Goal: Task Accomplishment & Management: Manage account settings

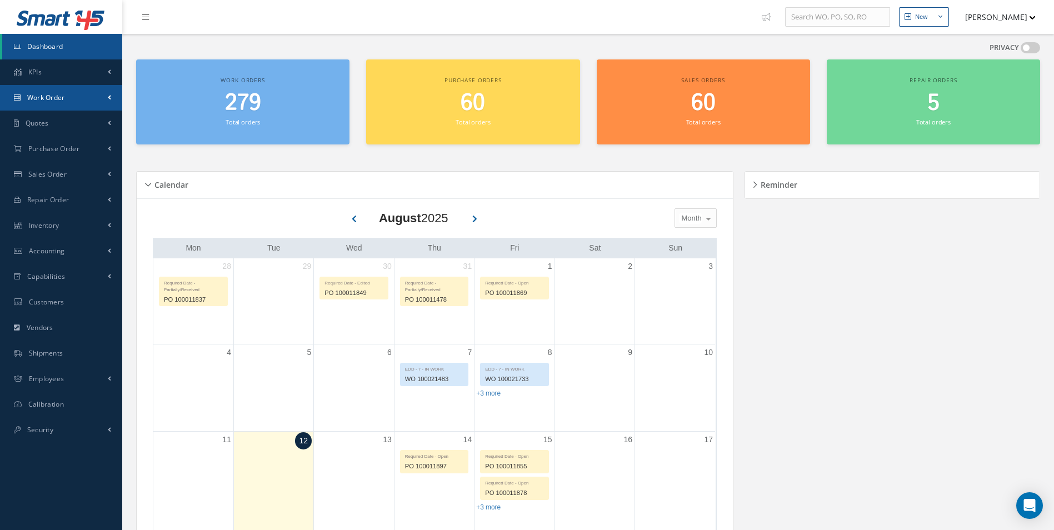
click at [46, 107] on link "Work Order" at bounding box center [61, 98] width 122 height 26
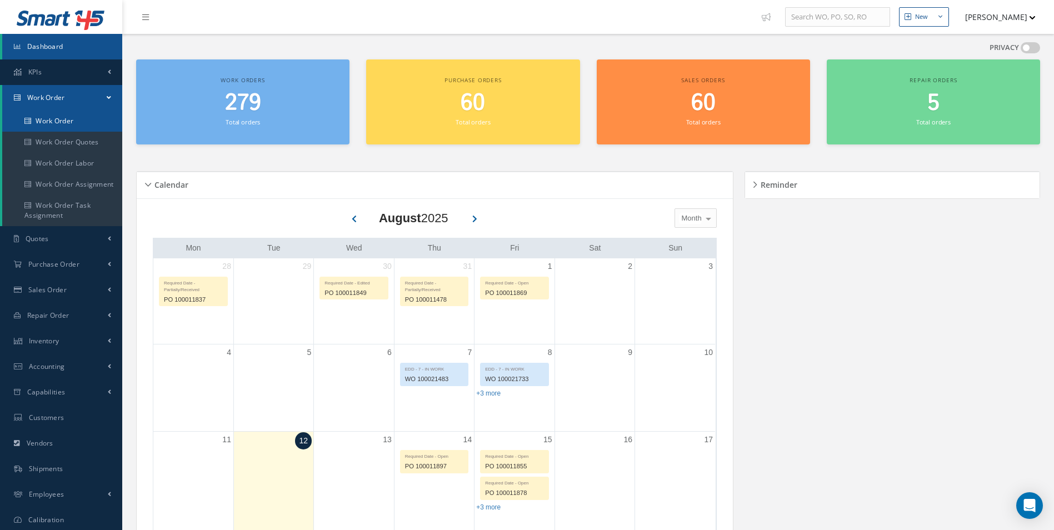
click at [48, 123] on link "Work Order" at bounding box center [62, 121] width 120 height 21
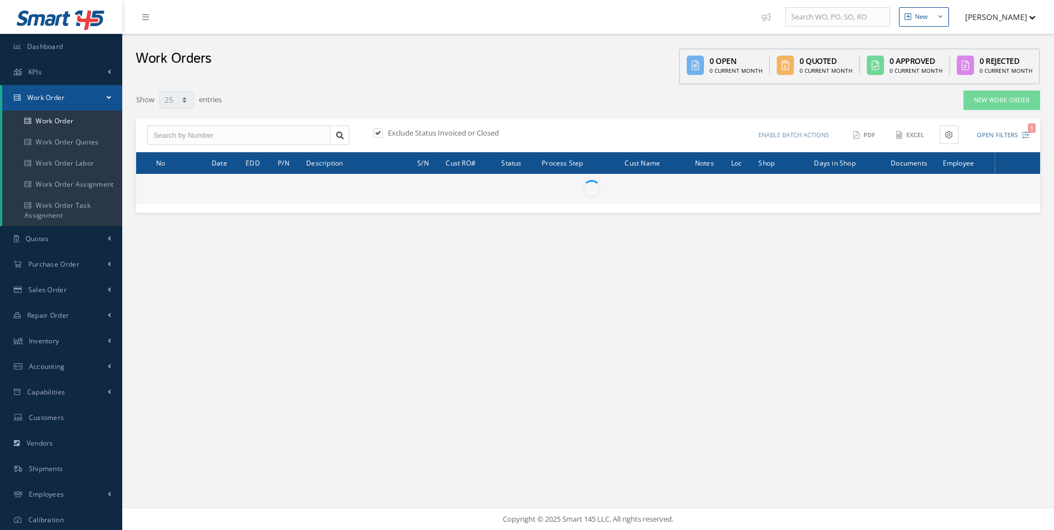
select select "25"
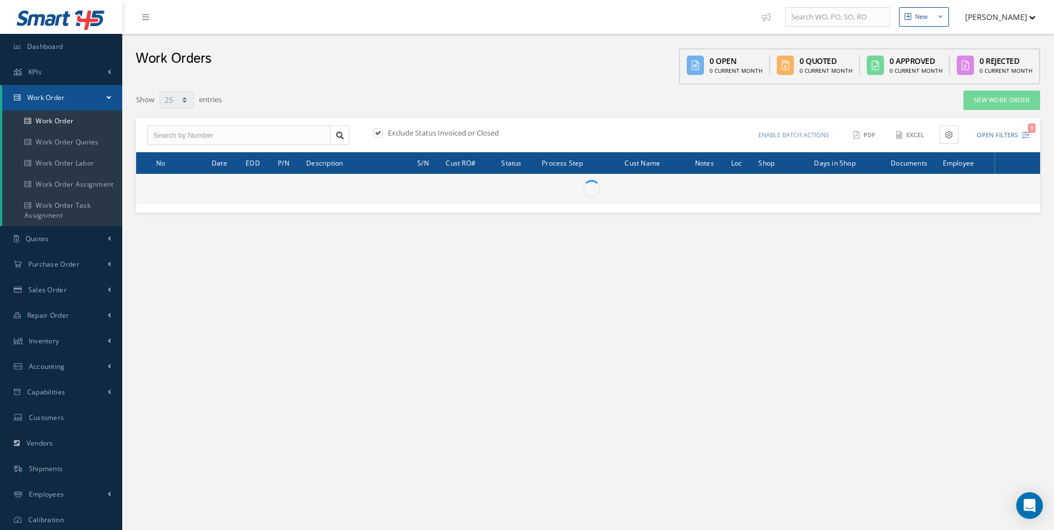
click at [46, 94] on span "Work Order" at bounding box center [46, 97] width 38 height 9
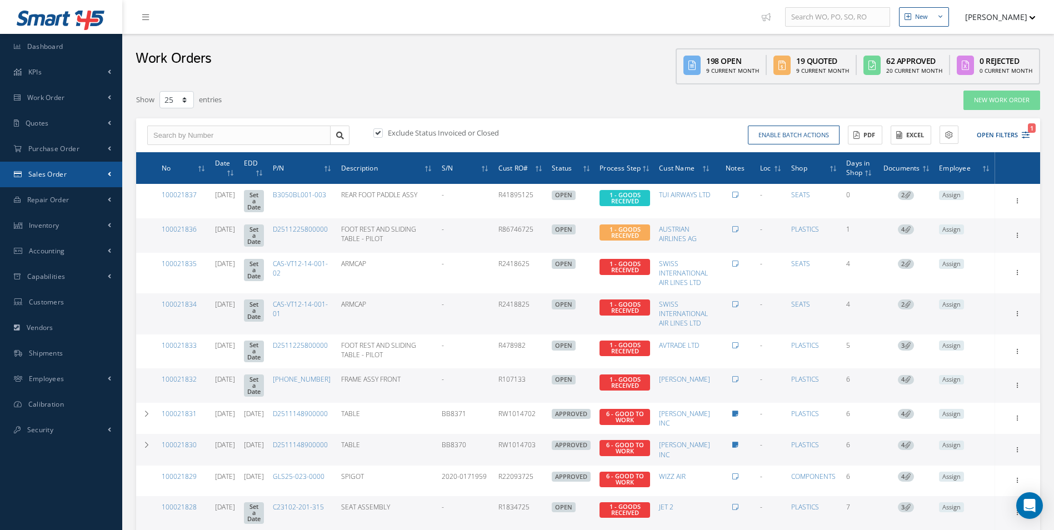
click at [47, 170] on span "Sales Order" at bounding box center [47, 173] width 38 height 9
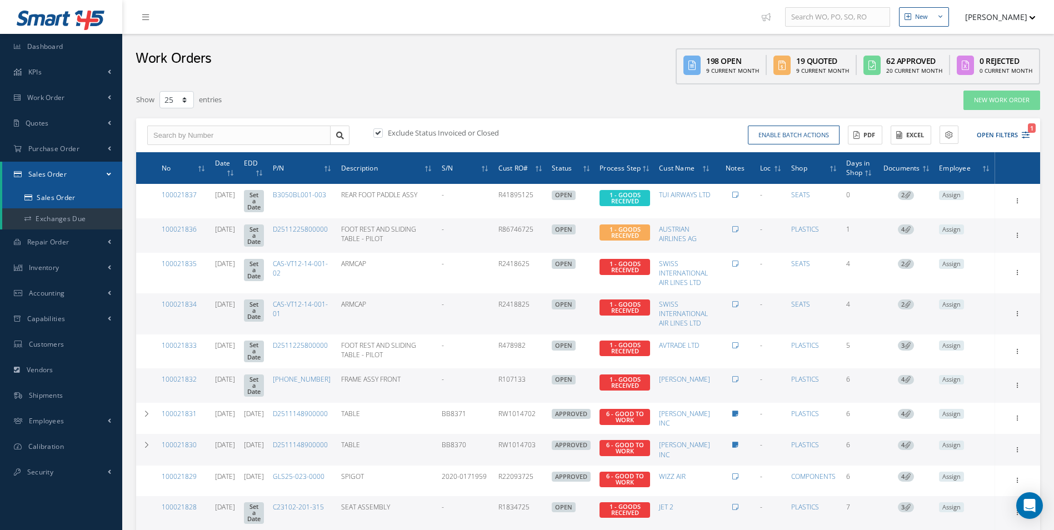
click at [59, 198] on link "Sales Order" at bounding box center [62, 197] width 120 height 21
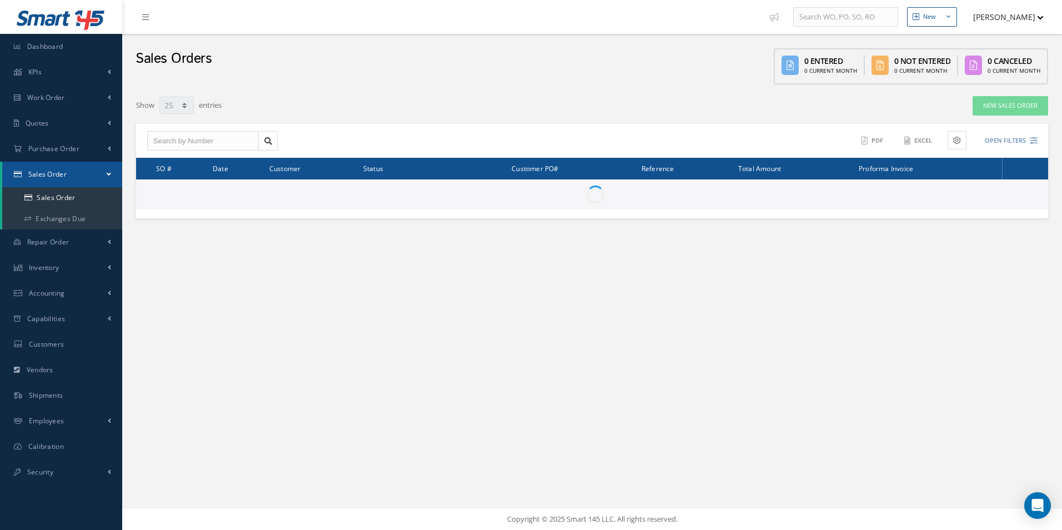
select select "25"
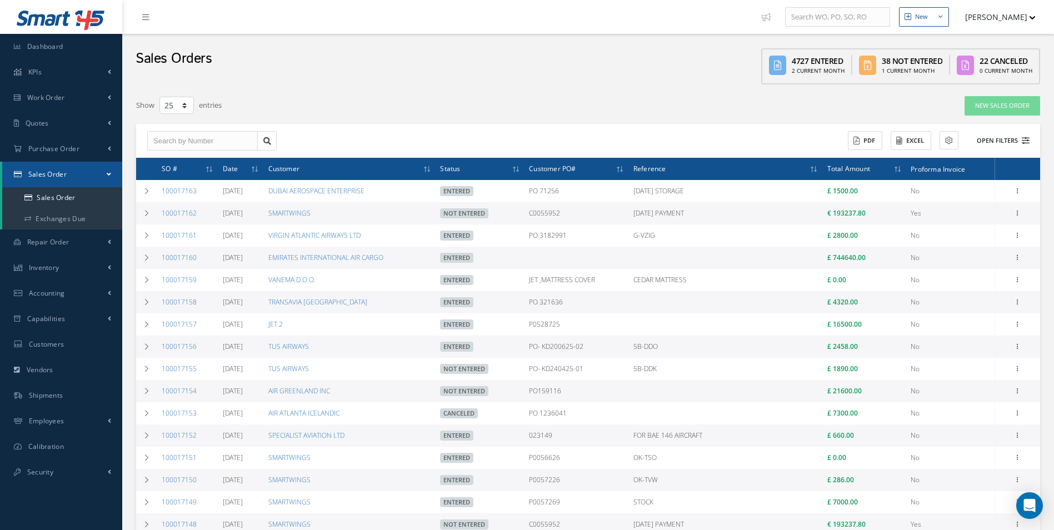
click at [1028, 142] on icon at bounding box center [1026, 141] width 8 height 8
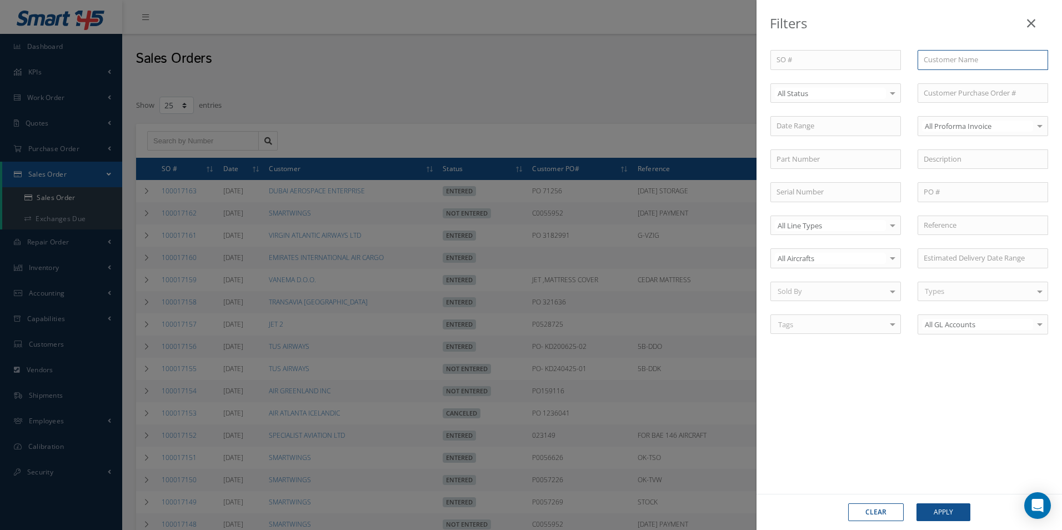
click at [962, 58] on input "text" at bounding box center [983, 60] width 131 height 20
click at [957, 74] on span "ROYAL JET LLC" at bounding box center [947, 79] width 47 height 10
type input "ROYAL JET LLC"
click at [944, 504] on button "Apply" at bounding box center [944, 512] width 54 height 18
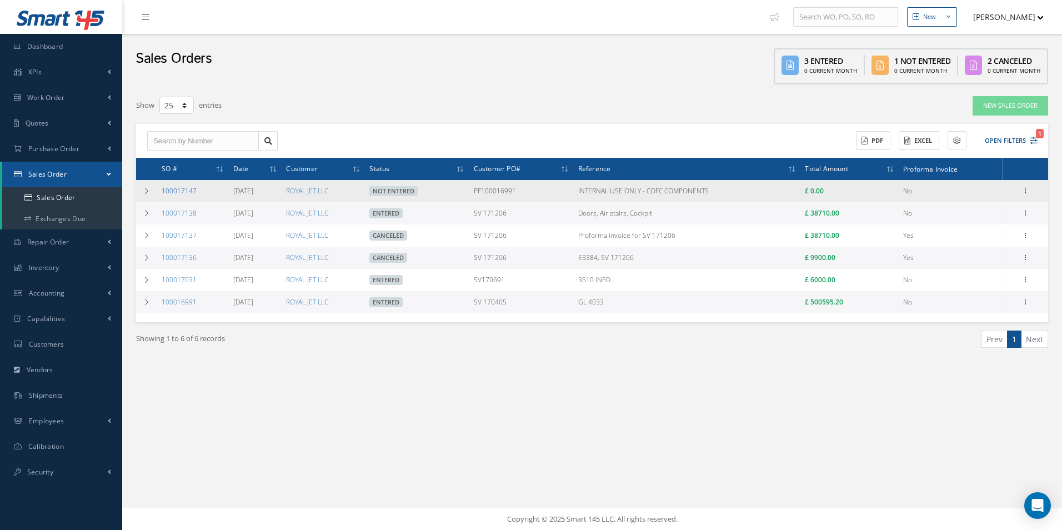
click at [184, 191] on link "100017147" at bounding box center [179, 190] width 35 height 9
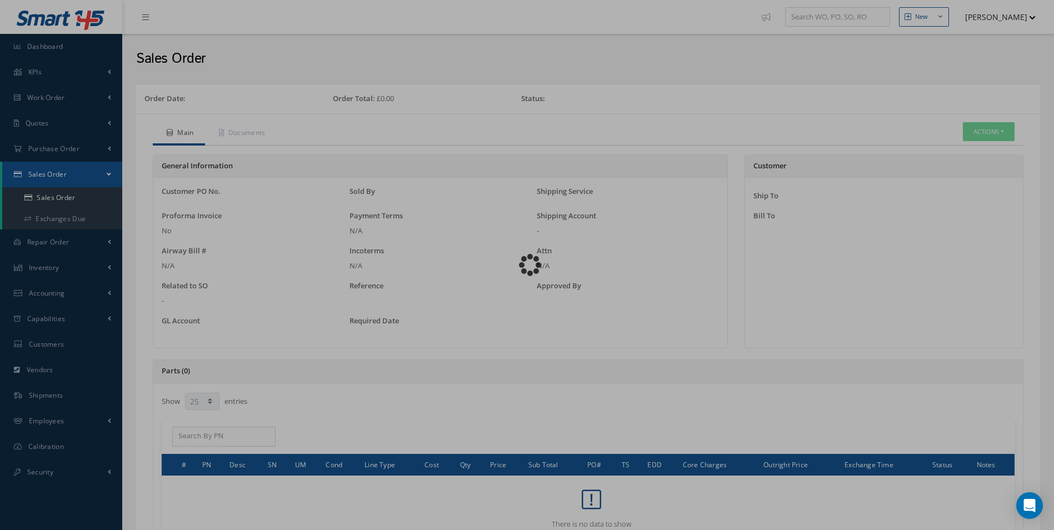
select select "25"
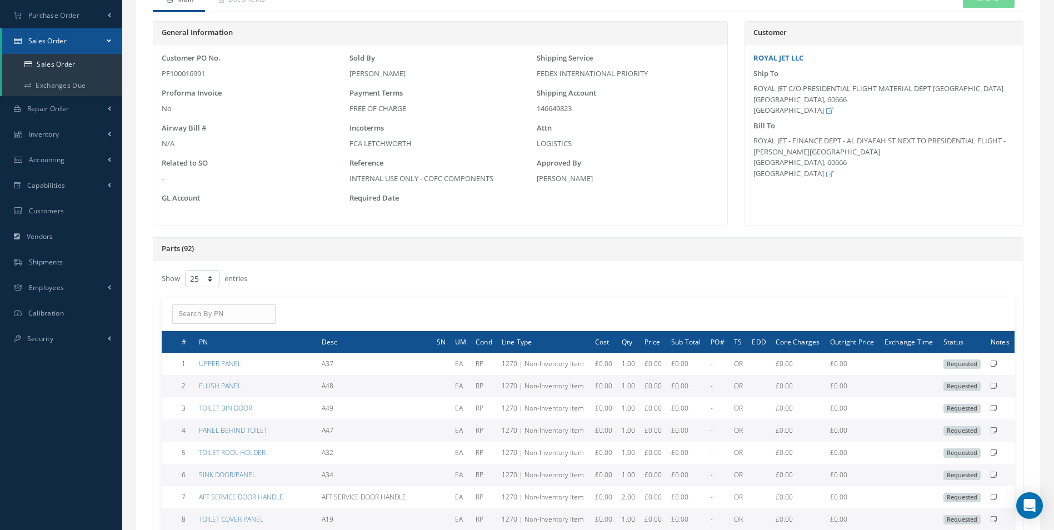
scroll to position [63, 0]
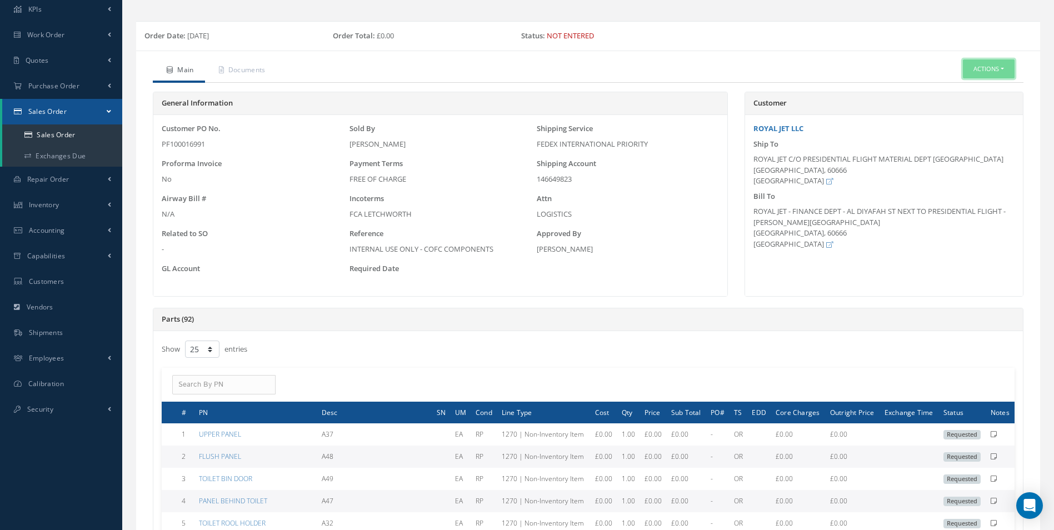
click at [997, 71] on button "Actions" at bounding box center [989, 68] width 52 height 19
click at [962, 99] on link "Edit" at bounding box center [971, 103] width 89 height 15
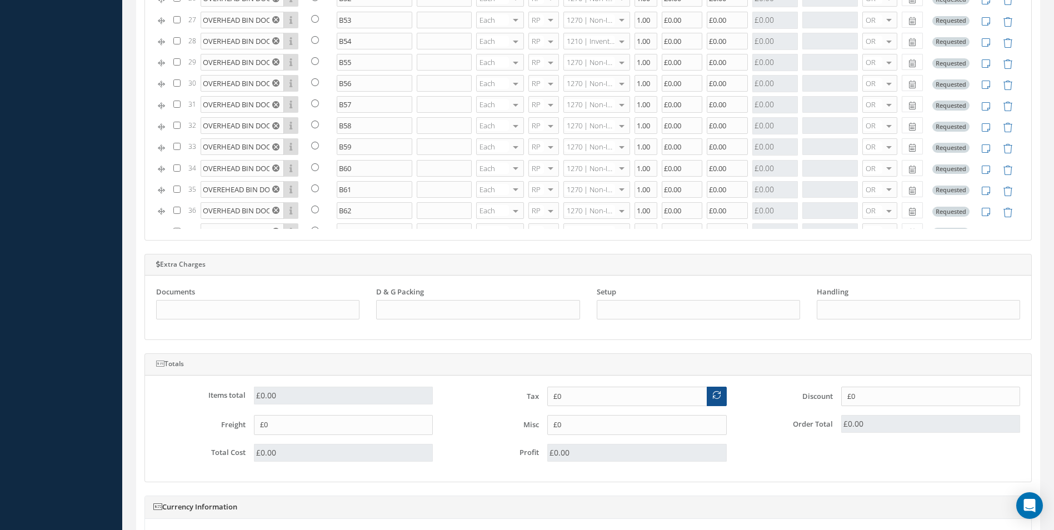
scroll to position [1571, 0]
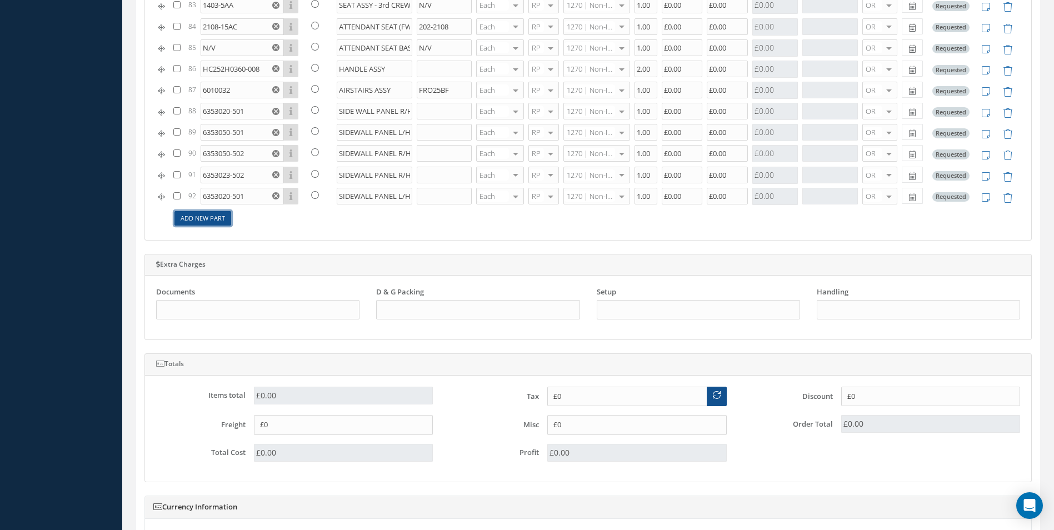
click at [204, 219] on link "Add New Part" at bounding box center [202, 218] width 57 height 15
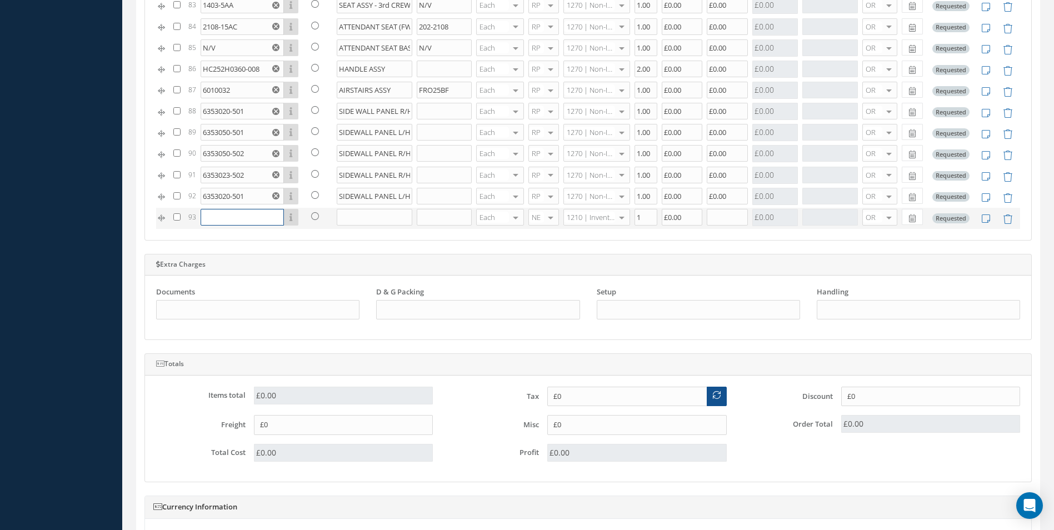
click at [218, 220] on input "text" at bounding box center [242, 217] width 83 height 17
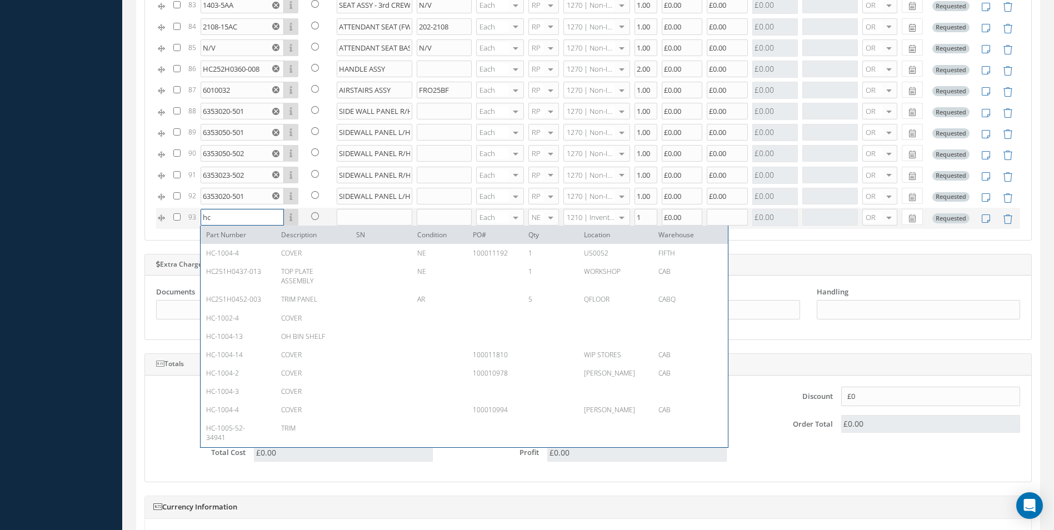
type input "c"
type input "£0"
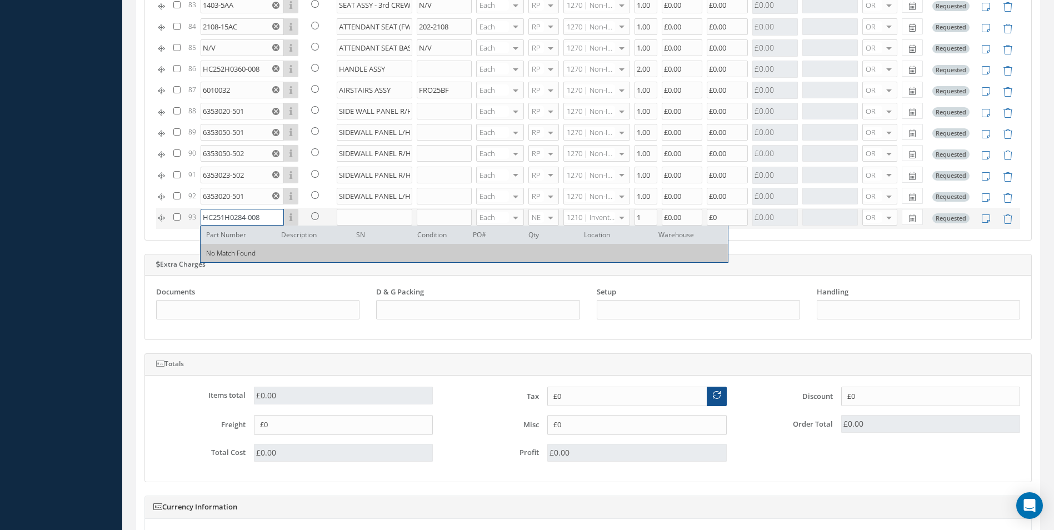
type input "HC251H0284-008"
click at [346, 213] on input "text" at bounding box center [375, 217] width 76 height 17
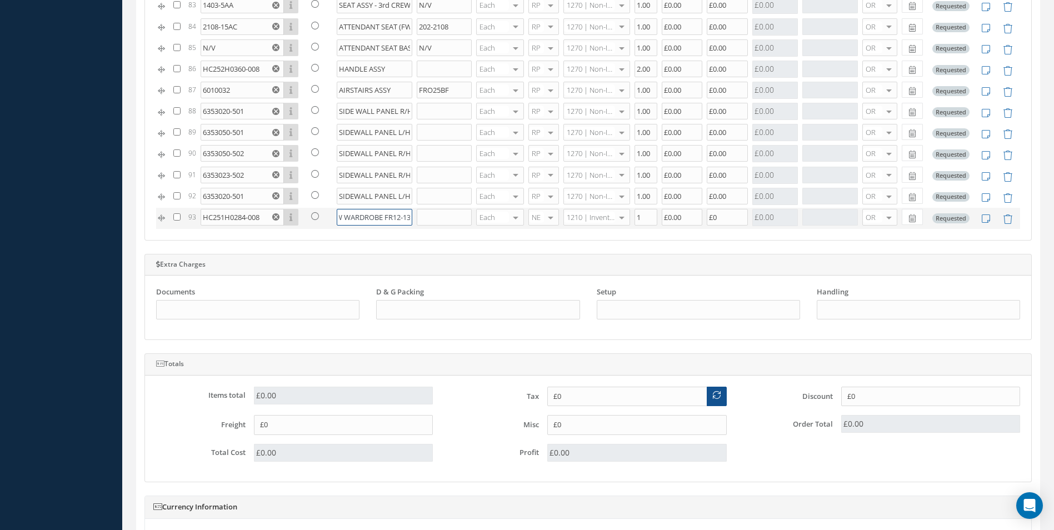
scroll to position [0, 39]
type input "TRIM-CREW WARDROBE FR12-13"
click at [544, 215] on div at bounding box center [551, 217] width 16 height 16
click at [538, 277] on span "RP" at bounding box center [534, 273] width 9 height 10
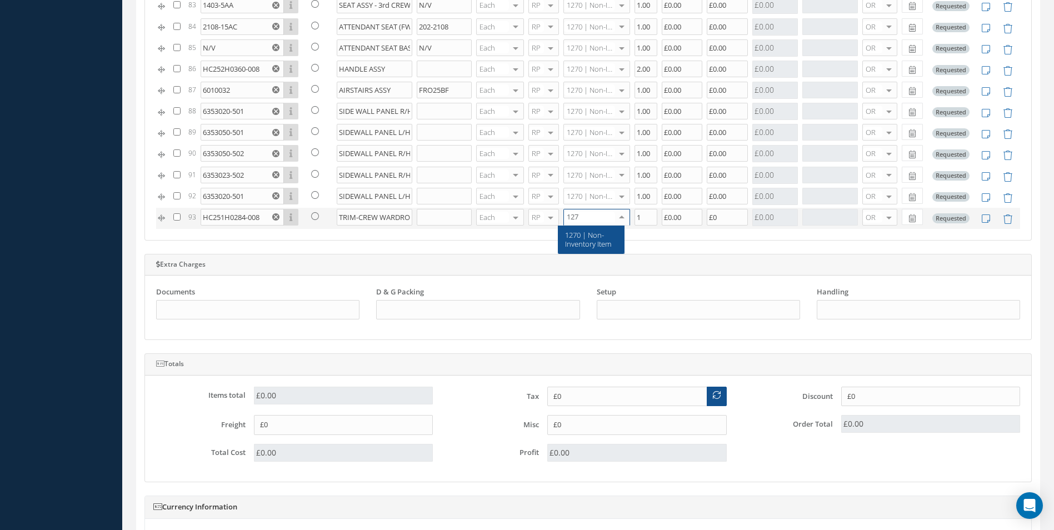
type input "1270"
click at [578, 242] on span "1270 | Non-Inventory Item" at bounding box center [588, 239] width 46 height 19
click at [634, 219] on input "1" at bounding box center [645, 217] width 23 height 17
click at [709, 216] on input "£0" at bounding box center [727, 217] width 41 height 17
type input "1"
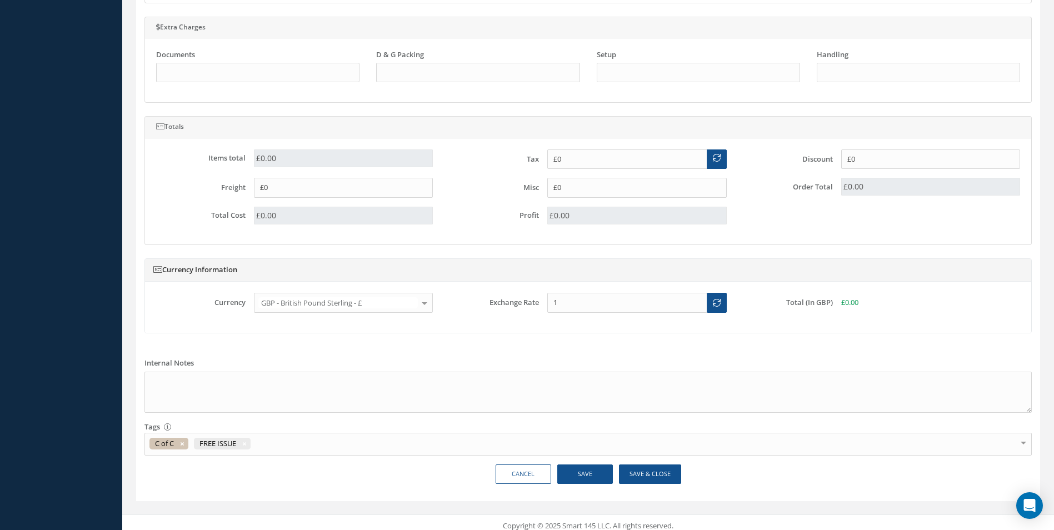
scroll to position [967, 0]
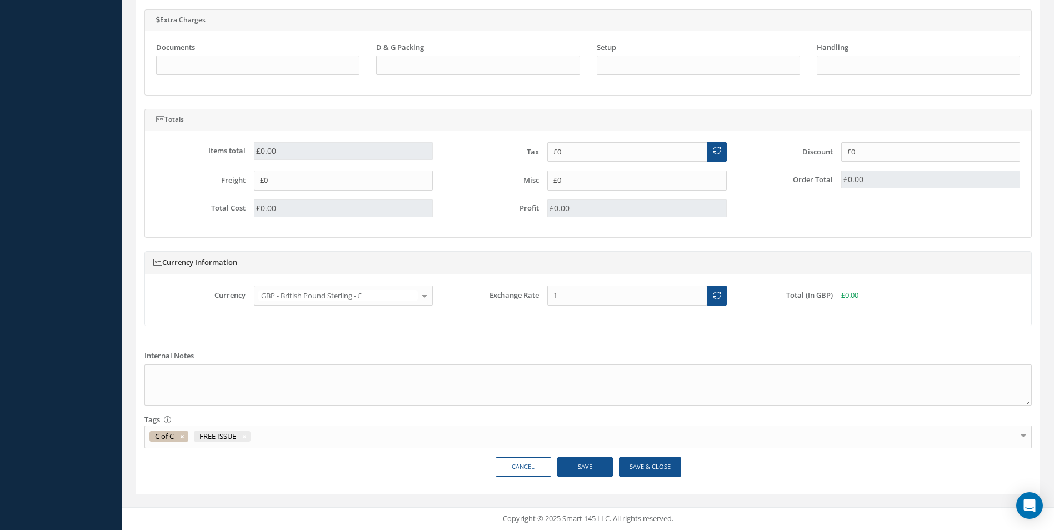
type input "£0.00"
drag, startPoint x: 584, startPoint y: 468, endPoint x: 587, endPoint y: 461, distance: 7.5
click at [584, 467] on button "Save" at bounding box center [585, 466] width 56 height 19
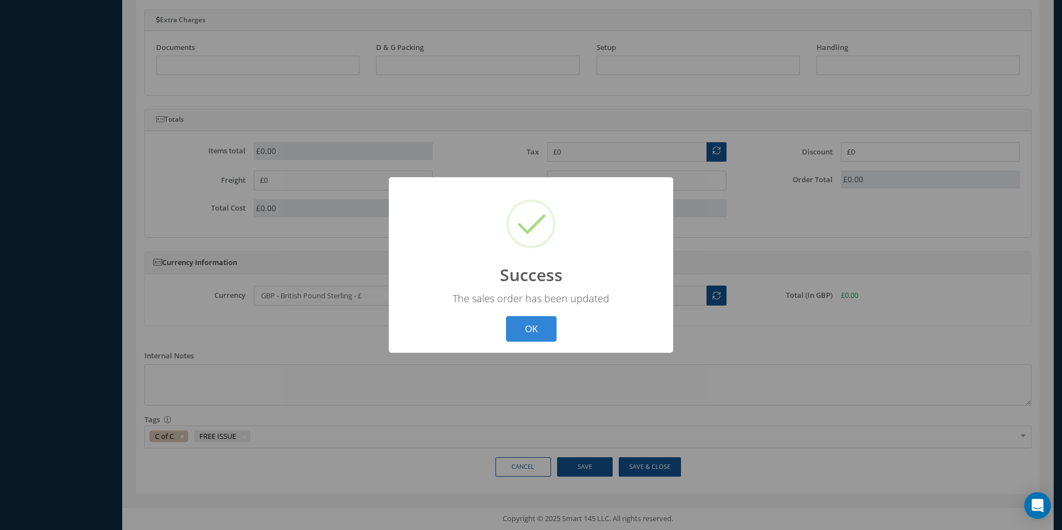
drag, startPoint x: 527, startPoint y: 327, endPoint x: 502, endPoint y: 258, distance: 73.3
click at [528, 327] on button "OK" at bounding box center [531, 329] width 51 height 26
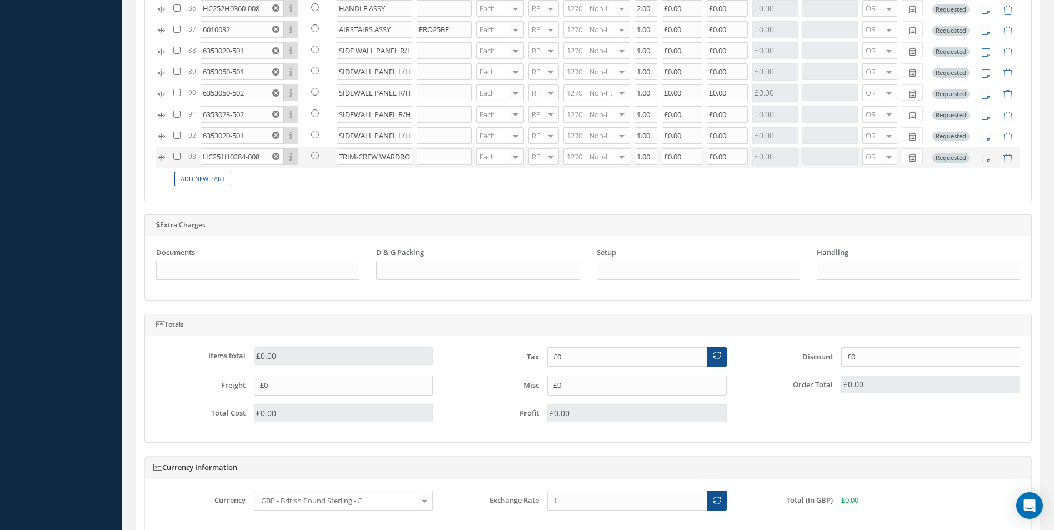
scroll to position [744, 0]
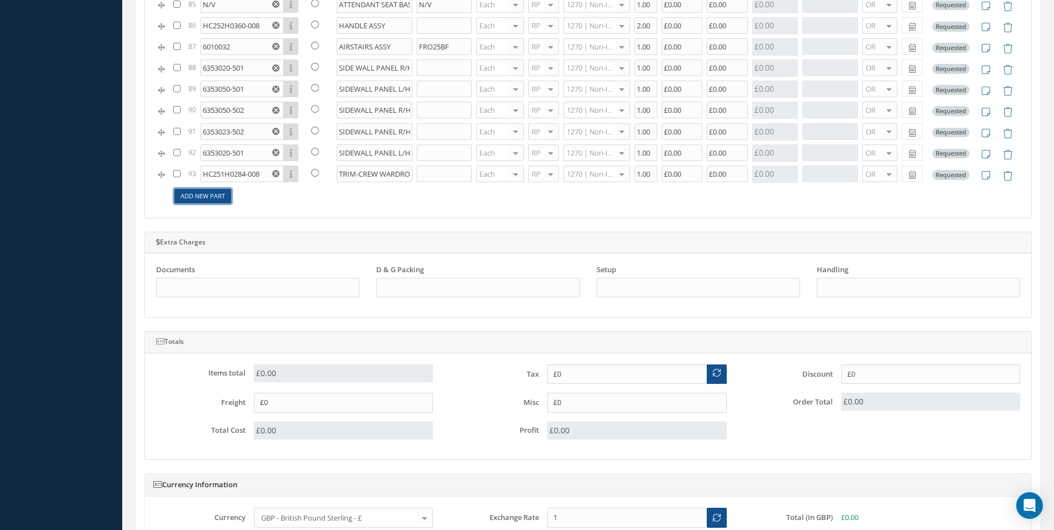
click at [202, 197] on link "Add New Part" at bounding box center [202, 196] width 57 height 15
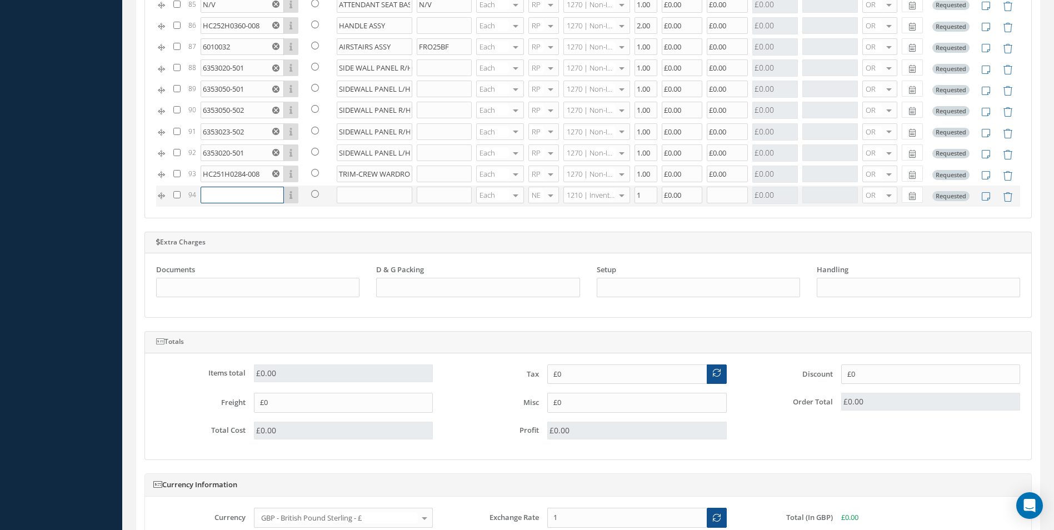
click at [215, 196] on input "text" at bounding box center [242, 195] width 83 height 17
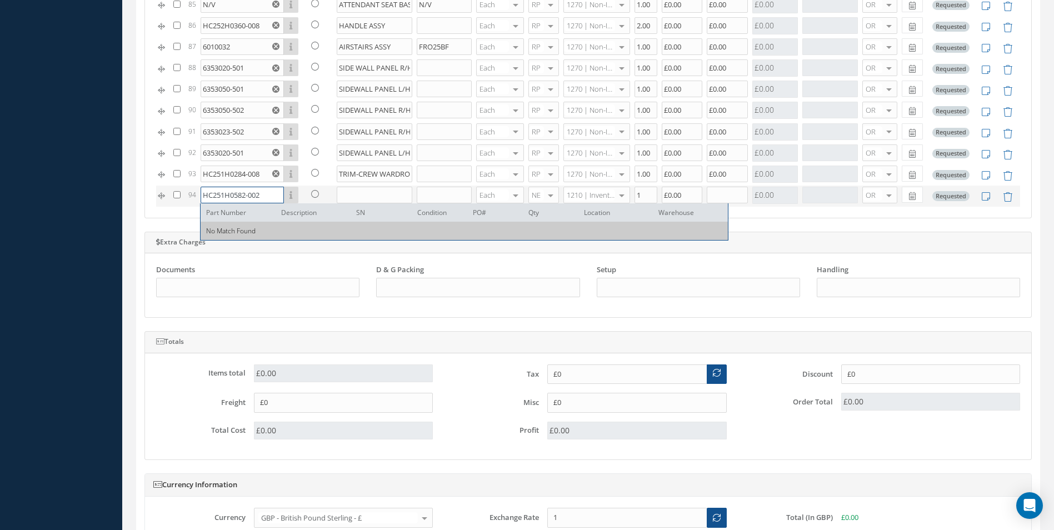
type input "HC251H0582-002"
click at [346, 197] on input "text" at bounding box center [375, 195] width 76 height 17
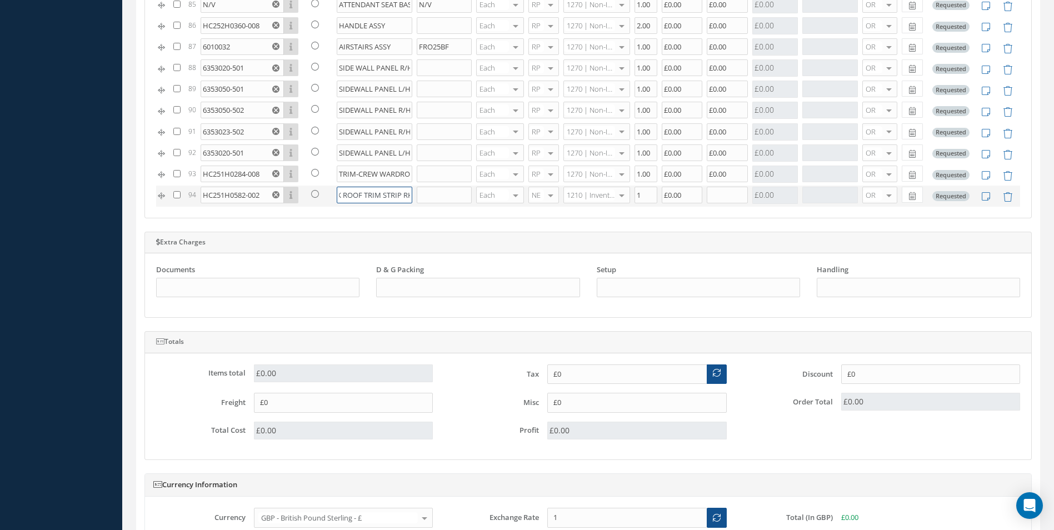
scroll to position [0, 34]
type input "FLT DECK ROOF TRIM STRIP RH"
click at [547, 194] on div at bounding box center [551, 195] width 16 height 16
drag, startPoint x: 537, startPoint y: 248, endPoint x: 590, endPoint y: 219, distance: 61.4
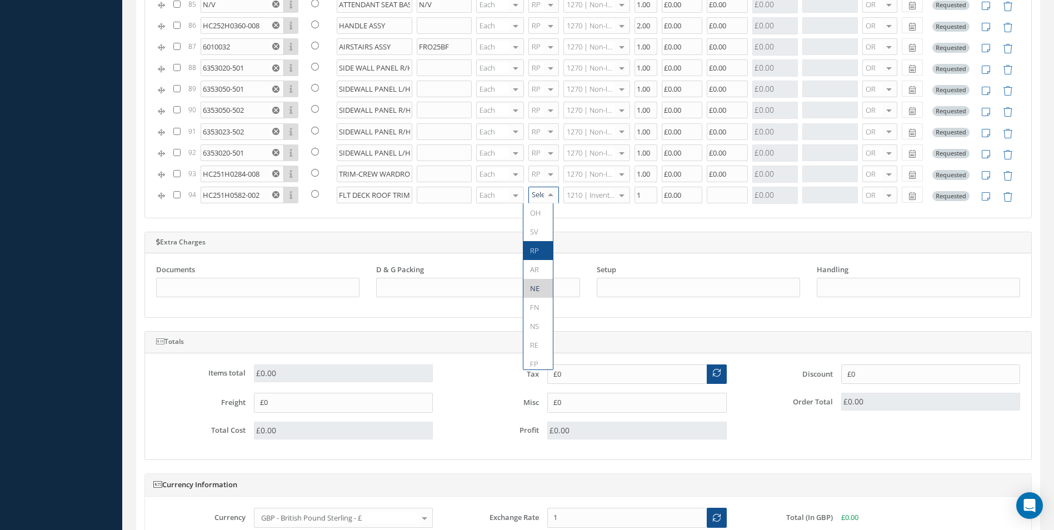
click at [537, 248] on span "RP" at bounding box center [534, 251] width 9 height 10
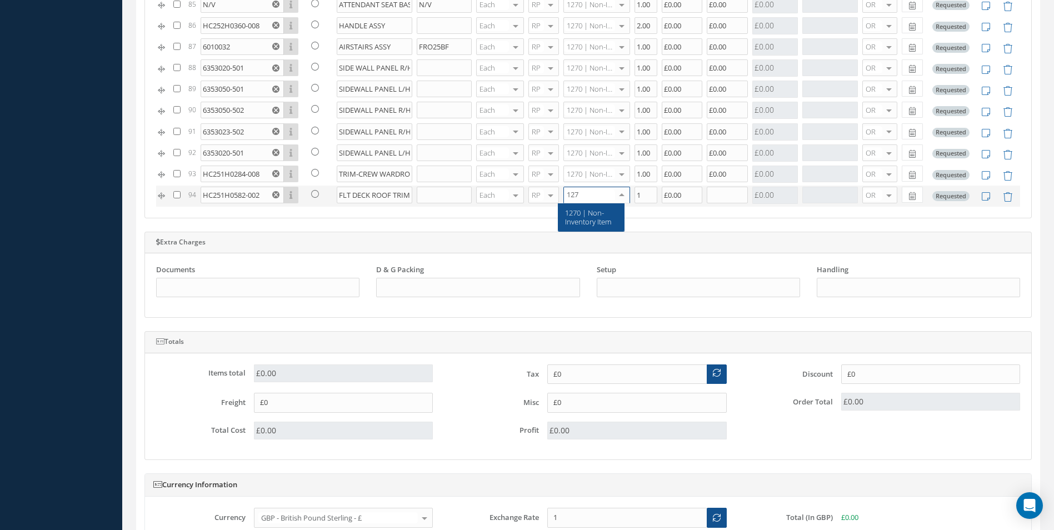
type input "1270"
click at [595, 224] on span "1270 | Non-Inventory Item" at bounding box center [588, 217] width 46 height 19
click at [636, 196] on input "1" at bounding box center [645, 195] width 23 height 17
click at [723, 191] on input "text" at bounding box center [727, 195] width 41 height 17
type input "1"
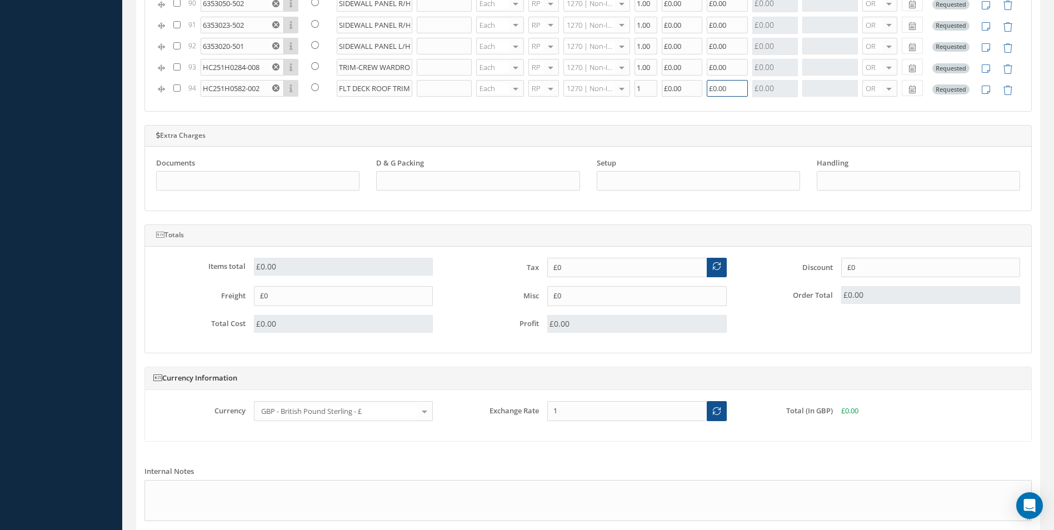
scroll to position [911, 0]
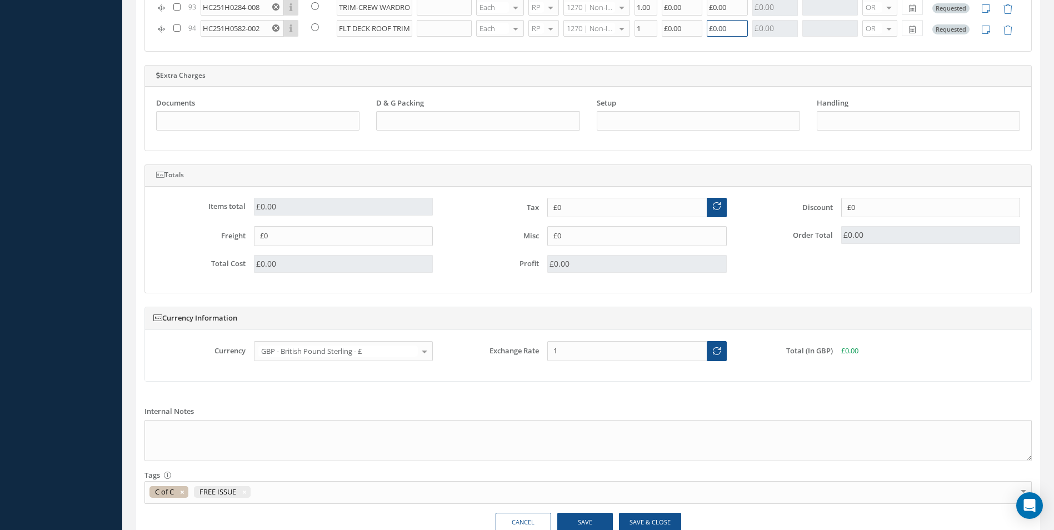
type input "£0.00"
drag, startPoint x: 594, startPoint y: 520, endPoint x: 599, endPoint y: 512, distance: 9.2
click at [593, 519] on button "Save" at bounding box center [585, 522] width 56 height 19
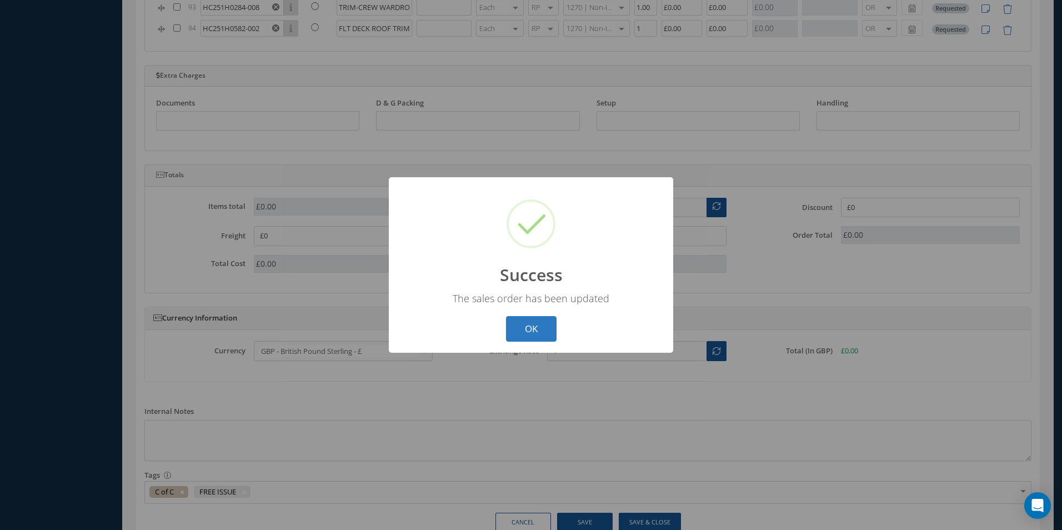
click at [530, 329] on button "OK" at bounding box center [531, 329] width 51 height 26
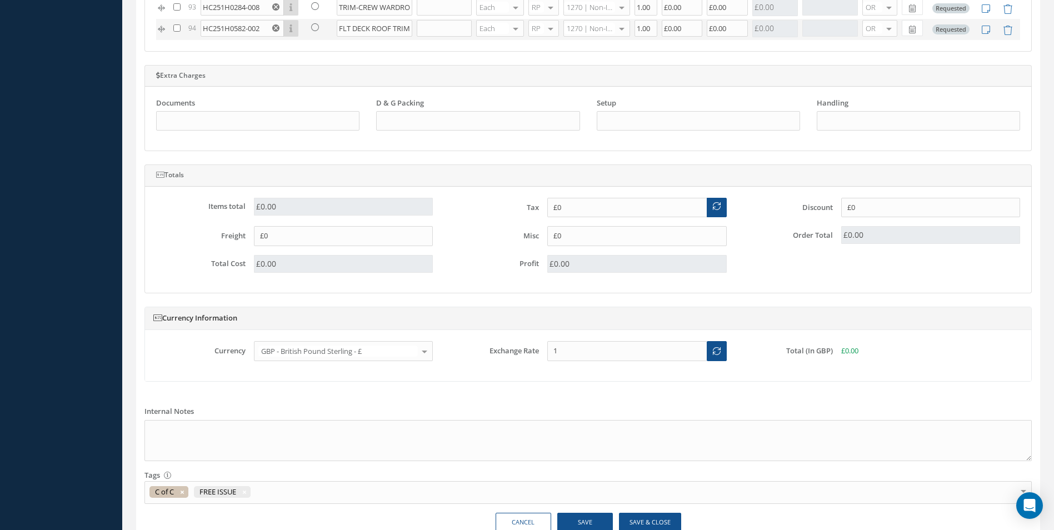
scroll to position [1614, 0]
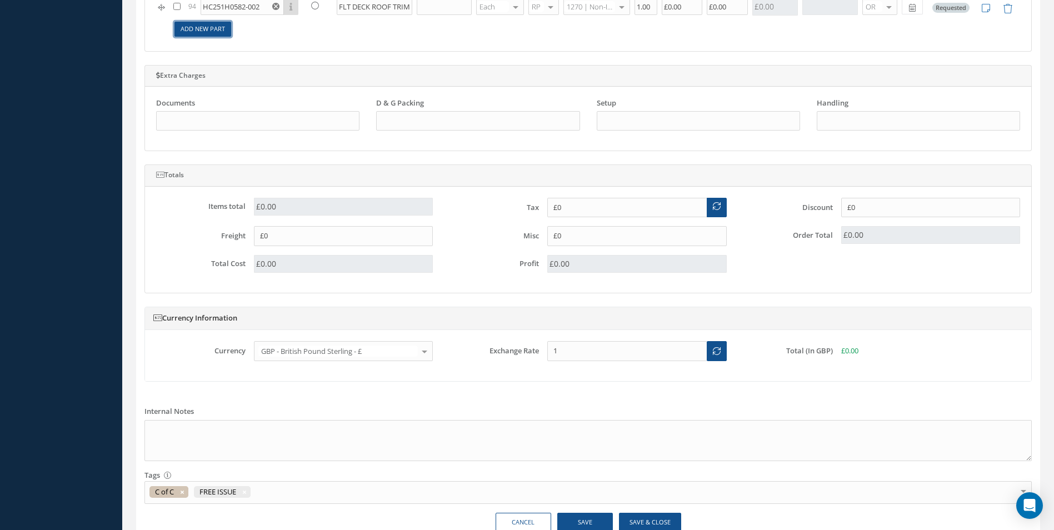
click at [206, 26] on link "Add New Part" at bounding box center [202, 29] width 57 height 15
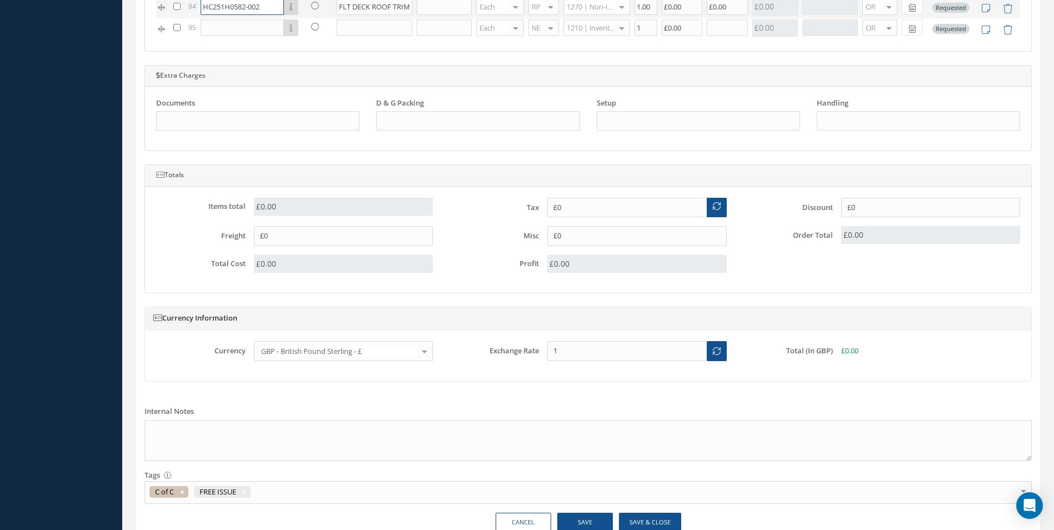
drag, startPoint x: 203, startPoint y: 7, endPoint x: 261, endPoint y: 11, distance: 58.5
click at [261, 11] on input "HC251H0582-002" at bounding box center [242, 6] width 83 height 17
click at [220, 29] on input "text" at bounding box center [242, 27] width 83 height 17
paste input "HC251H0582-002"
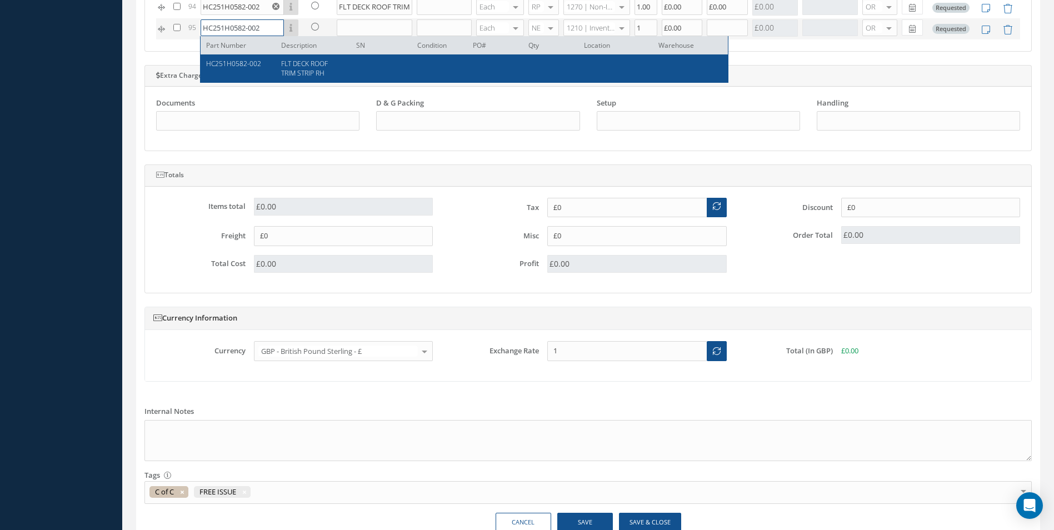
type input "HC251H0582-002"
click at [297, 62] on span "FLT DECK ROOF TRIM STRIP RH" at bounding box center [304, 68] width 47 height 19
type input "FLT DECK ROOF TRIM STRIP RH"
type input "£0"
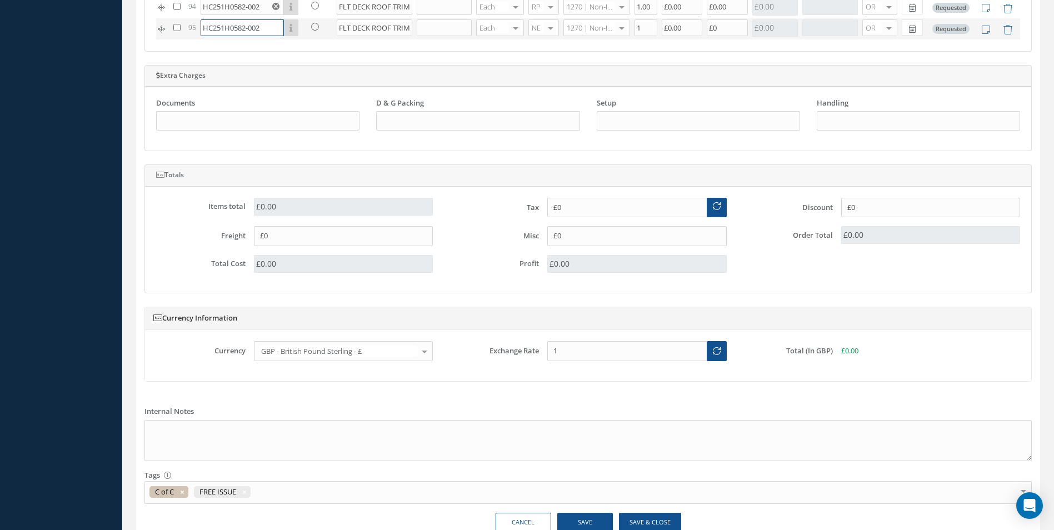
click at [262, 29] on input "HC251H0582-002" at bounding box center [242, 27] width 83 height 17
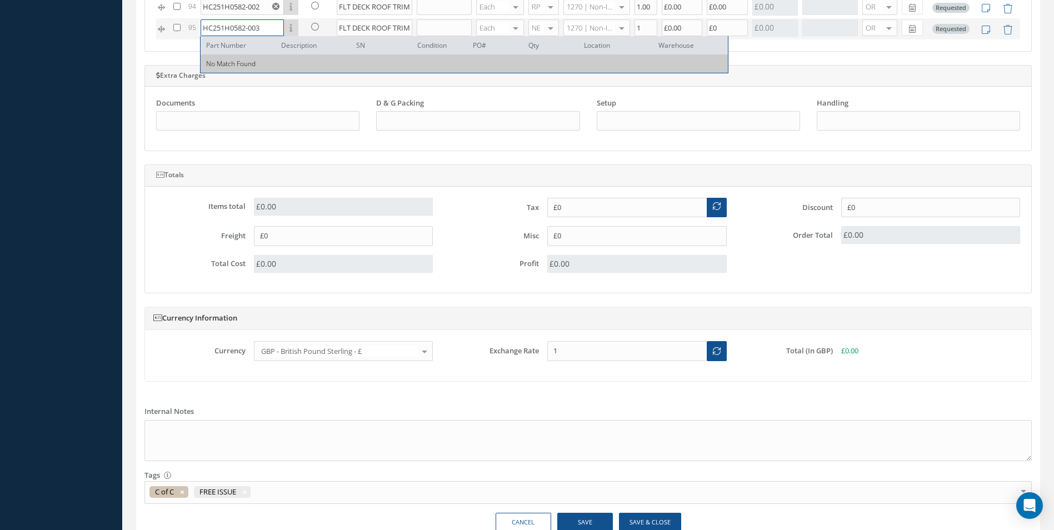
type input "HC251H0582-003"
click at [392, 26] on input "FLT DECK ROOF TRIM STRIP RH" at bounding box center [375, 27] width 76 height 17
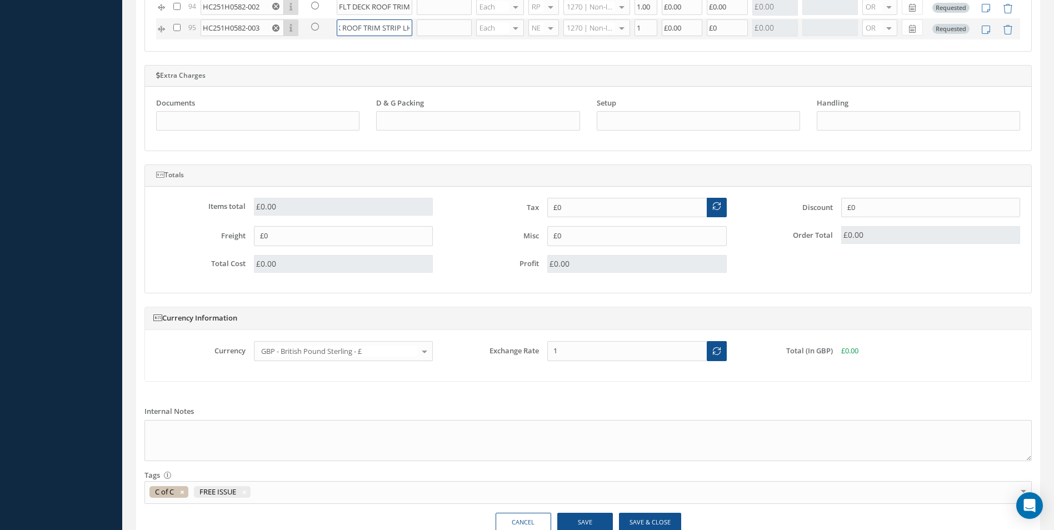
scroll to position [0, 33]
type input "FLT DECK ROOF TRIM STRIP LH"
click at [590, 515] on button "Save" at bounding box center [585, 522] width 56 height 19
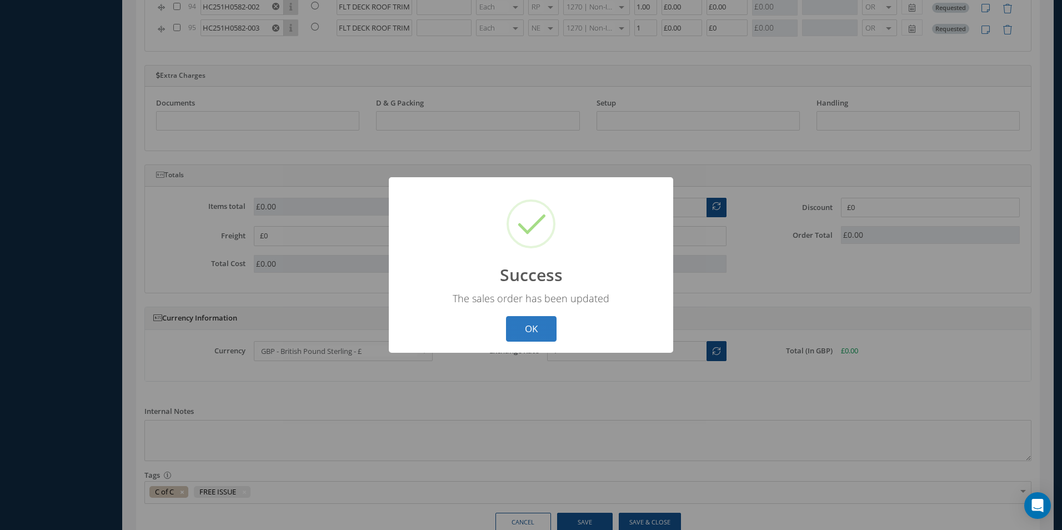
click at [530, 323] on button "OK" at bounding box center [531, 329] width 51 height 26
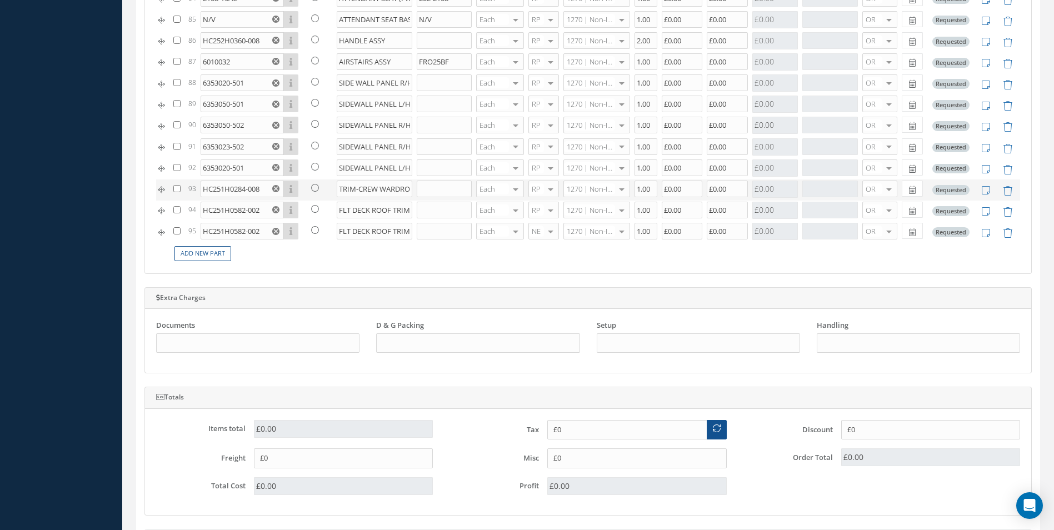
scroll to position [1635, 0]
click at [211, 253] on link "Add New Part" at bounding box center [202, 251] width 57 height 15
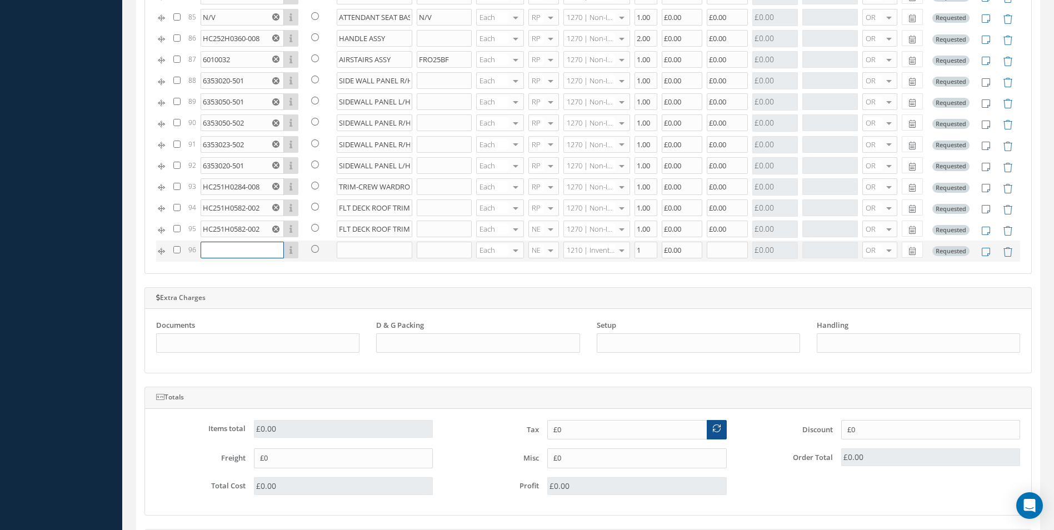
click at [208, 248] on input "text" at bounding box center [242, 250] width 83 height 17
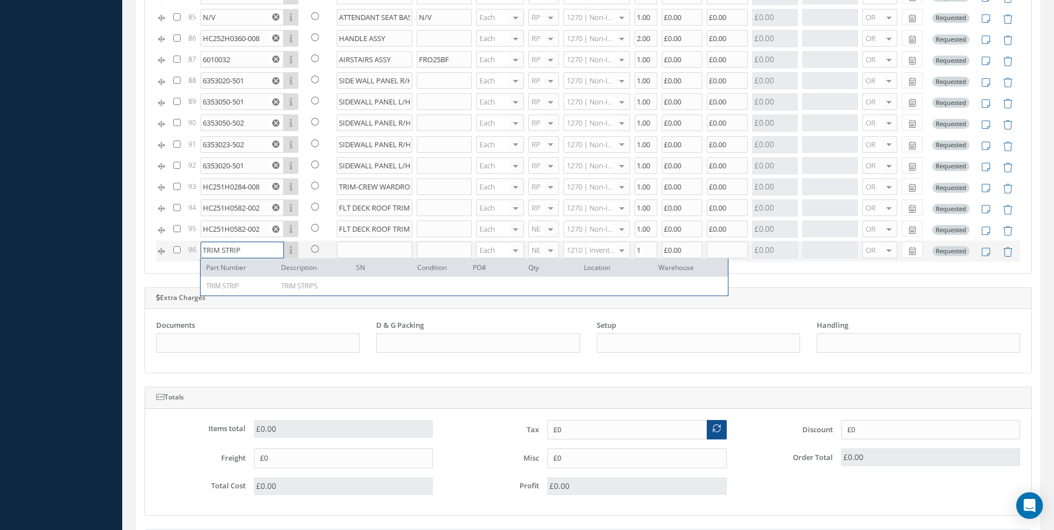
type input "TRIM STRIP"
click at [341, 254] on input "text" at bounding box center [375, 250] width 76 height 17
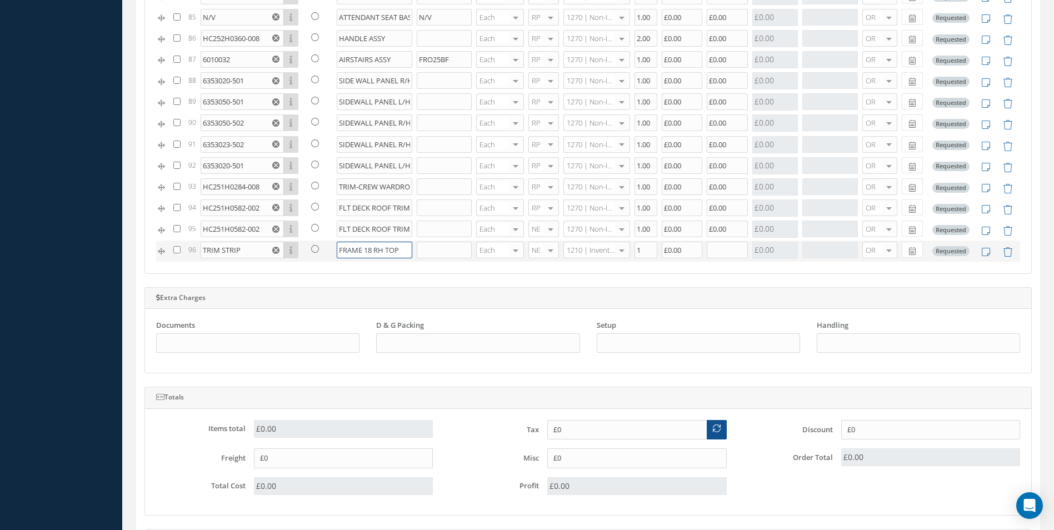
type input "FRAME 18 RH TOP"
type input "1270"
click at [607, 266] on span "1270 | Non-Inventory Item" at bounding box center [591, 272] width 66 height 28
click at [639, 249] on input "1" at bounding box center [645, 250] width 23 height 17
click at [719, 248] on input "text" at bounding box center [727, 250] width 41 height 17
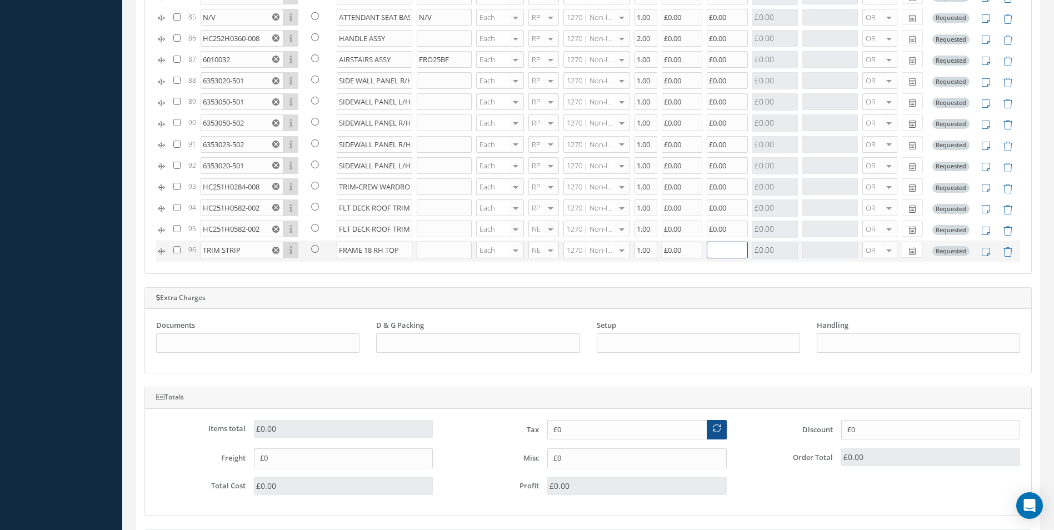
type input "1"
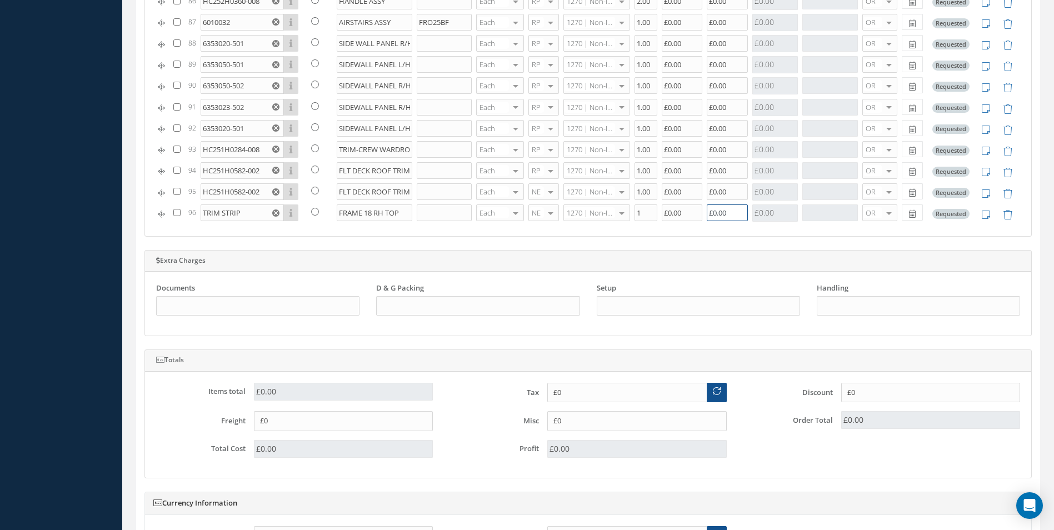
scroll to position [911, 0]
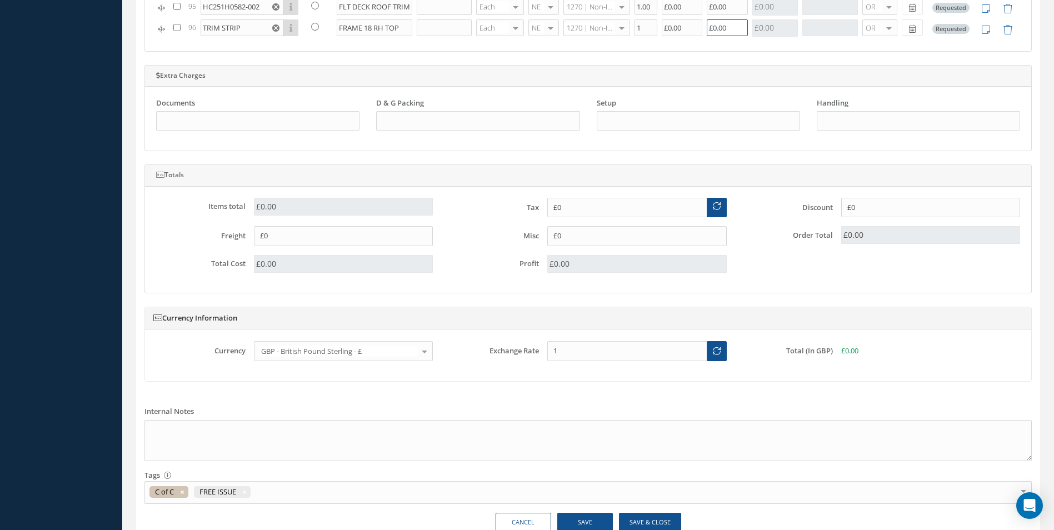
type input "£0.00"
click at [577, 519] on button "Save" at bounding box center [585, 522] width 56 height 19
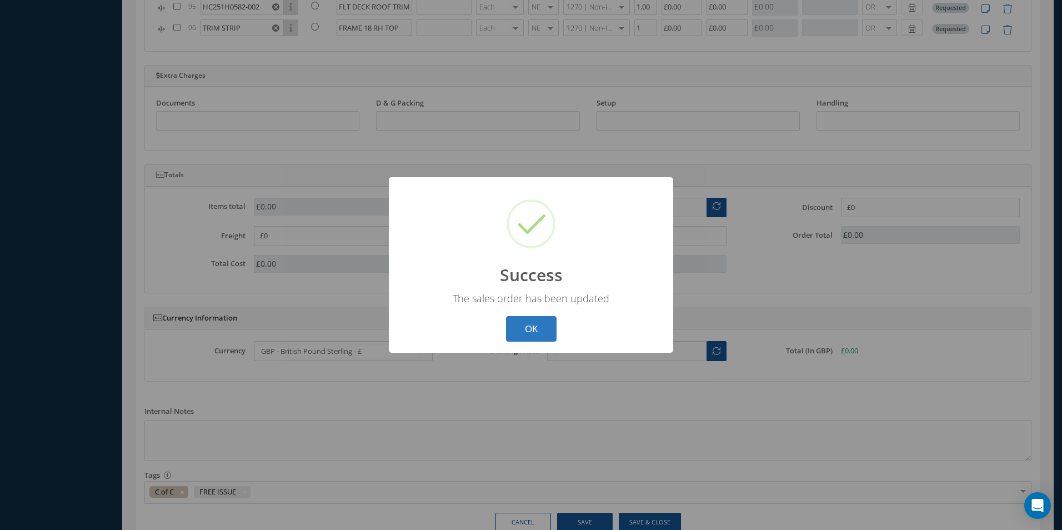
click at [535, 325] on button "OK" at bounding box center [531, 329] width 51 height 26
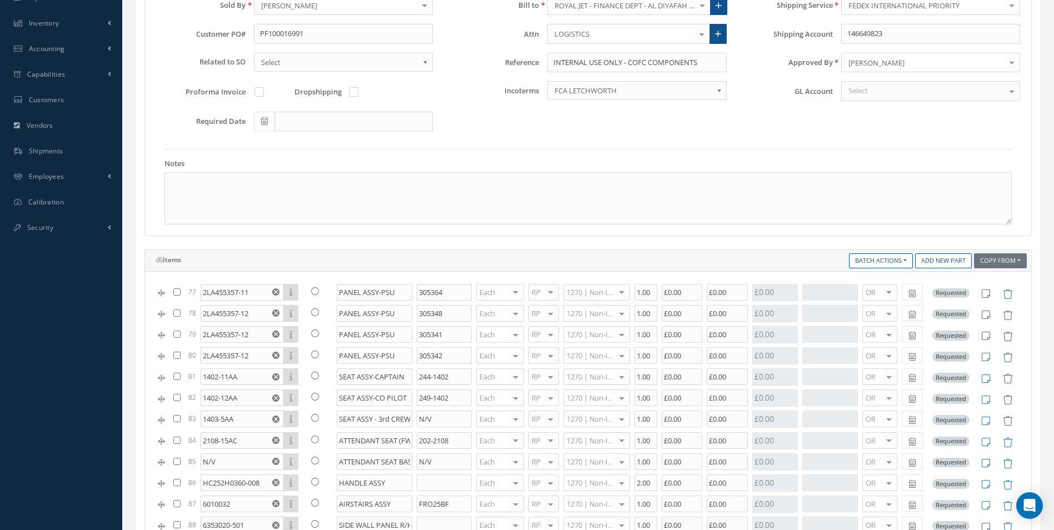
scroll to position [0, 0]
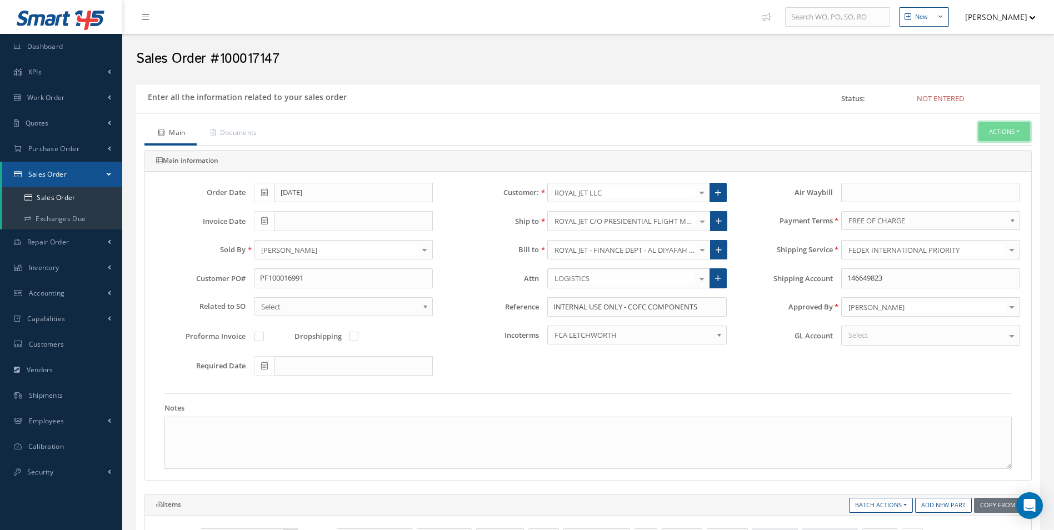
click at [1010, 128] on button "Actions" at bounding box center [1004, 131] width 52 height 19
click at [889, 281] on link "C of C" at bounding box center [904, 282] width 84 height 17
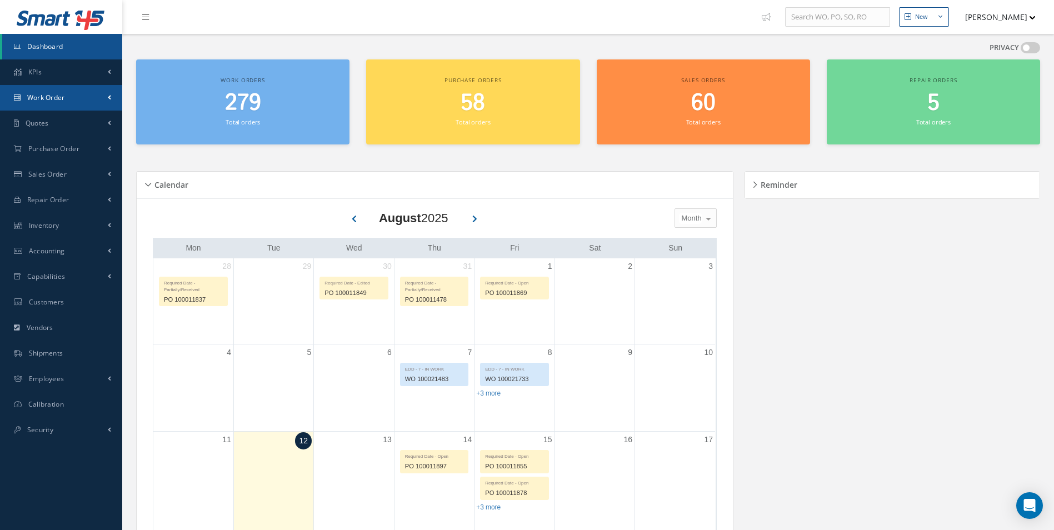
click at [54, 104] on link "Work Order" at bounding box center [61, 98] width 122 height 26
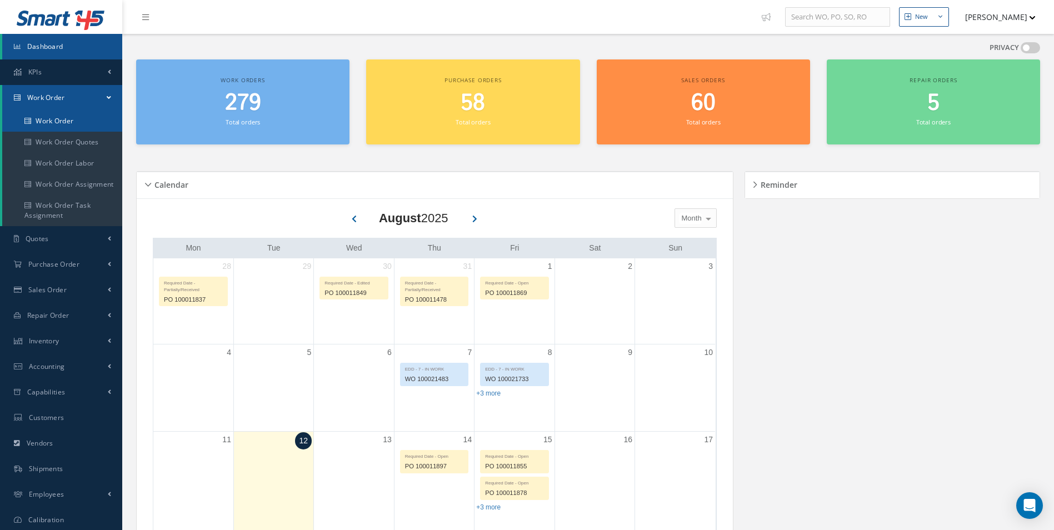
drag, startPoint x: 48, startPoint y: 117, endPoint x: 58, endPoint y: 121, distance: 10.5
click at [48, 118] on link "Work Order" at bounding box center [62, 121] width 120 height 21
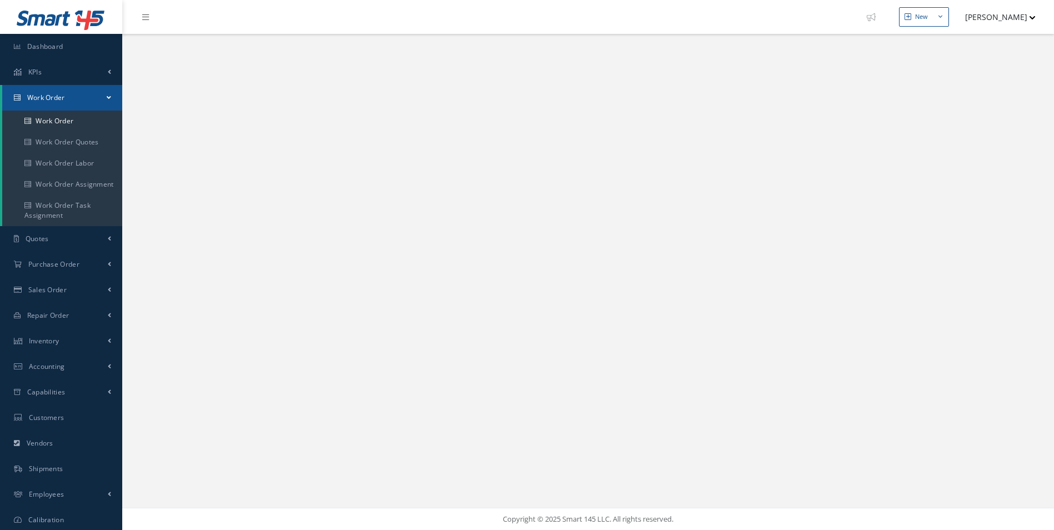
select select "25"
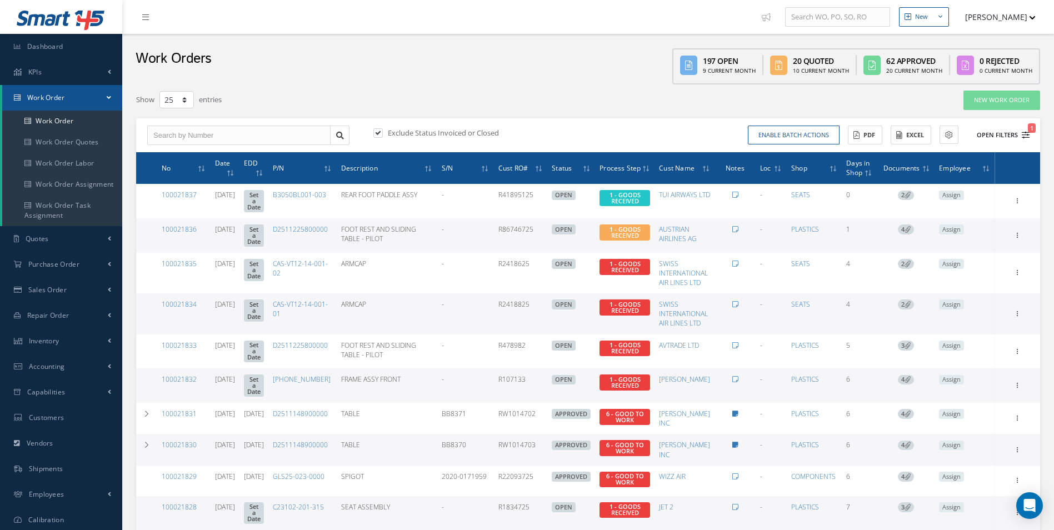
click at [1028, 134] on icon "1" at bounding box center [1026, 135] width 8 height 8
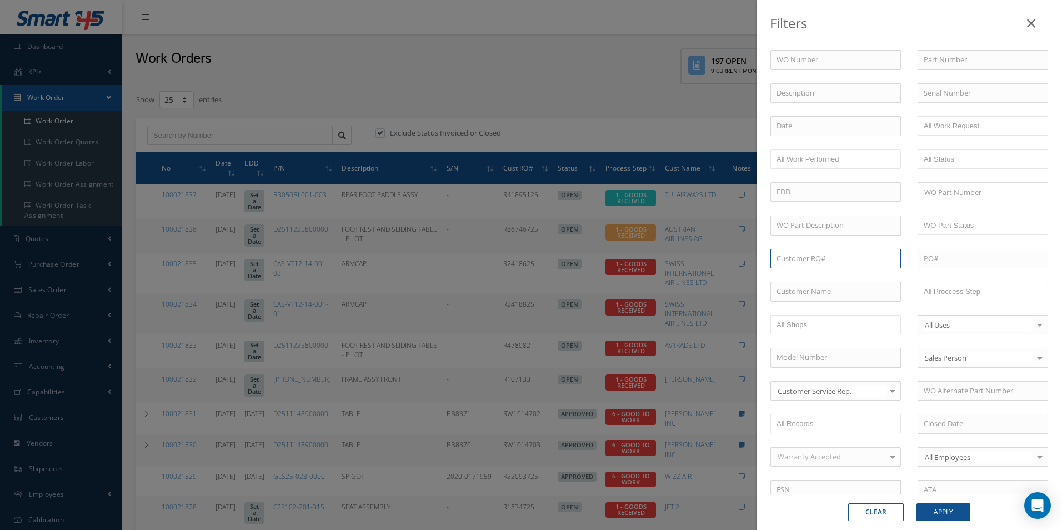
click at [819, 255] on input "text" at bounding box center [835, 259] width 131 height 20
click at [788, 274] on span "R477772" at bounding box center [791, 278] width 28 height 10
type input "R477772"
click at [946, 506] on button "Apply" at bounding box center [944, 512] width 54 height 18
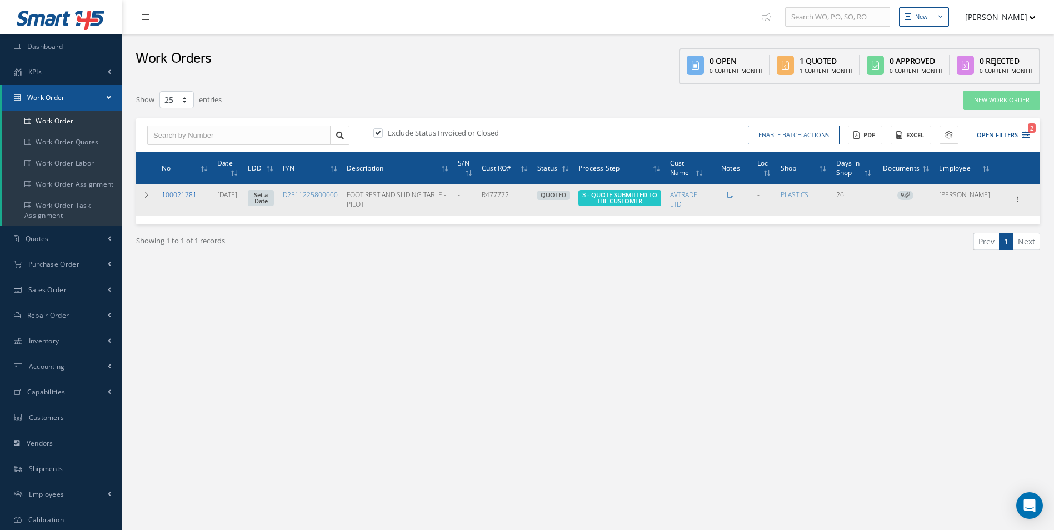
click at [179, 193] on link "100021781" at bounding box center [179, 194] width 35 height 9
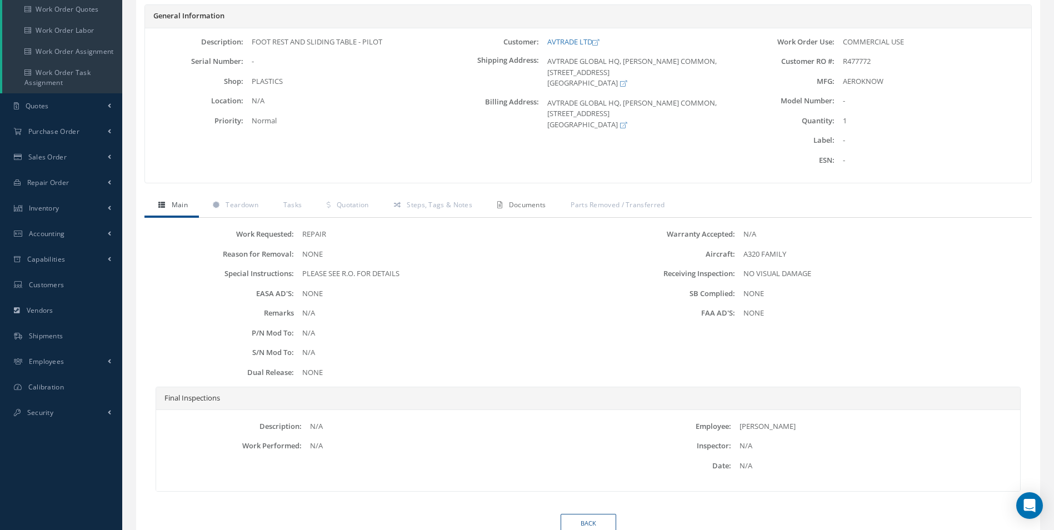
scroll to position [167, 0]
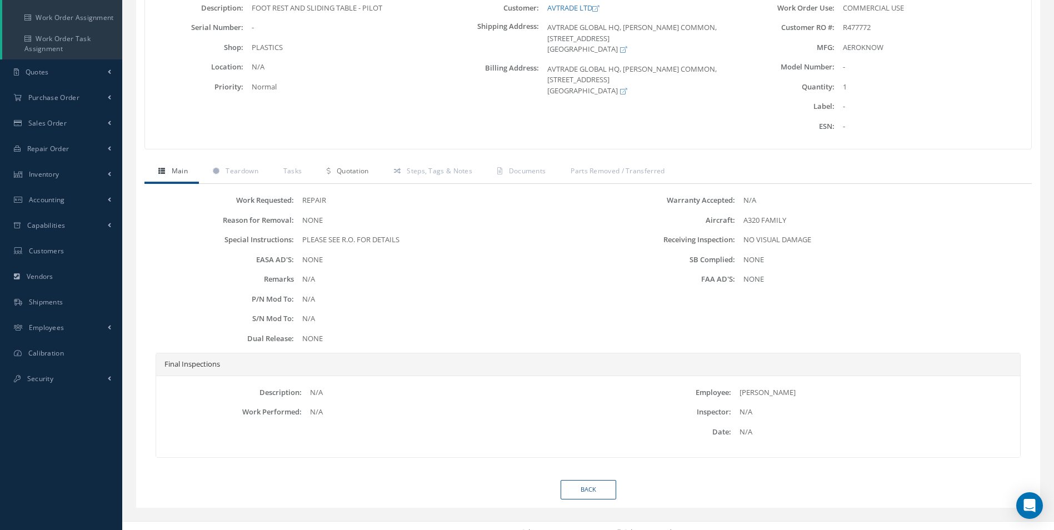
click at [355, 171] on span "Quotation" at bounding box center [353, 170] width 32 height 9
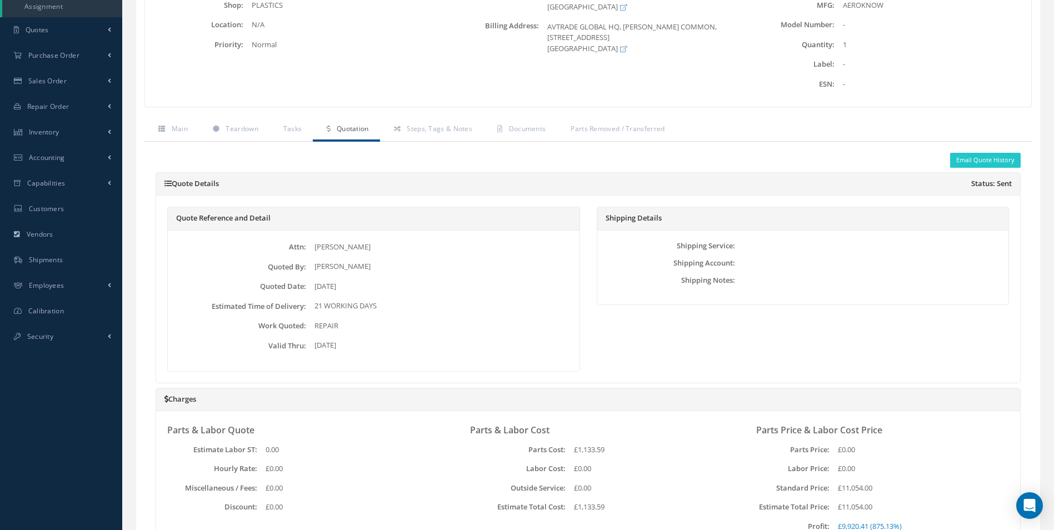
scroll to position [188, 0]
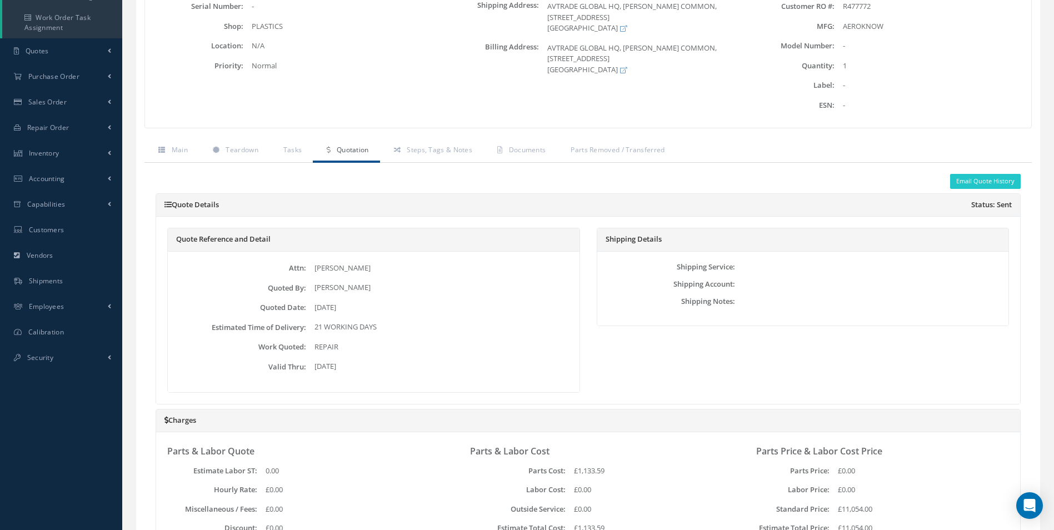
drag, startPoint x: 315, startPoint y: 266, endPoint x: 373, endPoint y: 262, distance: 58.5
click at [373, 262] on div "Attn: [PERSON_NAME] Quoted By: [PERSON_NAME] Quoted Date: [DATE] Estimated Time…" at bounding box center [374, 322] width 412 height 141
drag, startPoint x: 373, startPoint y: 262, endPoint x: 367, endPoint y: 267, distance: 7.9
copy div "[PERSON_NAME]"
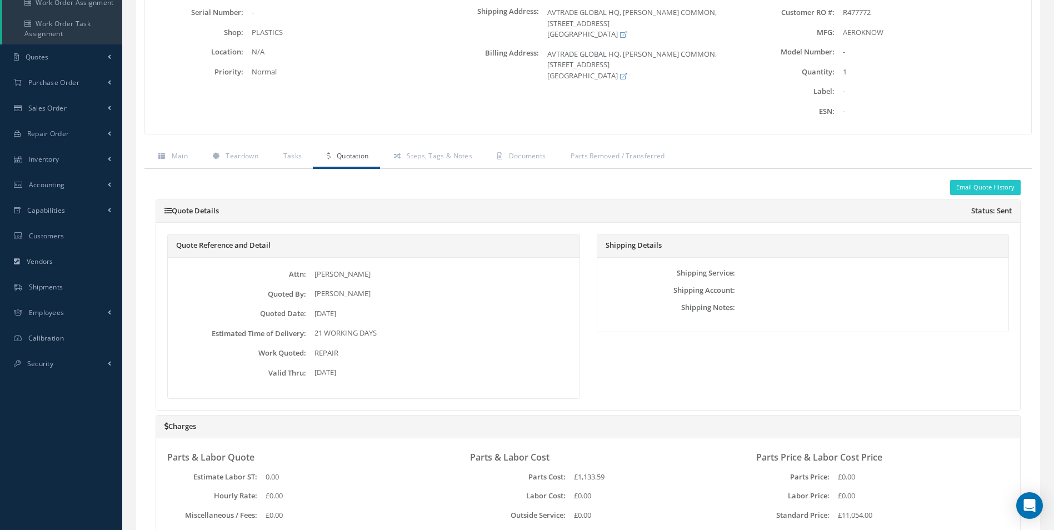
scroll to position [0, 0]
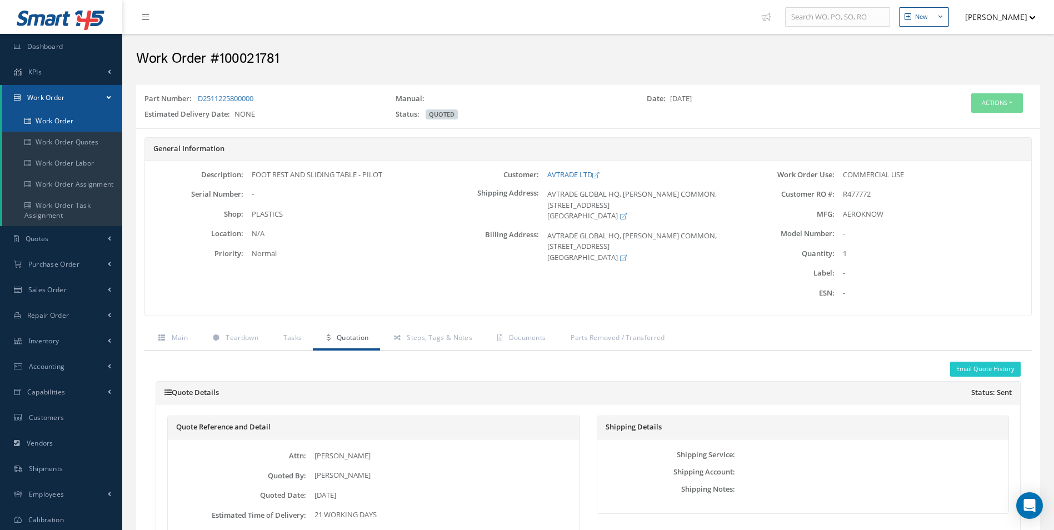
click at [46, 124] on link "Work Order" at bounding box center [62, 121] width 120 height 21
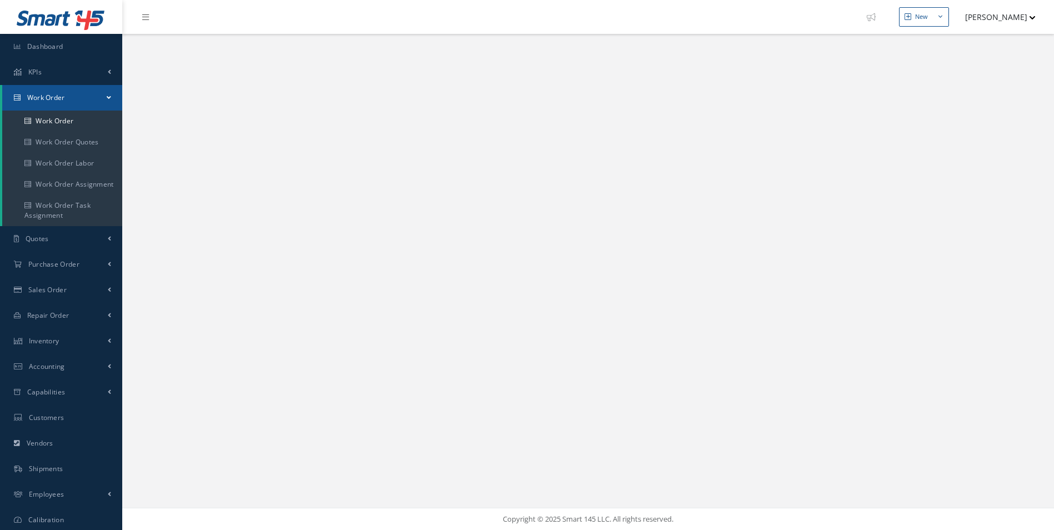
select select "25"
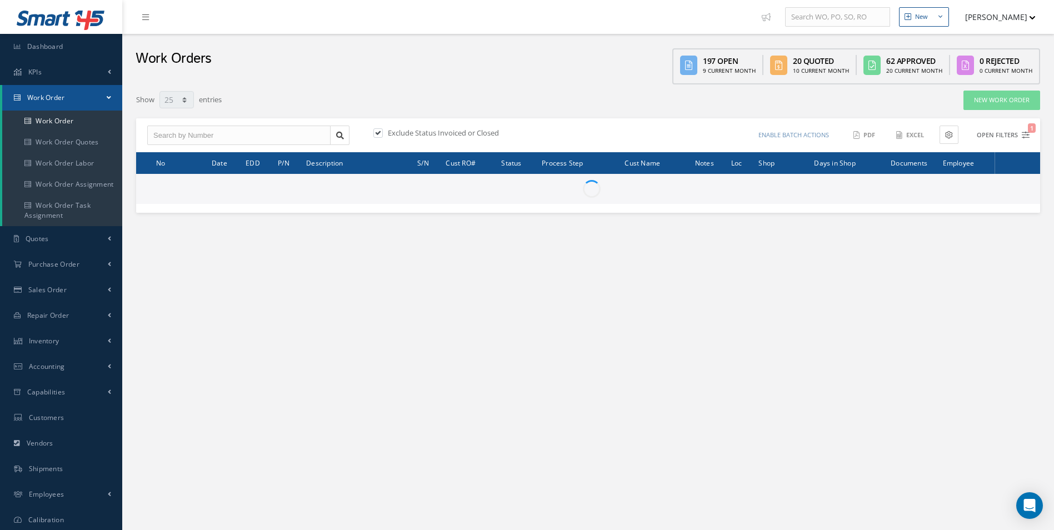
type input "All Work Request"
type input "All Work Performed"
type input "All Status"
type input "WO Part Status"
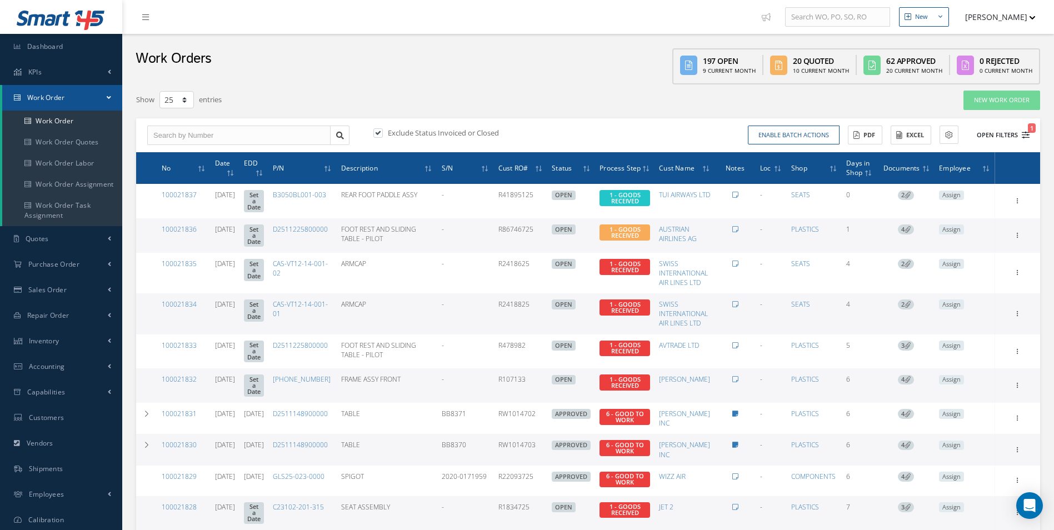
click at [1028, 137] on icon "1" at bounding box center [1026, 135] width 8 height 8
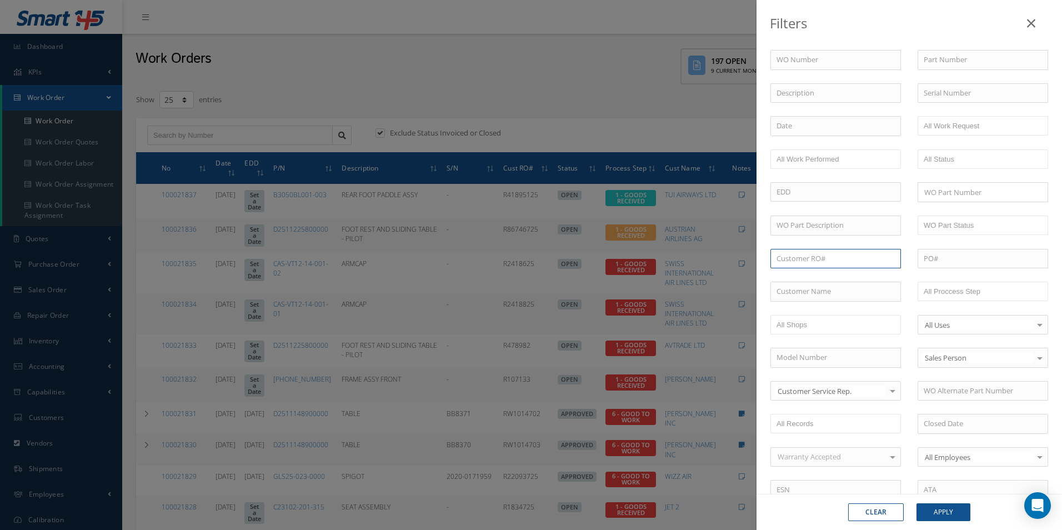
click at [812, 258] on input "text" at bounding box center [835, 259] width 131 height 20
paste input "R84878425"
type input "R84878425"
click at [808, 275] on span "R84878425" at bounding box center [795, 278] width 36 height 10
click at [946, 513] on button "Apply" at bounding box center [944, 512] width 54 height 18
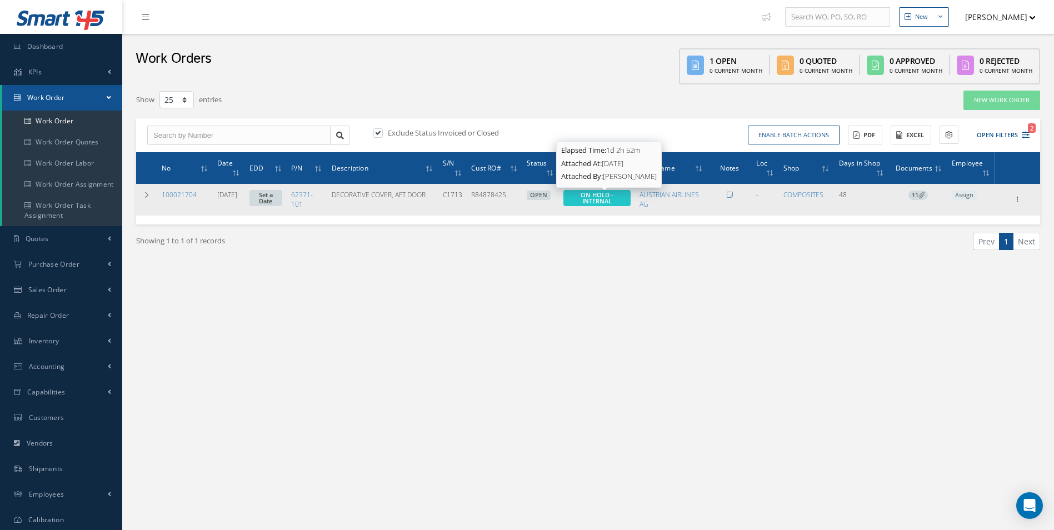
click at [612, 196] on span "ON HOLD - INTERNAL" at bounding box center [596, 198] width 33 height 14
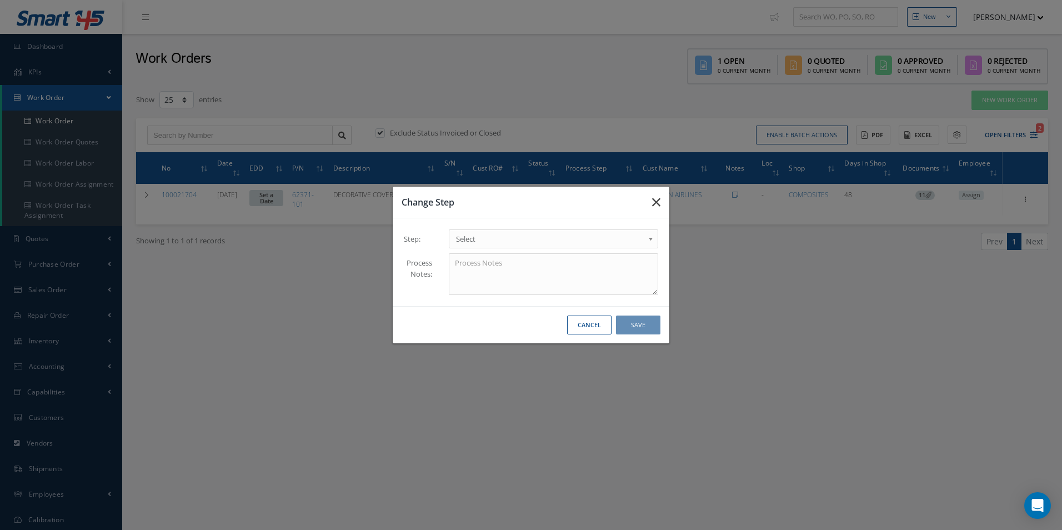
click at [660, 203] on button "button" at bounding box center [656, 202] width 26 height 31
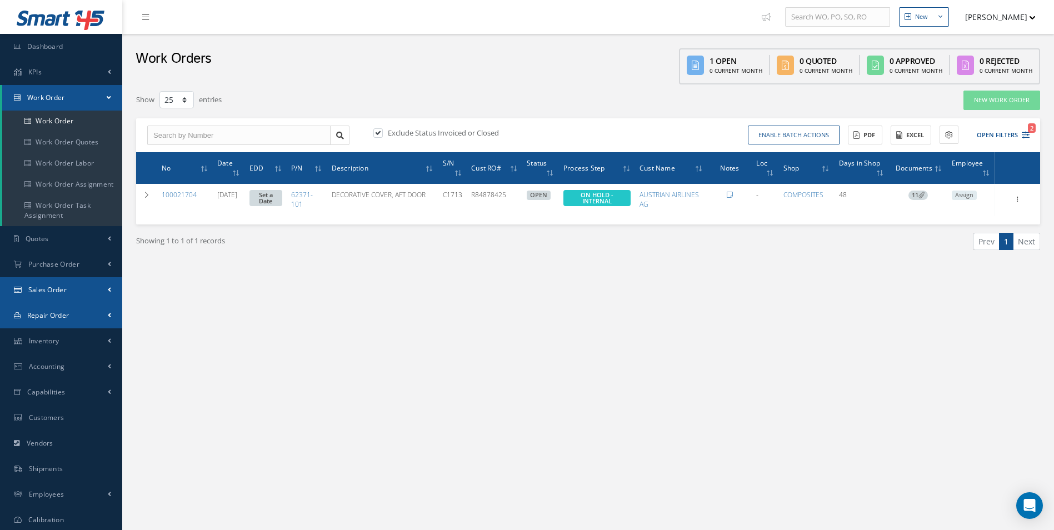
click at [50, 291] on span "Sales Order" at bounding box center [47, 289] width 38 height 9
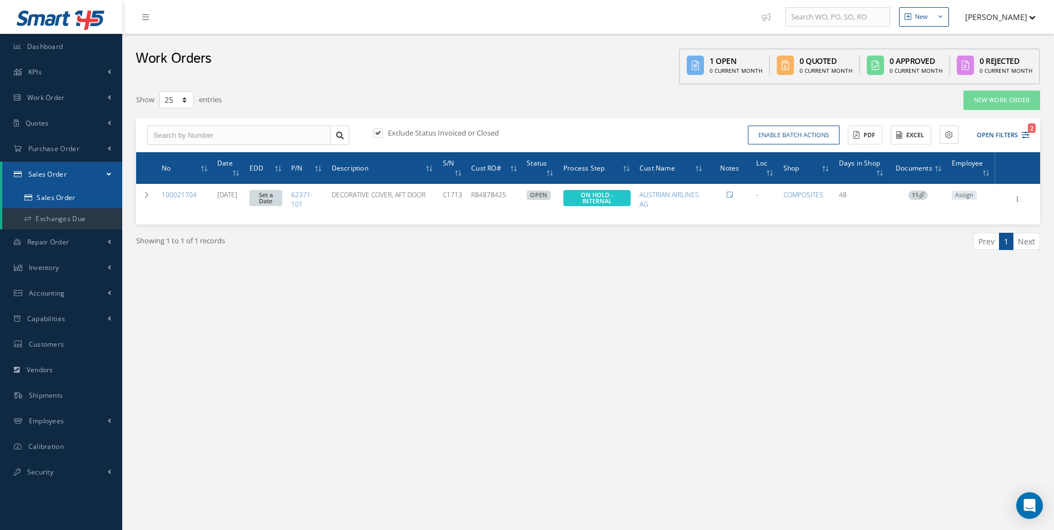
click at [67, 204] on link "Sales Order" at bounding box center [62, 197] width 120 height 21
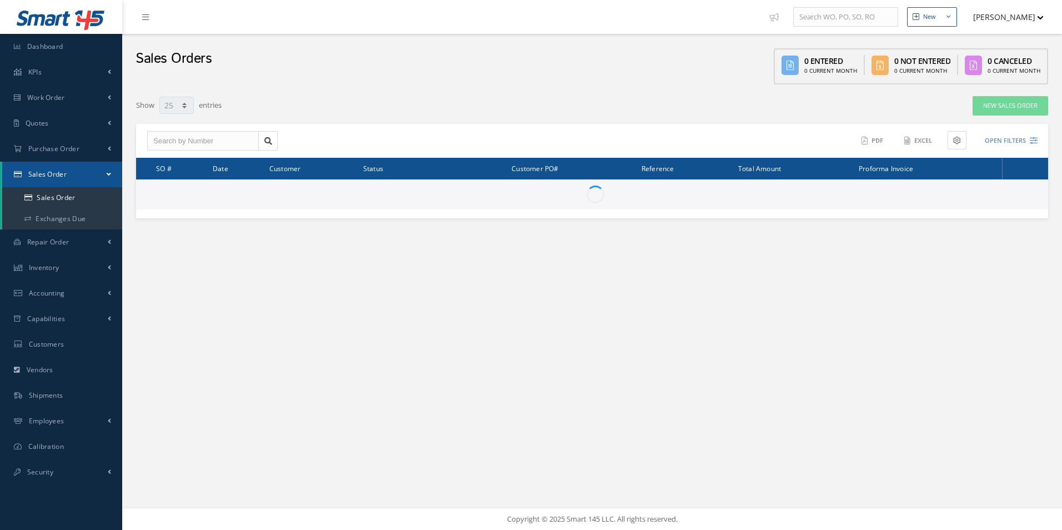
select select "25"
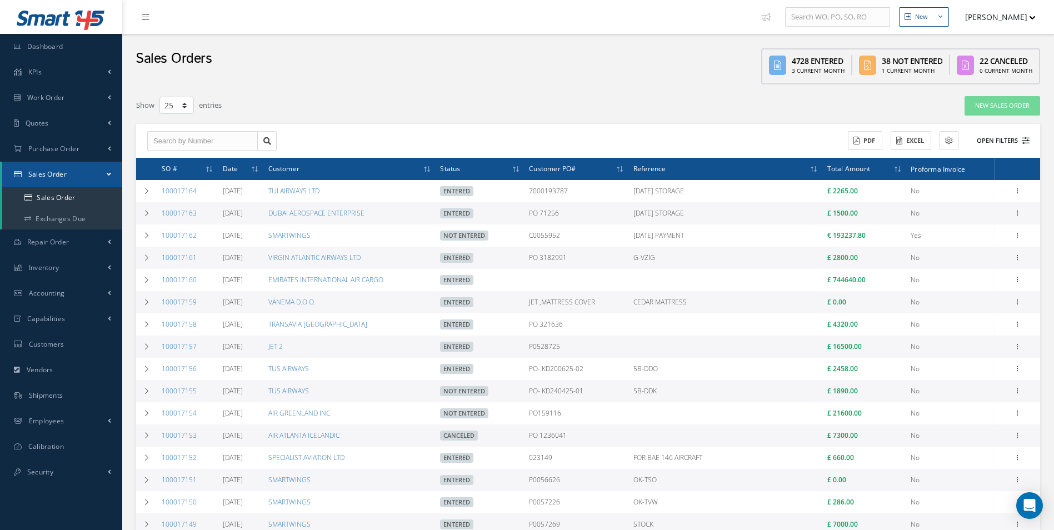
click at [1024, 142] on icon at bounding box center [1026, 141] width 8 height 8
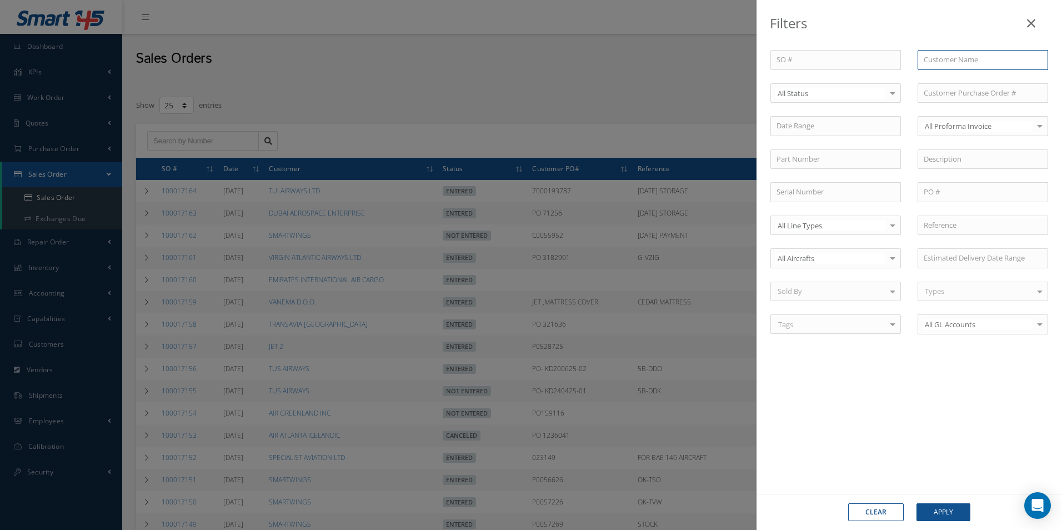
click at [950, 65] on input "text" at bounding box center [983, 60] width 131 height 20
click at [944, 79] on span "ROYAL JET LLC" at bounding box center [947, 79] width 47 height 10
type input "ROYAL JET LLC"
click at [949, 512] on button "Apply" at bounding box center [944, 512] width 54 height 18
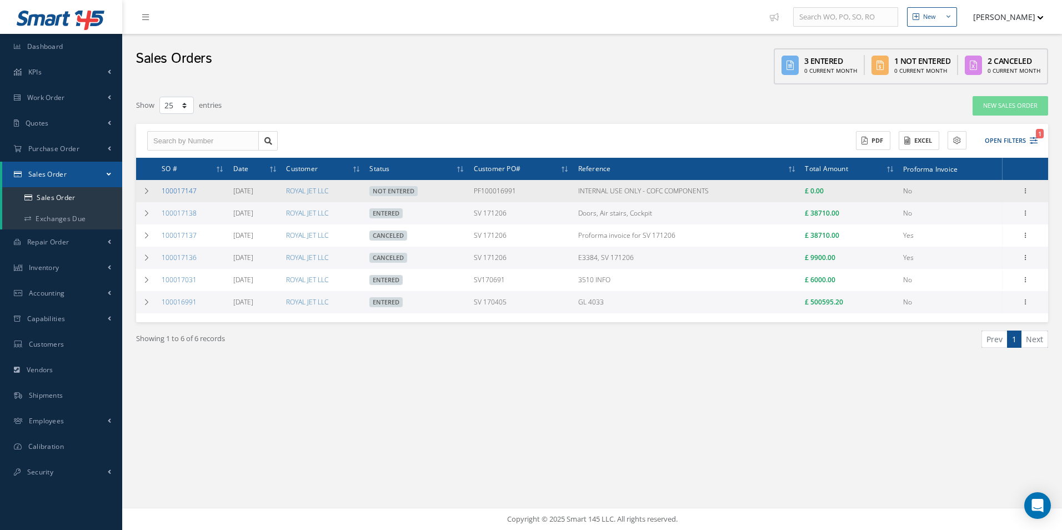
click at [176, 187] on link "100017147" at bounding box center [179, 190] width 35 height 9
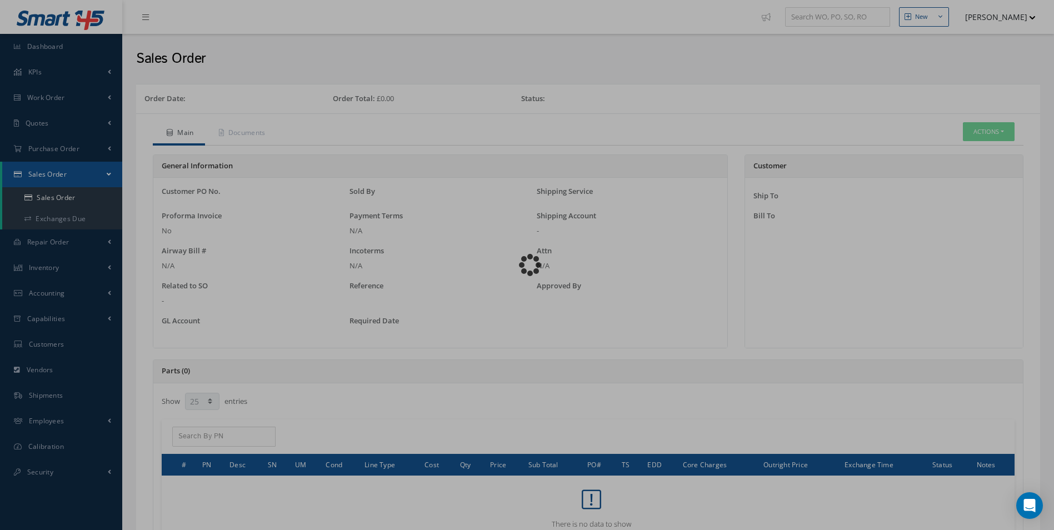
select select "25"
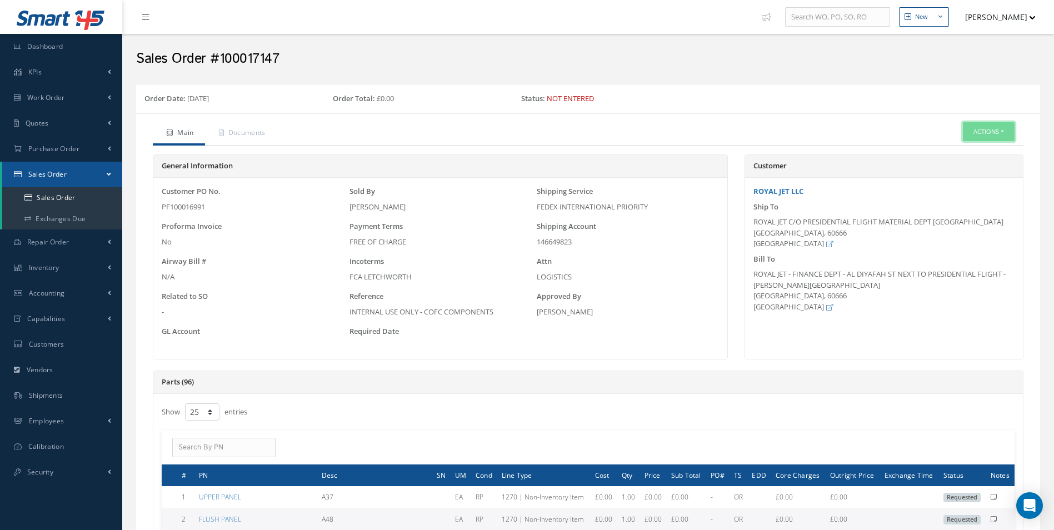
click at [975, 131] on button "Actions" at bounding box center [989, 131] width 52 height 19
click at [954, 161] on link "Edit" at bounding box center [971, 165] width 89 height 15
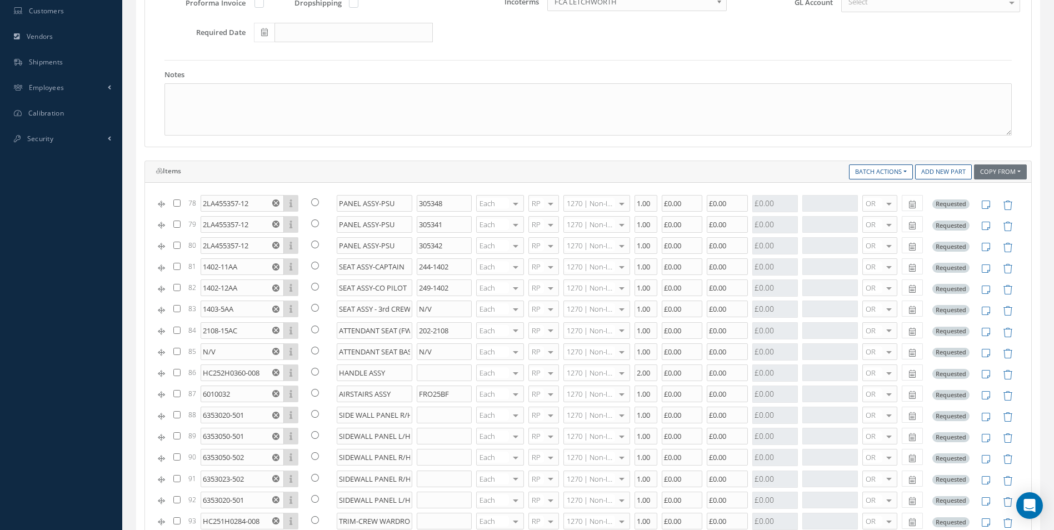
scroll to position [797, 0]
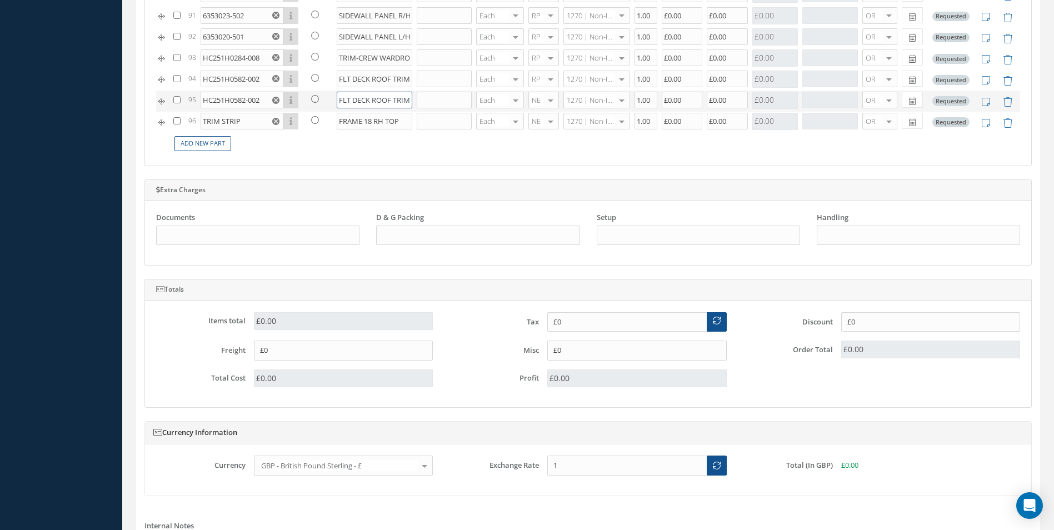
click at [360, 99] on input "FLT DECK ROOF TRIM STRIP LH" at bounding box center [375, 100] width 76 height 17
click at [381, 80] on input "FLT DECK ROOF TRIM STRIP RH" at bounding box center [375, 79] width 76 height 17
click at [256, 98] on input "HC251H0582-002" at bounding box center [242, 100] width 83 height 17
click at [262, 98] on input "HC251H0582-002" at bounding box center [242, 100] width 83 height 17
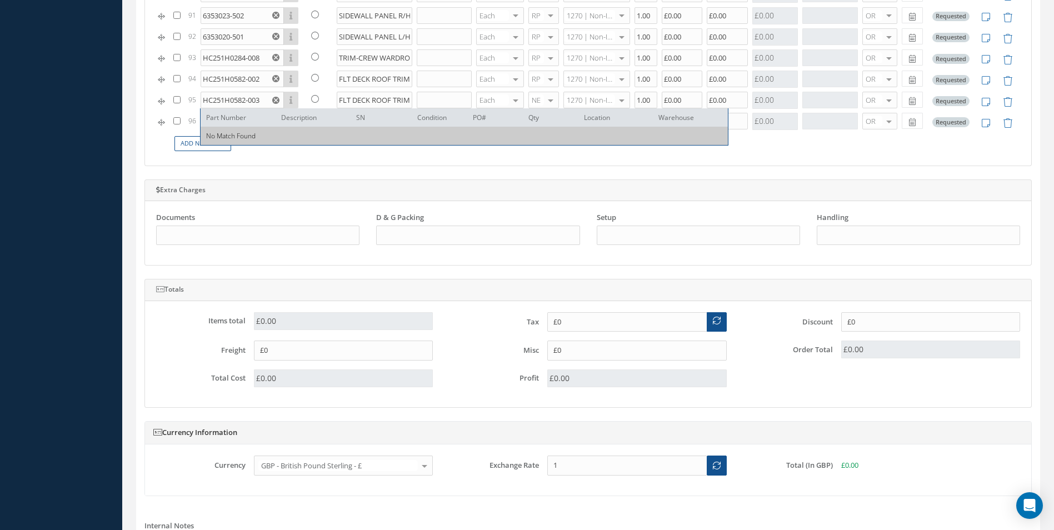
drag, startPoint x: 286, startPoint y: 166, endPoint x: 291, endPoint y: 161, distance: 6.7
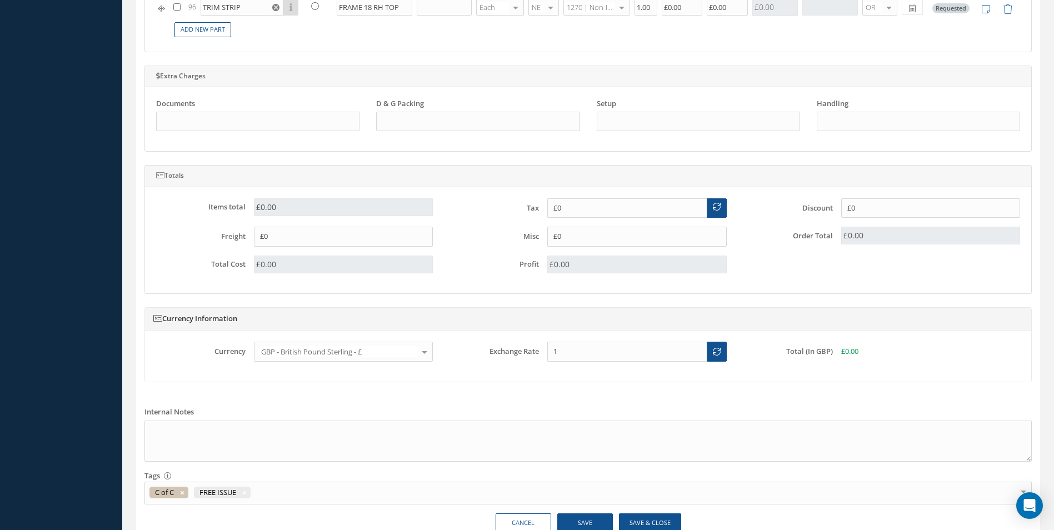
scroll to position [967, 0]
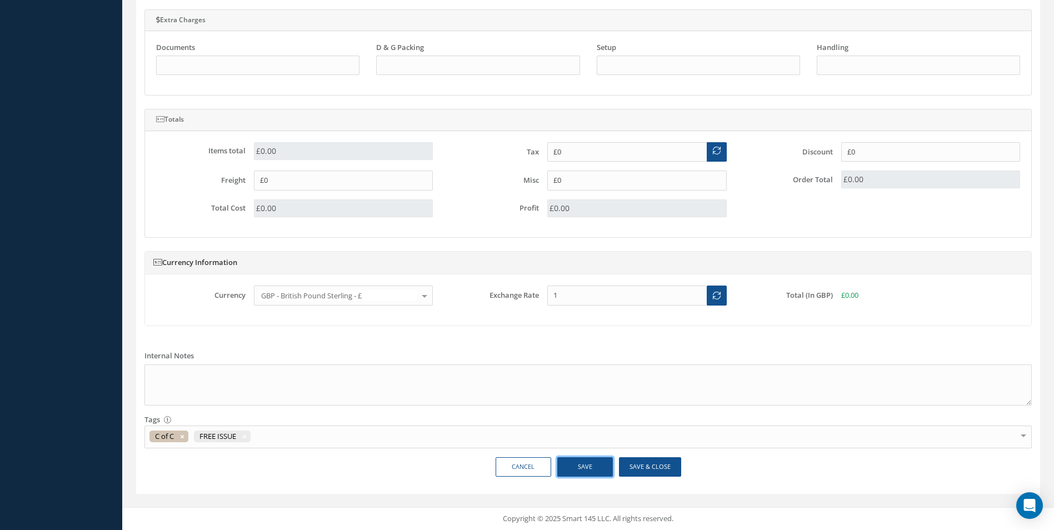
drag, startPoint x: 589, startPoint y: 467, endPoint x: 584, endPoint y: 462, distance: 7.1
click at [589, 467] on button "Save" at bounding box center [585, 466] width 56 height 19
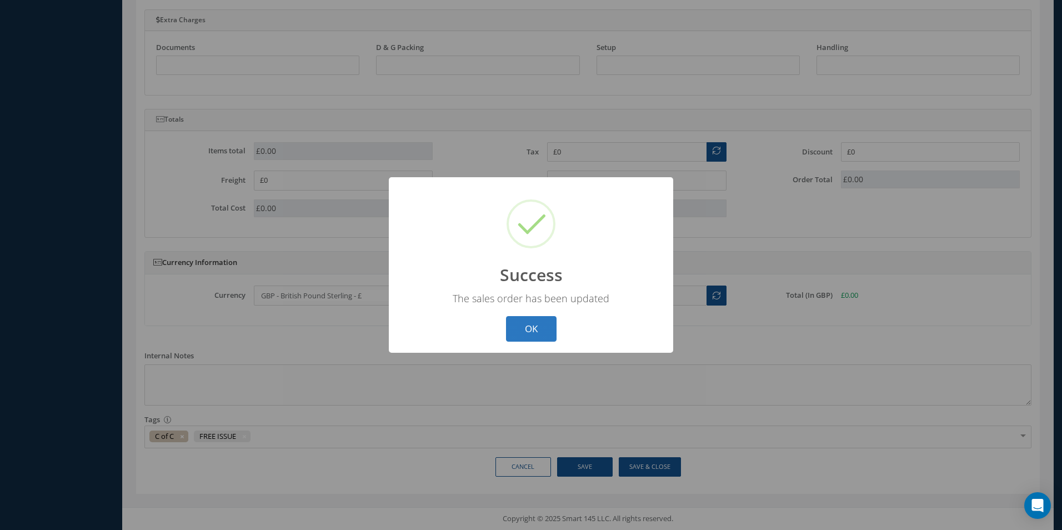
click at [541, 320] on button "OK" at bounding box center [531, 329] width 51 height 26
type input "HC251H0582-002"
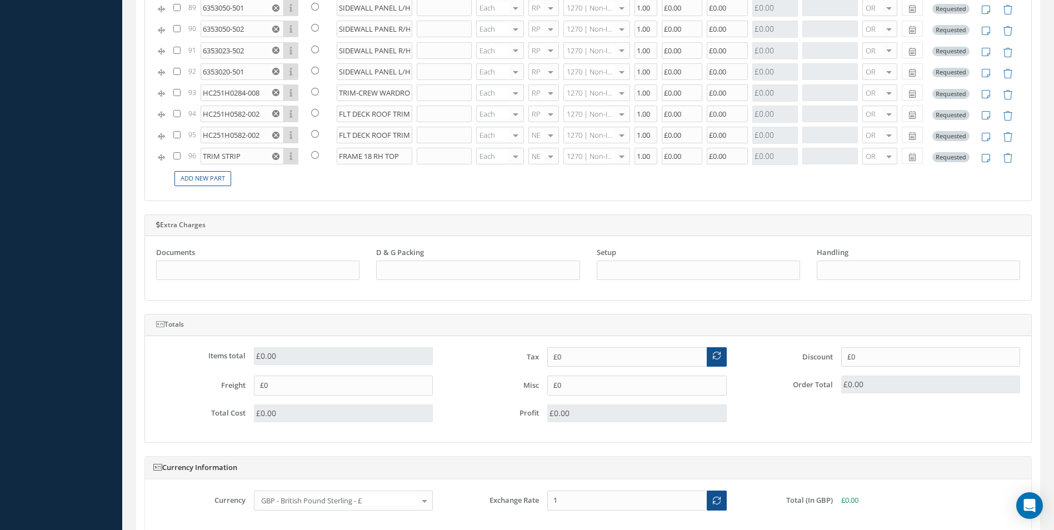
scroll to position [833, 0]
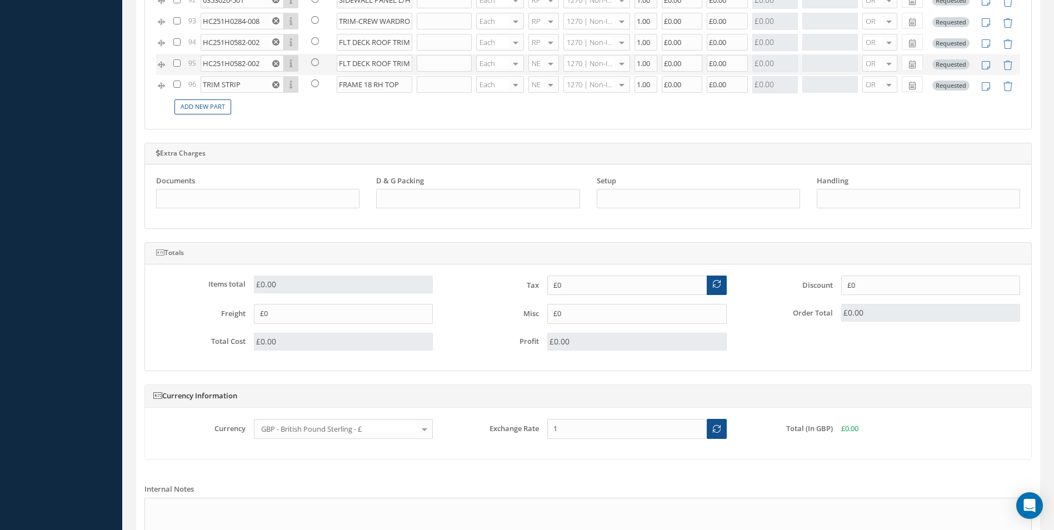
click at [277, 63] on use "Reset" at bounding box center [275, 63] width 7 height 7
type input "1"
type input "£0"
click at [208, 60] on input "text" at bounding box center [242, 63] width 83 height 17
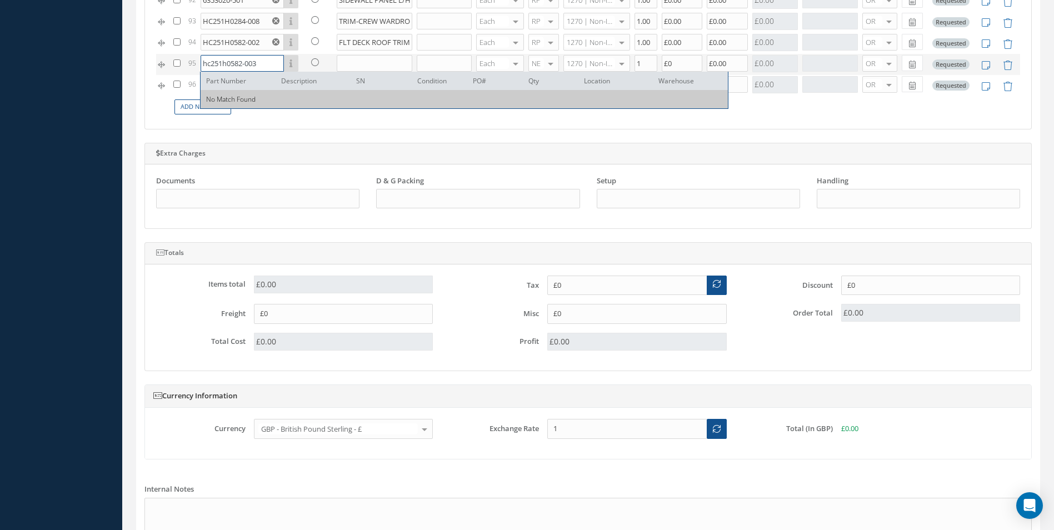
type input "hc251h0582-003"
click at [353, 63] on input "text" at bounding box center [375, 63] width 76 height 17
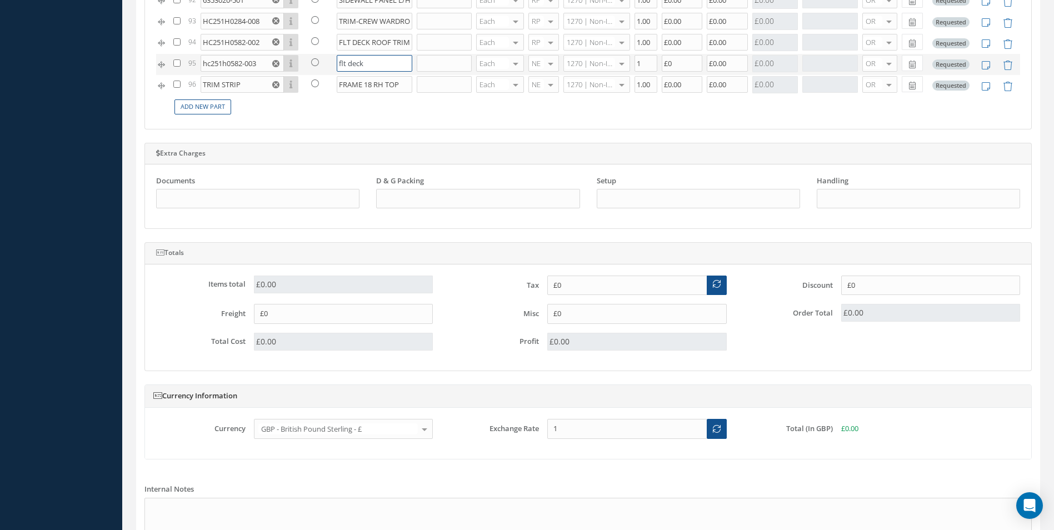
type input "flt deck"
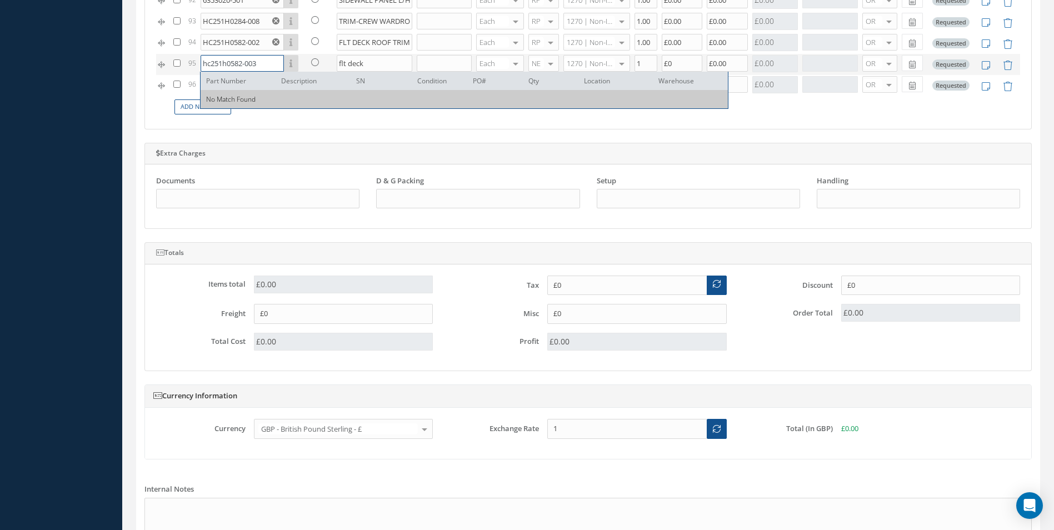
drag, startPoint x: 204, startPoint y: 62, endPoint x: 210, endPoint y: 68, distance: 9.0
click at [210, 68] on input "hc251h0582-003" at bounding box center [242, 63] width 83 height 17
click at [231, 65] on input "HC251h0582-003" at bounding box center [242, 63] width 83 height 17
type input "HC251H0582-003"
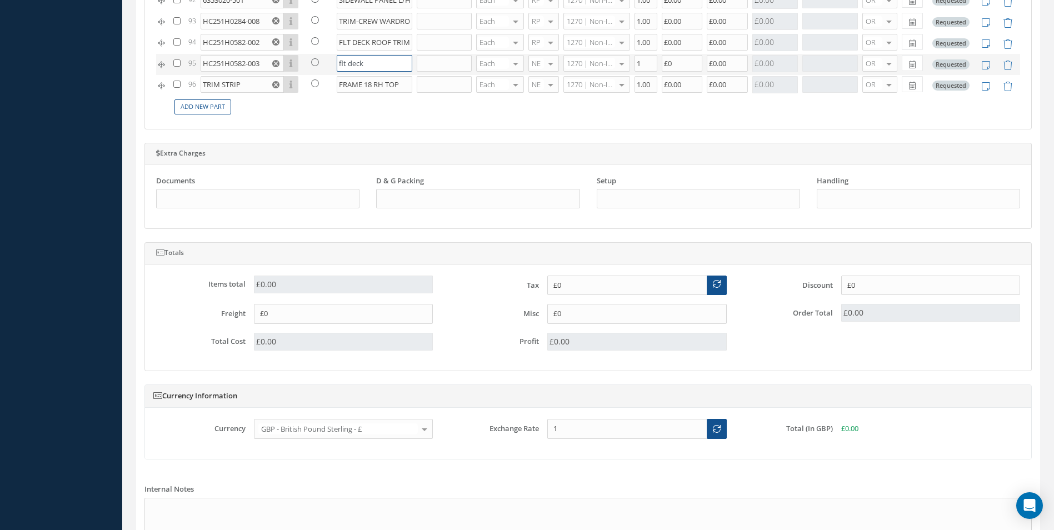
drag, startPoint x: 337, startPoint y: 63, endPoint x: 361, endPoint y: 61, distance: 24.0
click at [361, 61] on input "flt deck" at bounding box center [375, 63] width 76 height 17
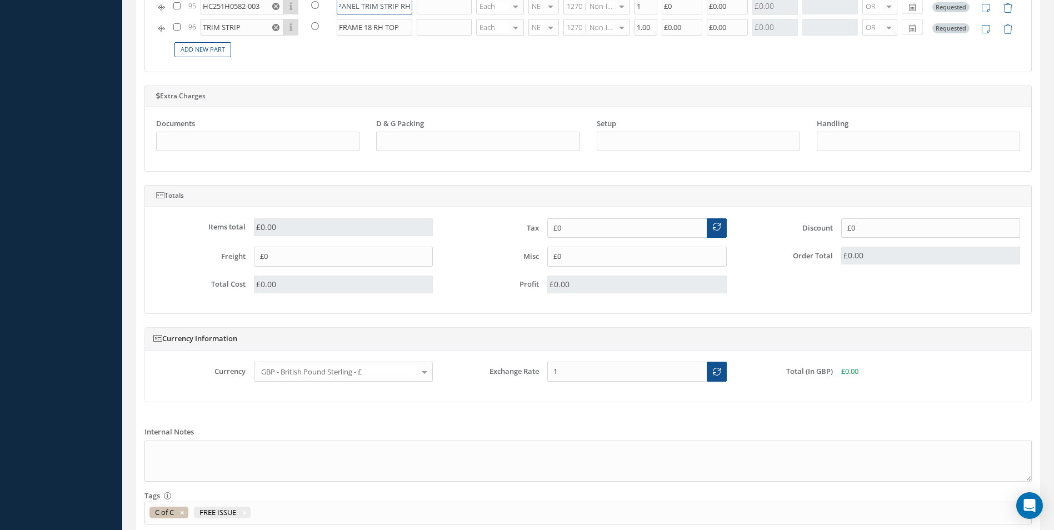
scroll to position [944, 0]
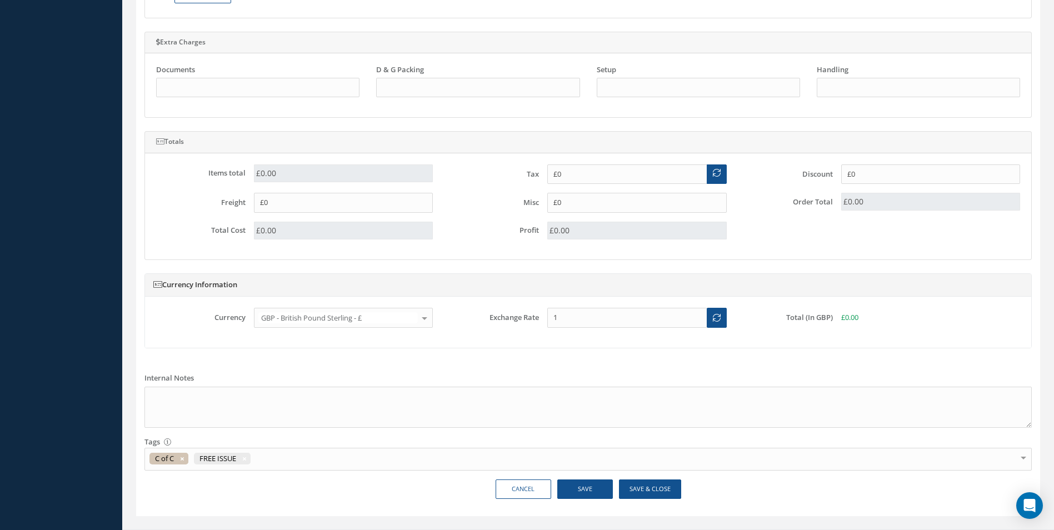
type input "FLT DECK ROOF PANEL TRIM STRIP RH"
click at [593, 493] on button "Save" at bounding box center [585, 488] width 56 height 19
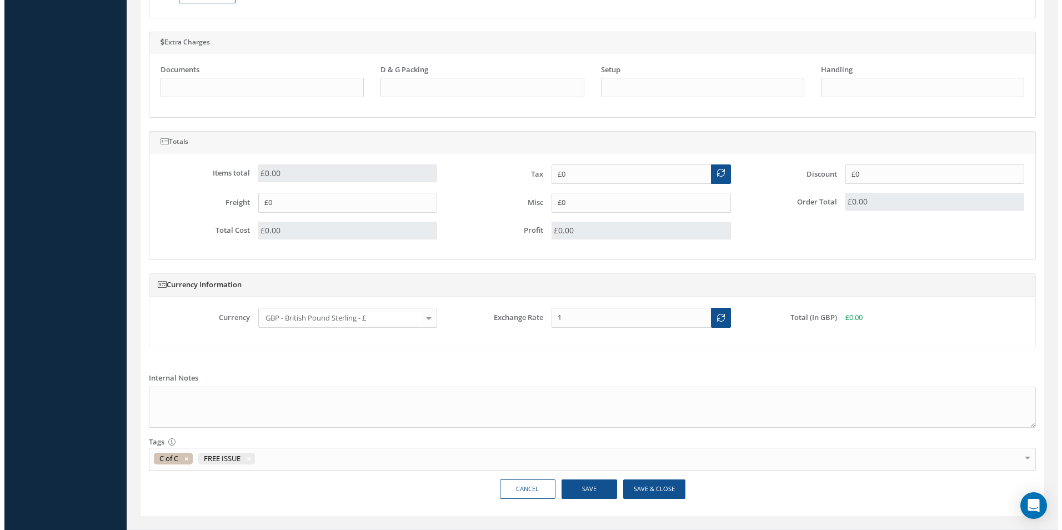
scroll to position [0, 0]
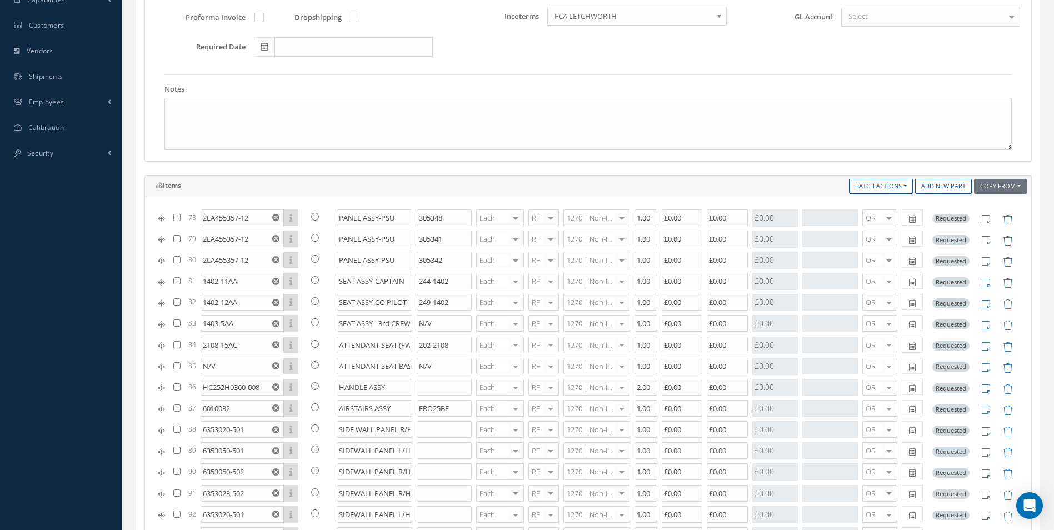
scroll to position [652, 0]
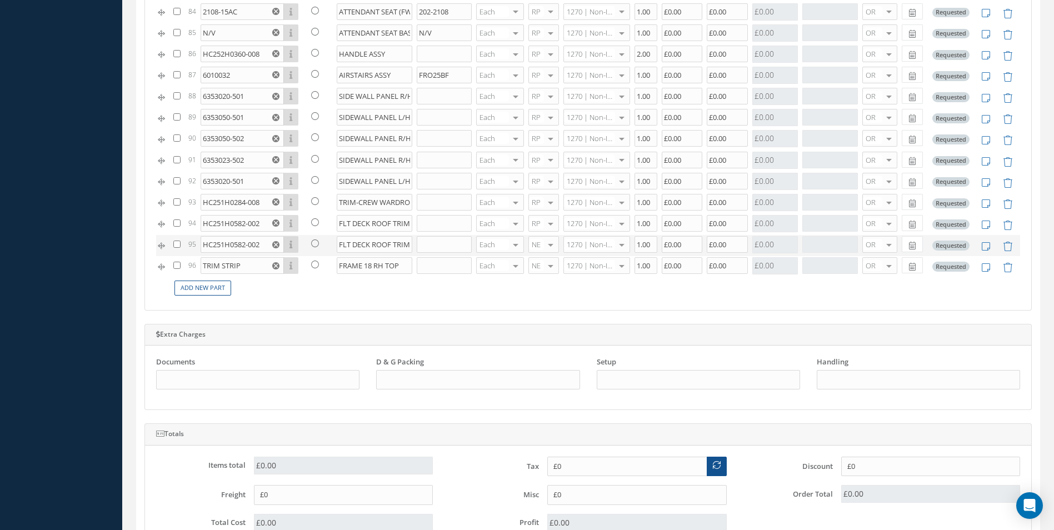
click at [179, 244] on input "checkbox" at bounding box center [176, 244] width 7 height 7
checkbox input "true"
click at [258, 244] on input "HC251H0582-002" at bounding box center [242, 244] width 83 height 17
drag, startPoint x: 258, startPoint y: 244, endPoint x: 274, endPoint y: 221, distance: 28.7
click at [261, 246] on input "HC251H0582-002" at bounding box center [242, 244] width 83 height 17
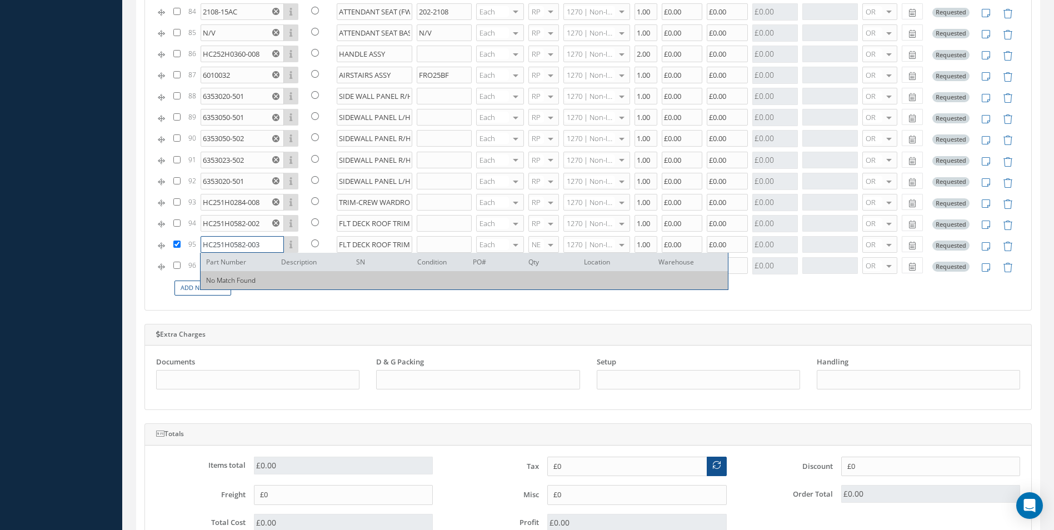
type input "HC251H0582-003"
click at [296, 298] on td "Add New Part" at bounding box center [595, 288] width 849 height 22
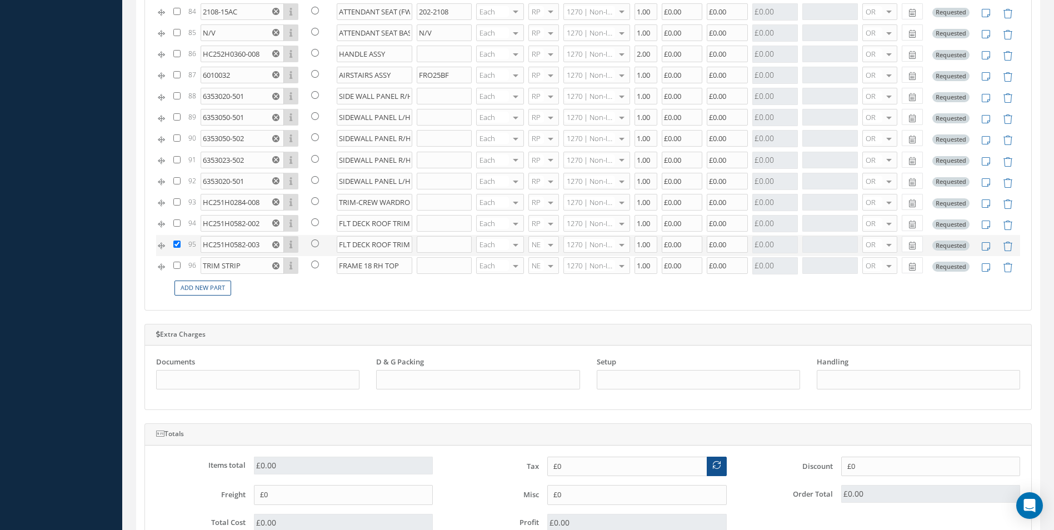
click at [313, 243] on icon at bounding box center [315, 243] width 8 height 8
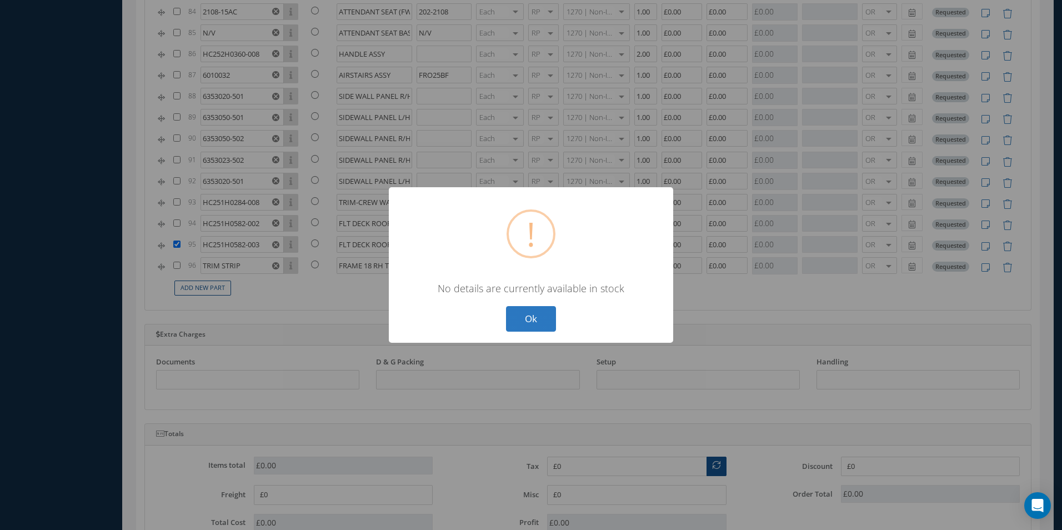
click at [529, 321] on button "Ok" at bounding box center [531, 319] width 50 height 26
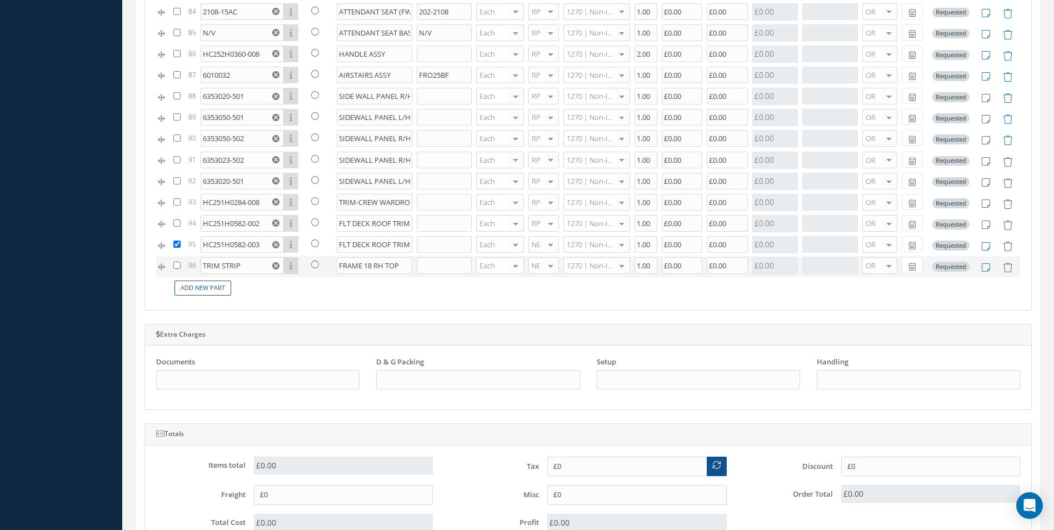
drag, startPoint x: 177, startPoint y: 243, endPoint x: 221, endPoint y: 263, distance: 48.2
click at [178, 243] on input "checkbox" at bounding box center [176, 244] width 7 height 7
checkbox input "false"
click at [398, 243] on input "FLT DECK ROOF TRIM STRIP LH" at bounding box center [375, 244] width 76 height 17
click at [400, 246] on input "FLT DECK ROOF TRIM STRIP LH" at bounding box center [375, 244] width 76 height 17
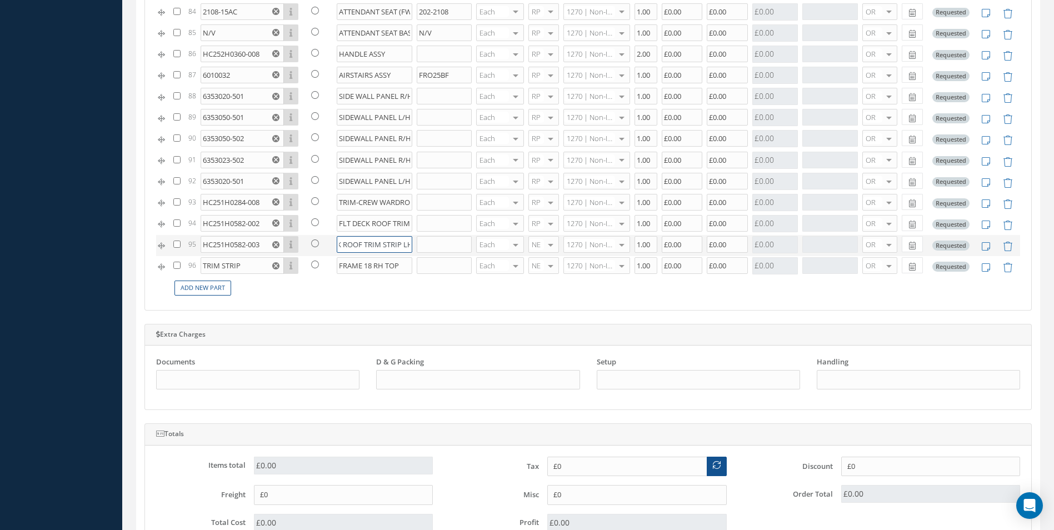
scroll to position [0, 33]
click at [398, 247] on input "FLT DECK ROOF TRIM STRIP LH" at bounding box center [375, 244] width 76 height 17
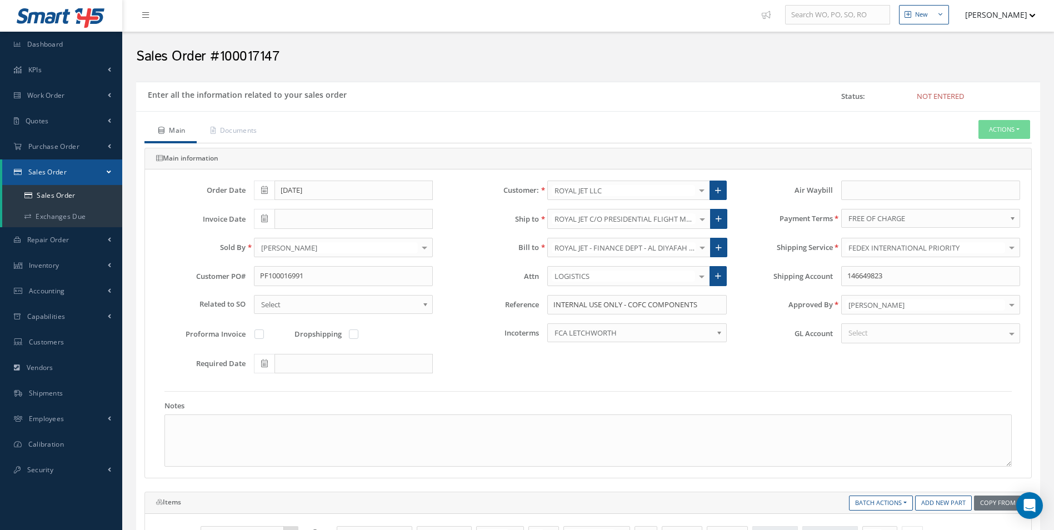
scroll to position [0, 0]
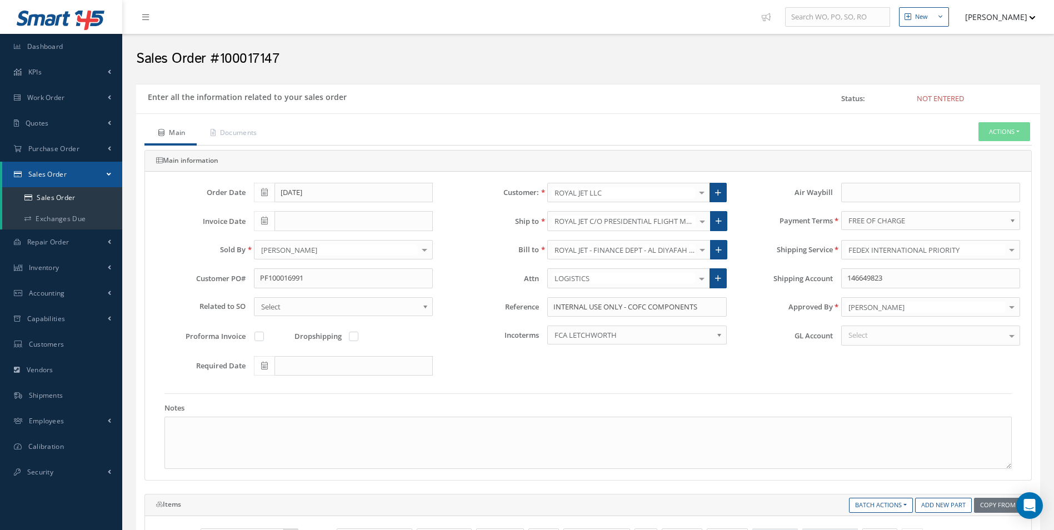
type input "FLT DECK ROOF TRIM STRIP RH"
click at [1006, 132] on button "Actions" at bounding box center [1004, 131] width 52 height 19
click at [880, 284] on link "C of C" at bounding box center [904, 282] width 84 height 17
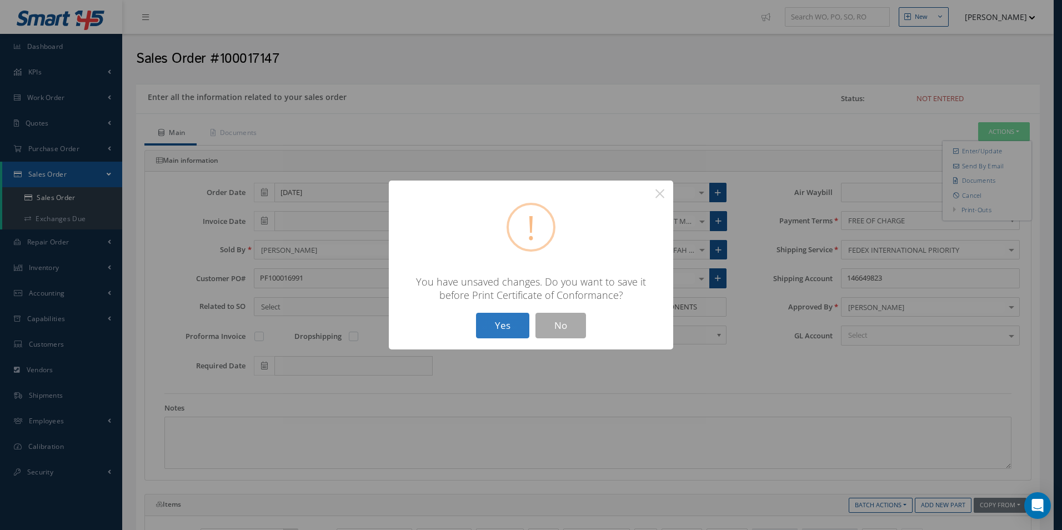
click at [508, 324] on button "Yes" at bounding box center [502, 326] width 53 height 26
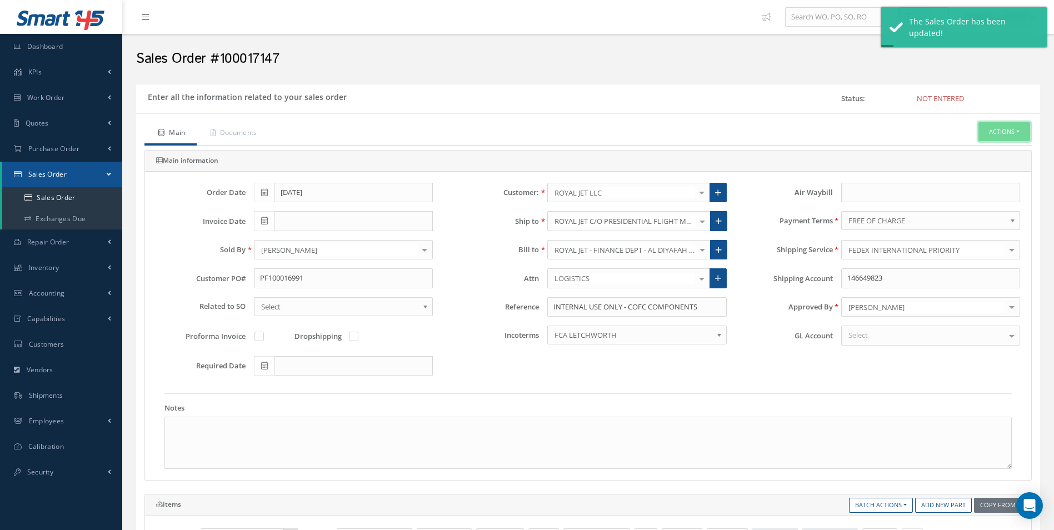
click at [1010, 127] on button "Actions" at bounding box center [1004, 131] width 52 height 19
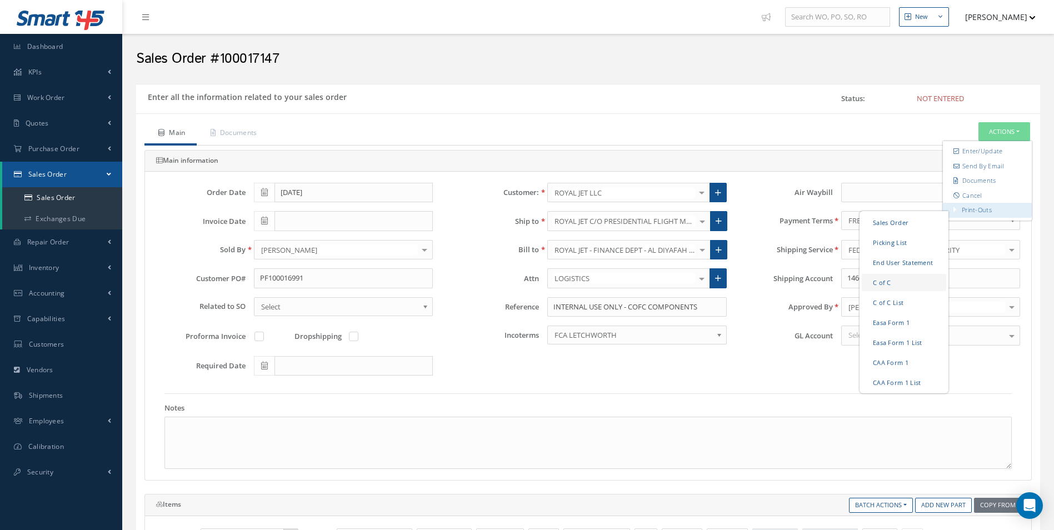
click at [892, 288] on link "C of C" at bounding box center [904, 282] width 84 height 17
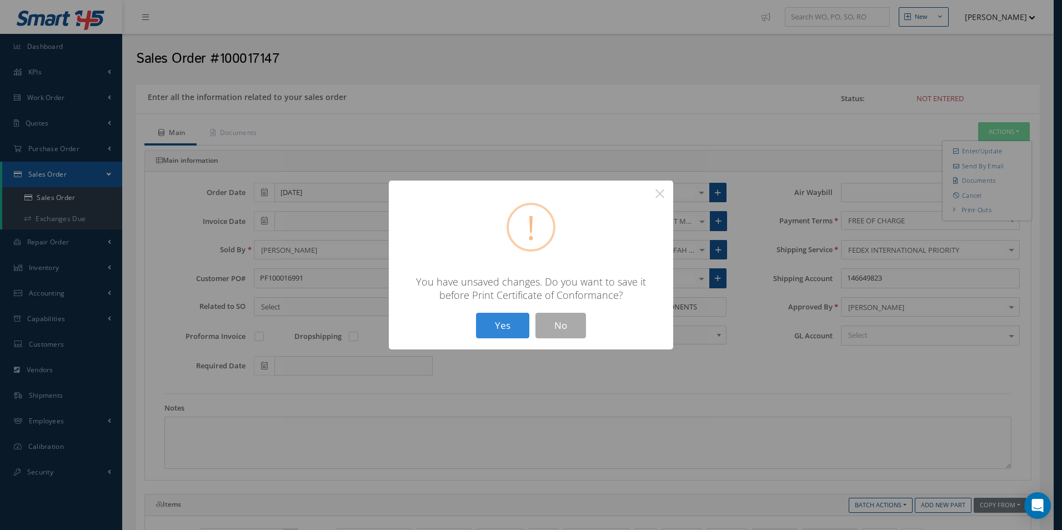
click at [510, 328] on button "Yes" at bounding box center [502, 326] width 53 height 26
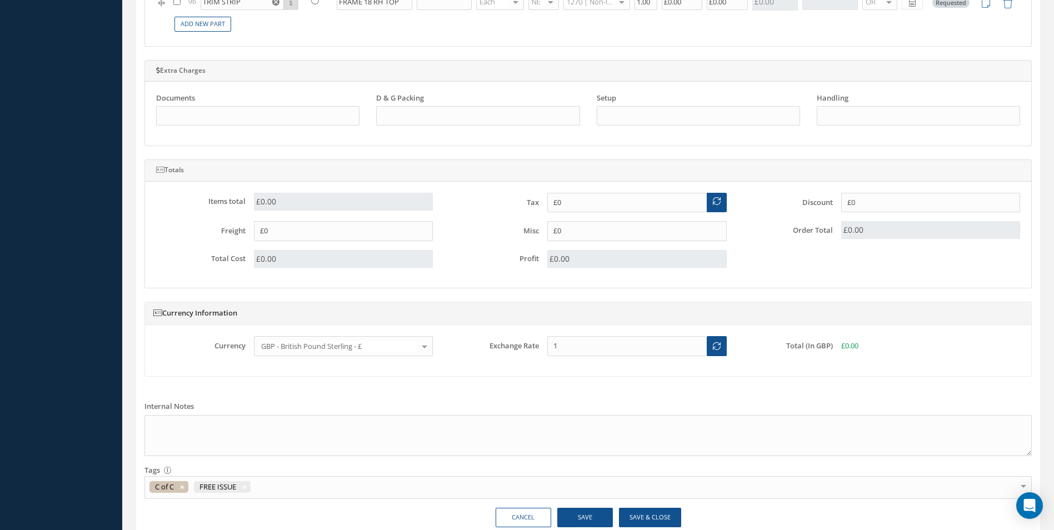
scroll to position [944, 0]
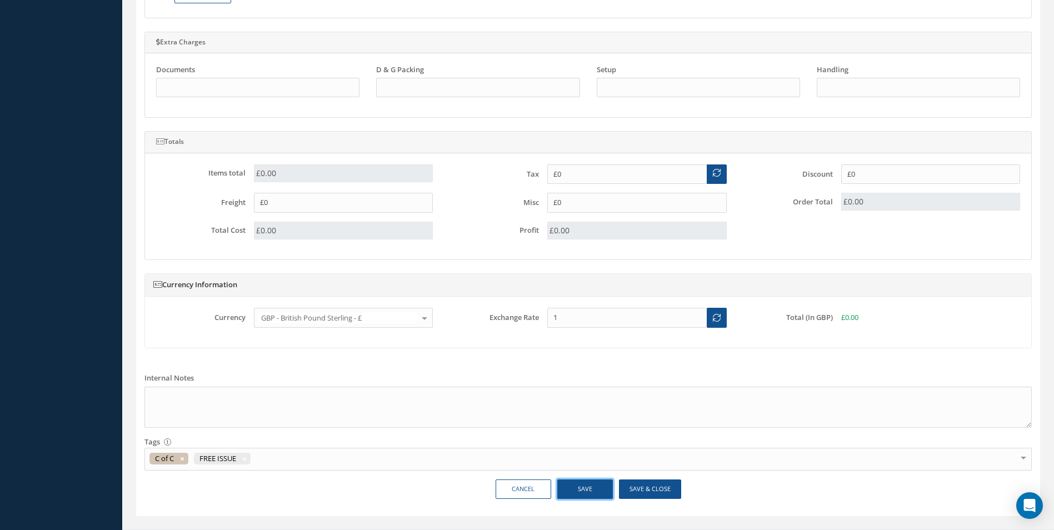
click at [573, 489] on button "Save" at bounding box center [585, 488] width 56 height 19
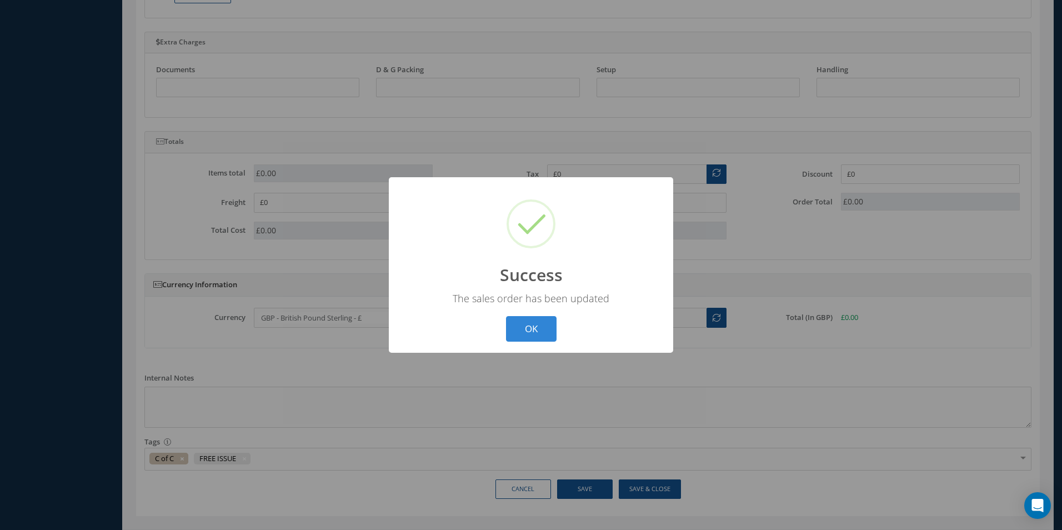
drag, startPoint x: 533, startPoint y: 325, endPoint x: 385, endPoint y: 325, distance: 148.3
click at [534, 325] on button "OK" at bounding box center [531, 329] width 51 height 26
type input "HC251H0582-002"
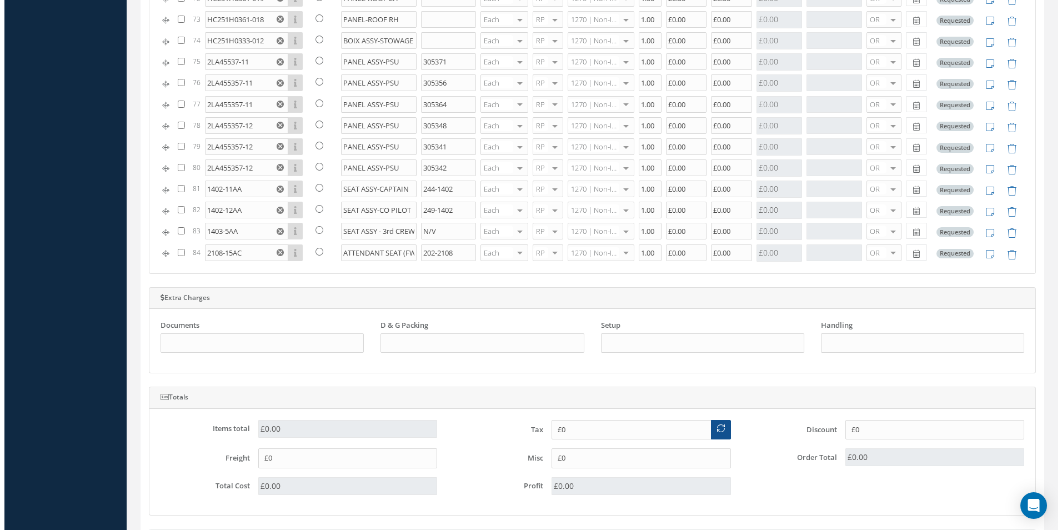
scroll to position [1656, 0]
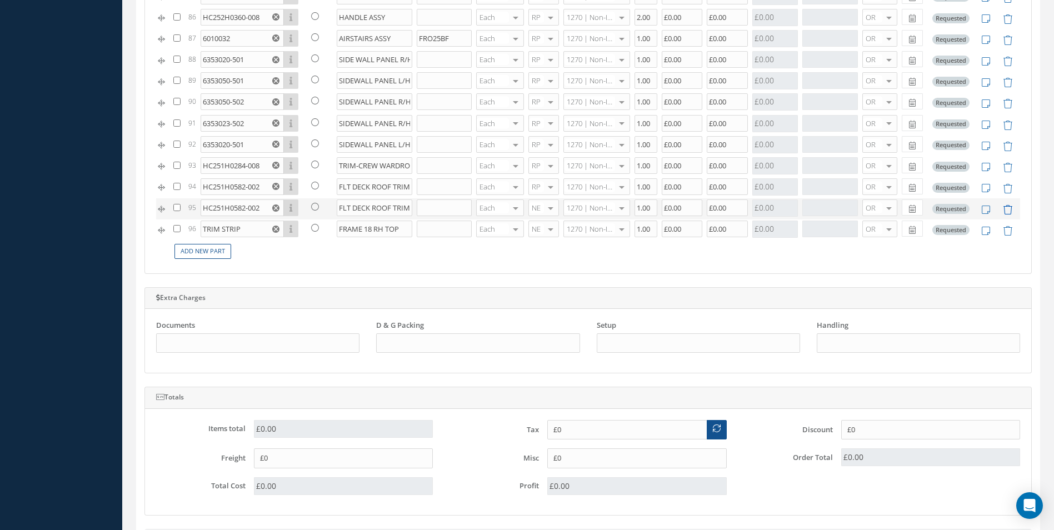
click at [1003, 210] on icon at bounding box center [1007, 209] width 9 height 9
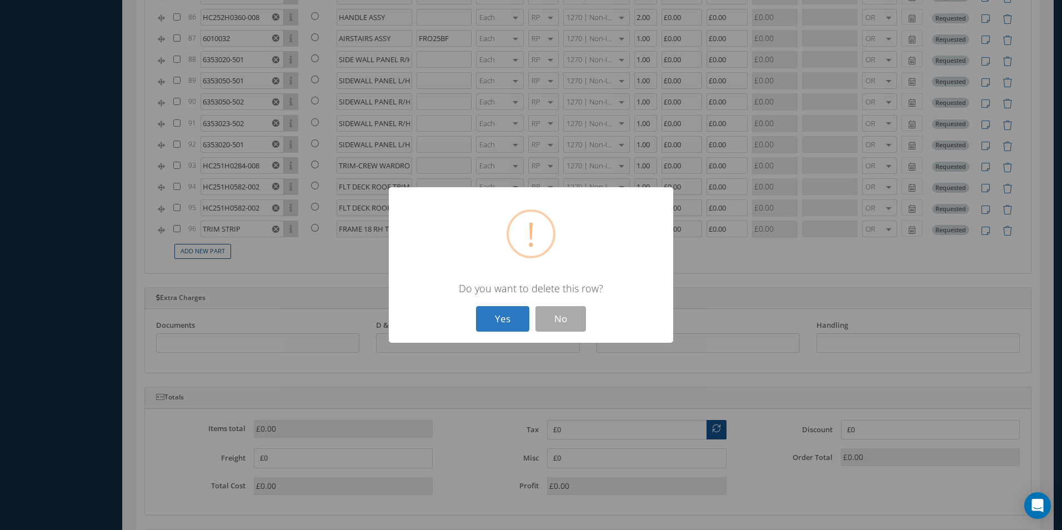
click at [497, 319] on button "Yes" at bounding box center [502, 319] width 53 height 26
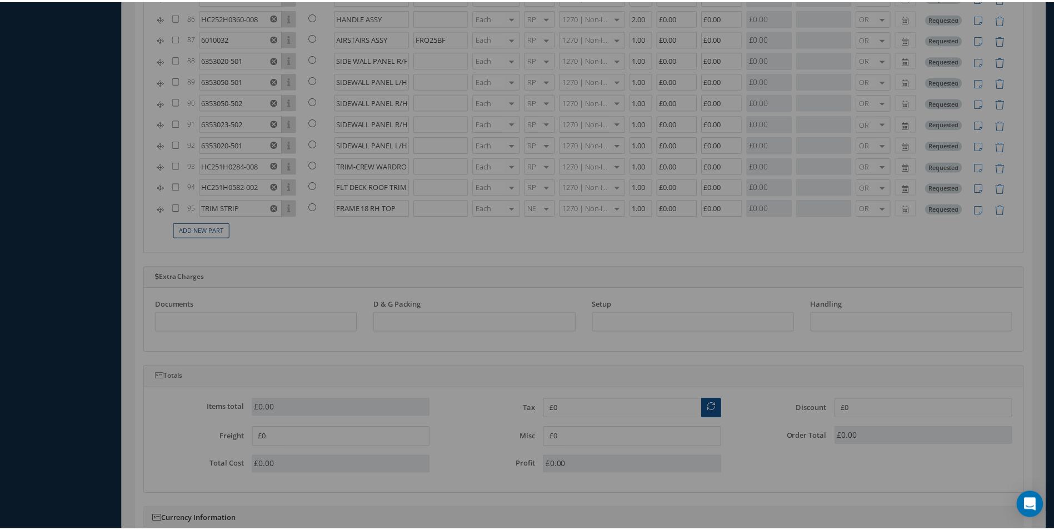
scroll to position [1635, 0]
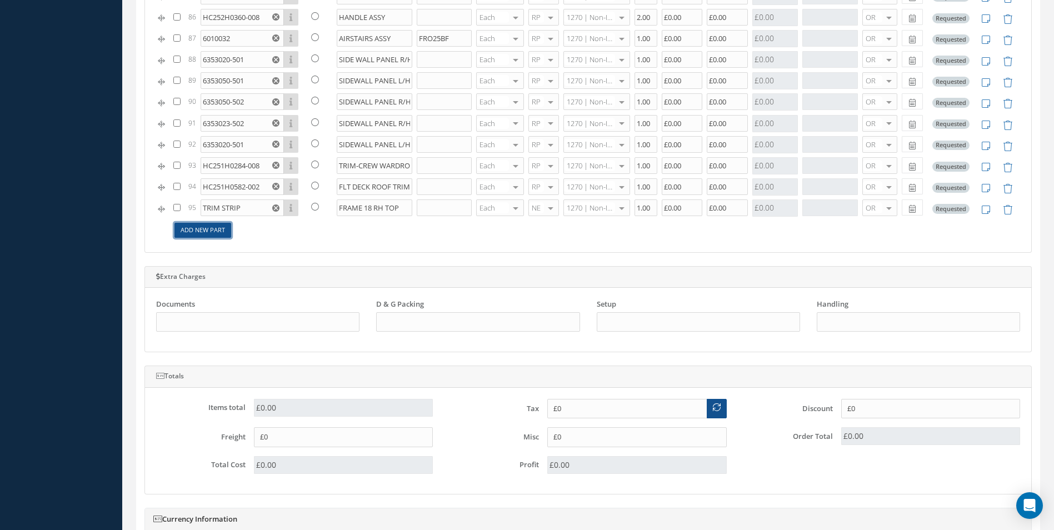
click at [195, 230] on link "Add New Part" at bounding box center [202, 230] width 57 height 15
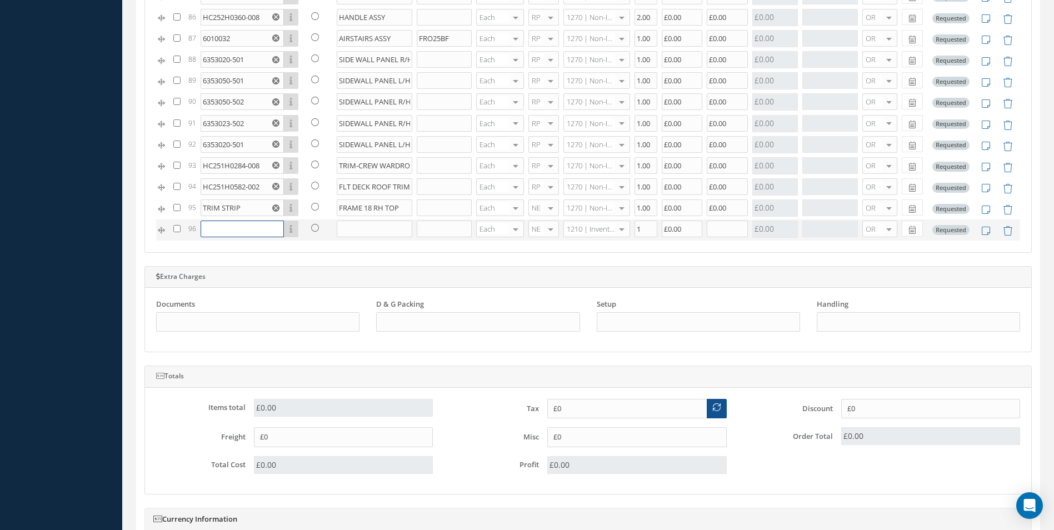
click at [211, 234] on input "text" at bounding box center [242, 229] width 83 height 17
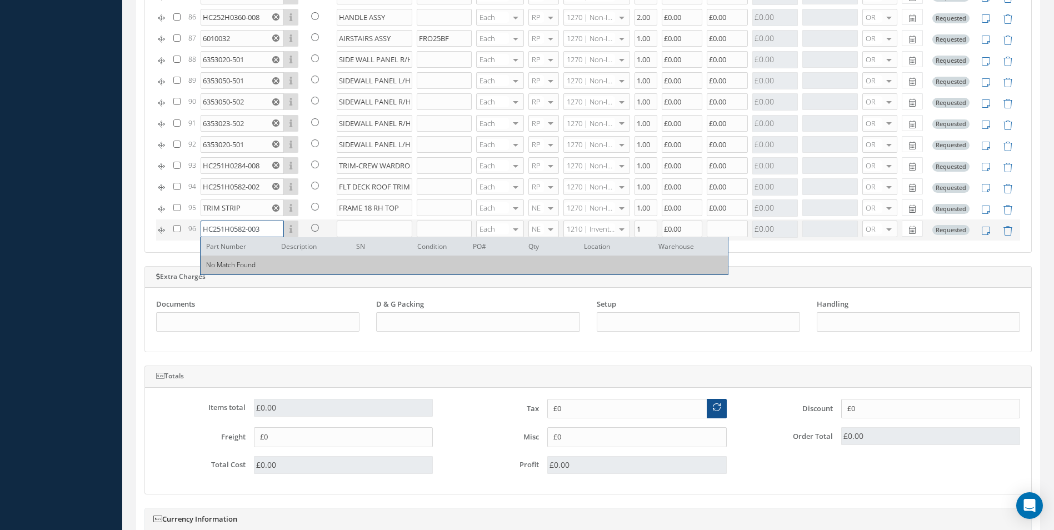
type input "HC251H0582-003"
click at [356, 227] on input "text" at bounding box center [375, 229] width 76 height 17
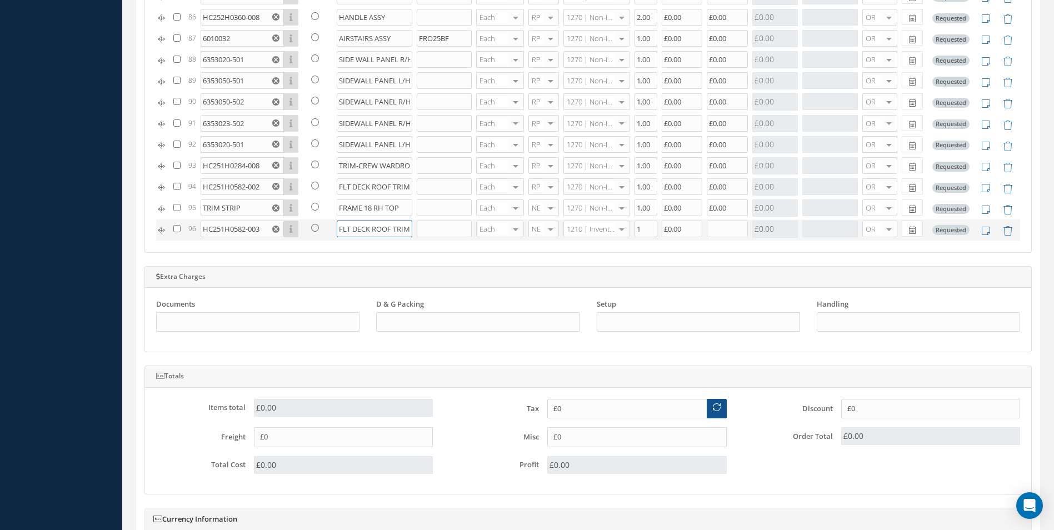
scroll to position [0, 13]
click at [406, 231] on input "FLT DECK ROOF TRIM DT" at bounding box center [375, 229] width 76 height 17
drag, startPoint x: 399, startPoint y: 230, endPoint x: 407, endPoint y: 229, distance: 7.2
click at [407, 229] on input "FLT DECK ROOF TRIM DT" at bounding box center [375, 229] width 76 height 17
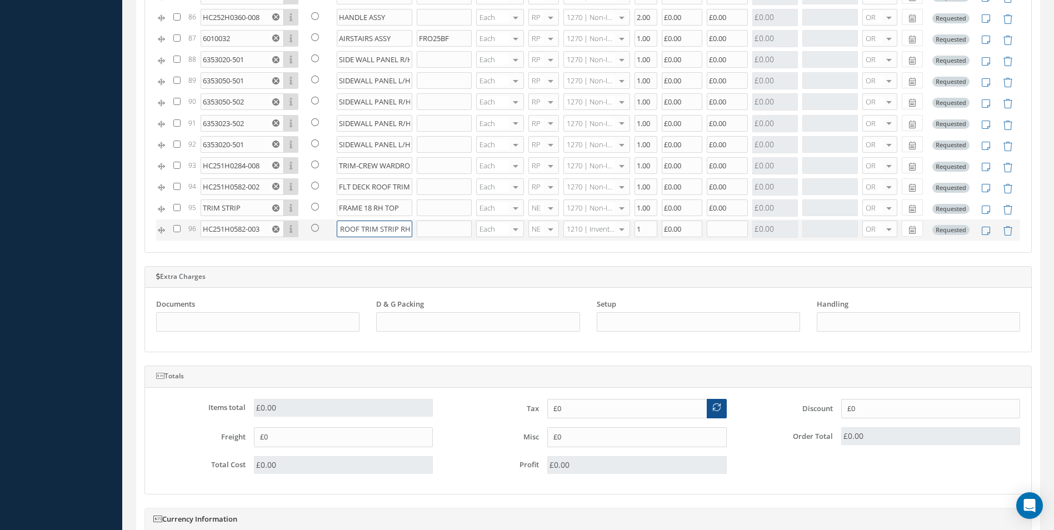
type input "FLT DECK ROOF TRIM STRIP RH"
type input "1270"
click at [583, 253] on span "1270 | Non-Inventory Item" at bounding box center [588, 251] width 46 height 19
click at [637, 231] on input "1" at bounding box center [645, 229] width 23 height 17
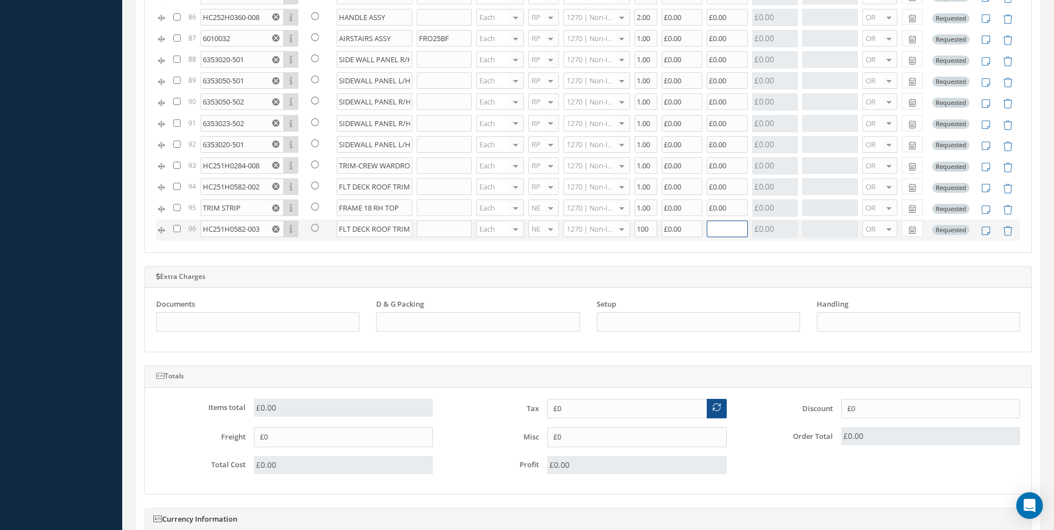
click at [714, 222] on input "text" at bounding box center [727, 229] width 41 height 17
click at [634, 229] on input "100" at bounding box center [645, 229] width 23 height 17
click at [708, 229] on input "text" at bounding box center [727, 229] width 41 height 17
type input "1"
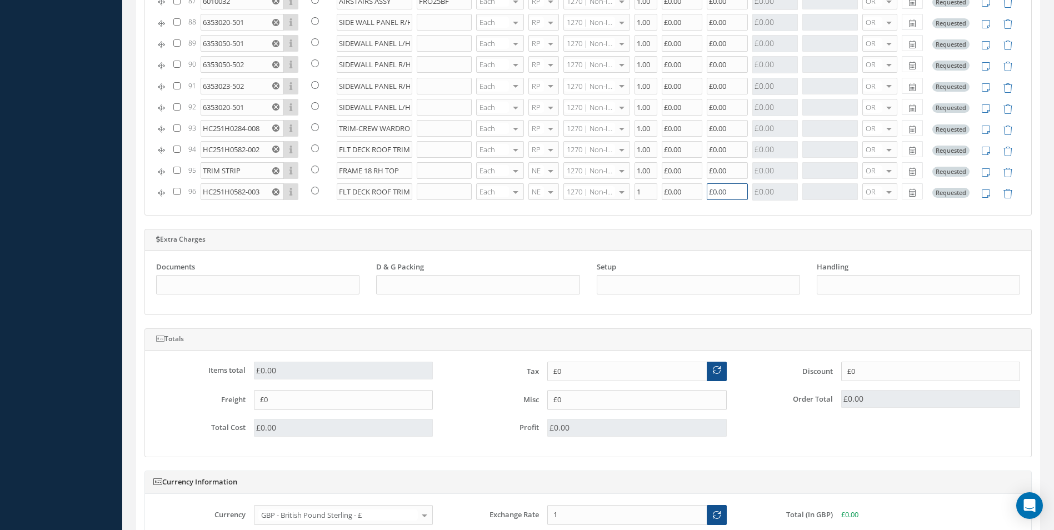
scroll to position [967, 0]
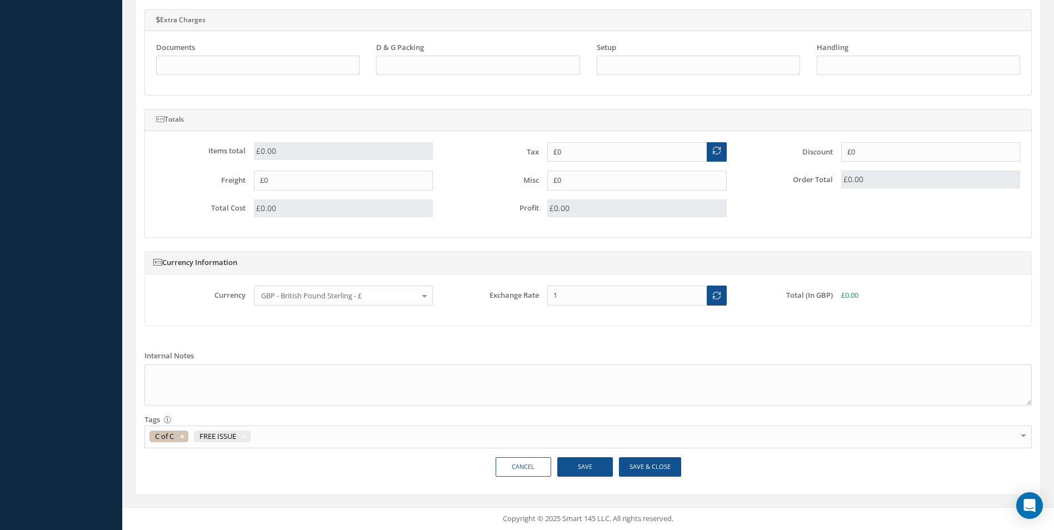
type input "£0.00"
click at [582, 466] on button "Save" at bounding box center [585, 466] width 56 height 19
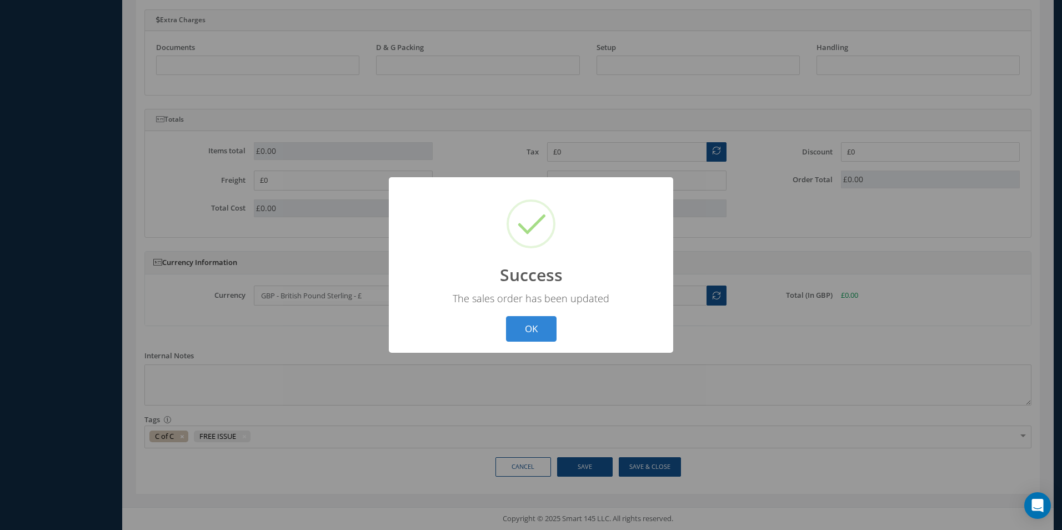
drag, startPoint x: 534, startPoint y: 328, endPoint x: 758, endPoint y: 262, distance: 233.3
click at [535, 328] on button "OK" at bounding box center [531, 329] width 51 height 26
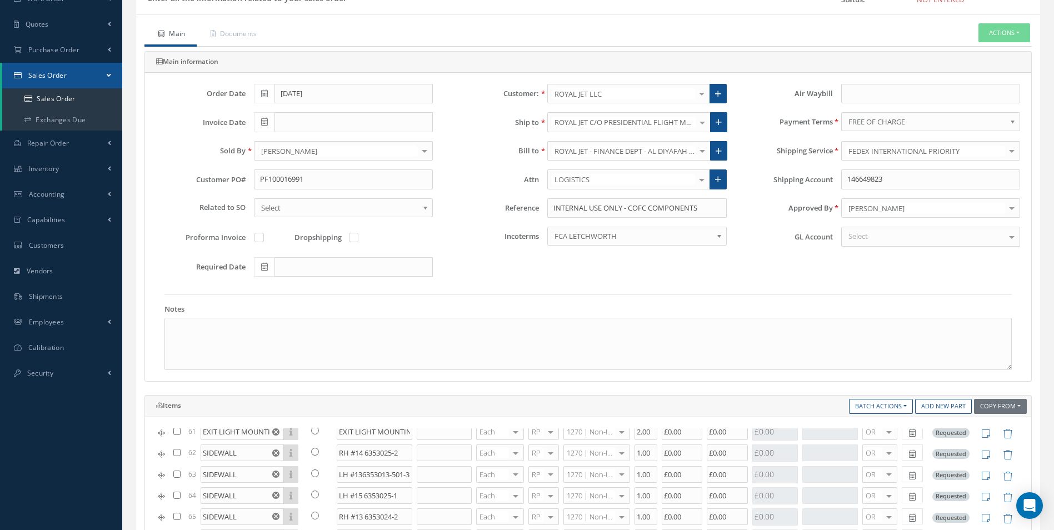
scroll to position [0, 0]
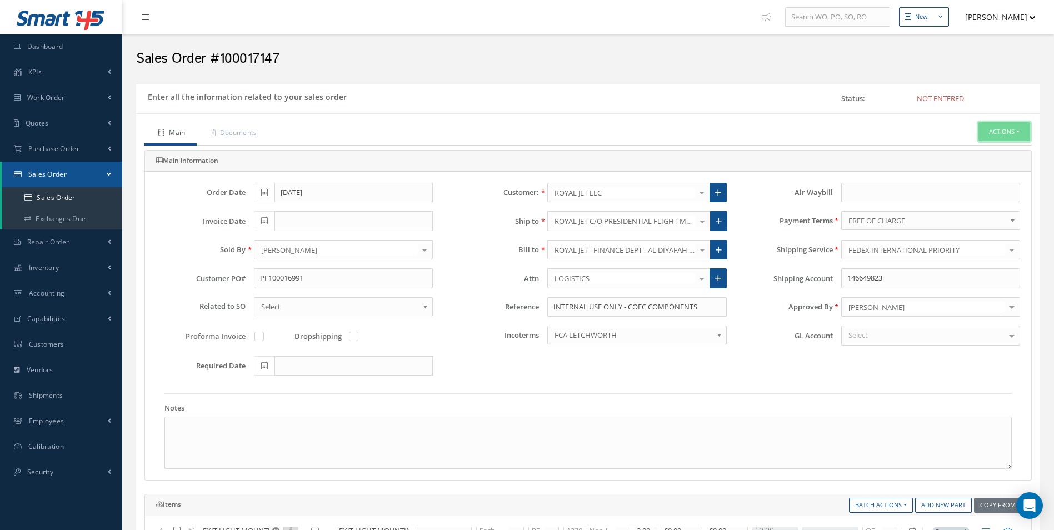
click at [1005, 129] on button "Actions" at bounding box center [1004, 131] width 52 height 19
click at [884, 278] on link "C of C" at bounding box center [904, 282] width 84 height 17
